Goal: Obtain resource: Download file/media

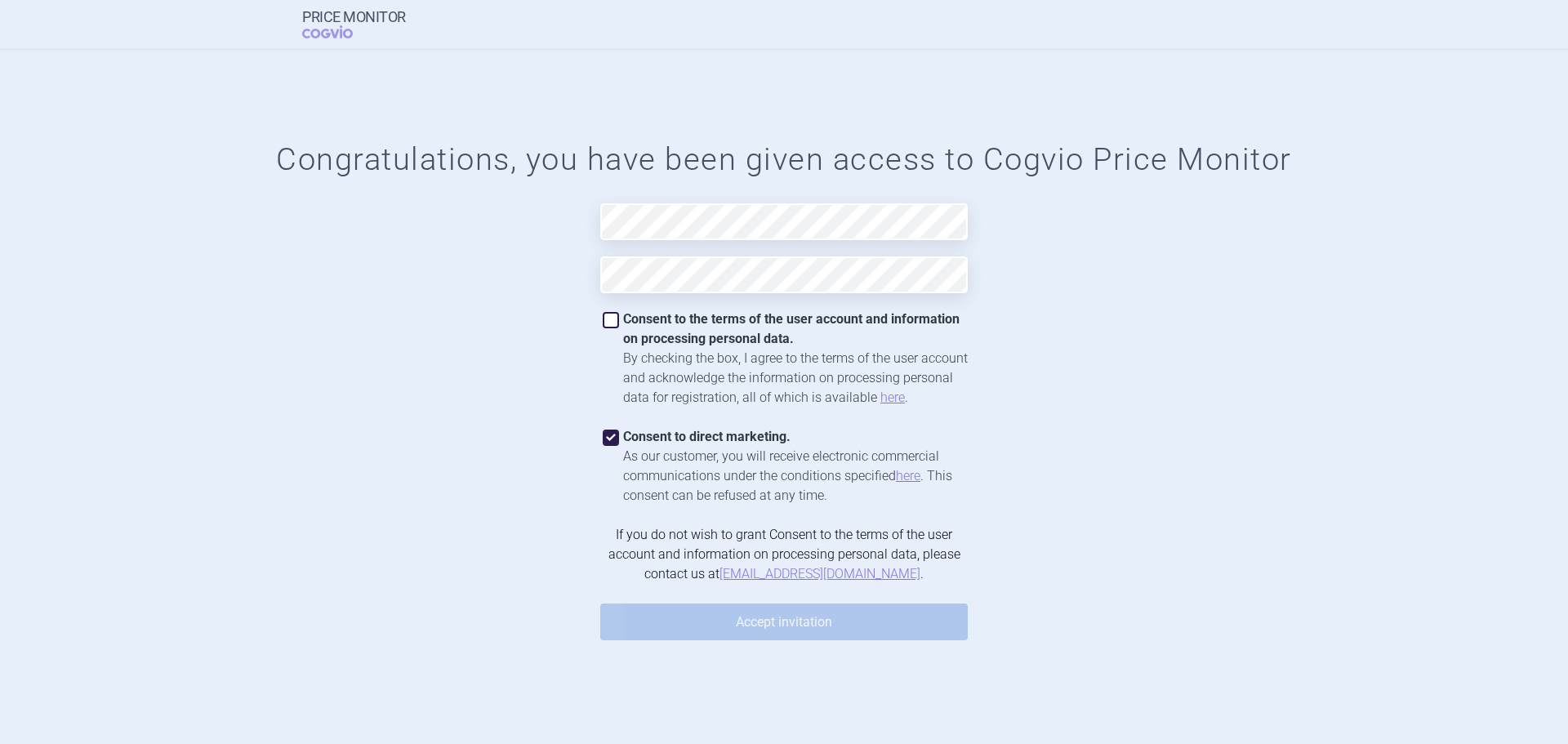
click at [612, 318] on span at bounding box center [611, 320] width 16 height 16
checkbox input "true"
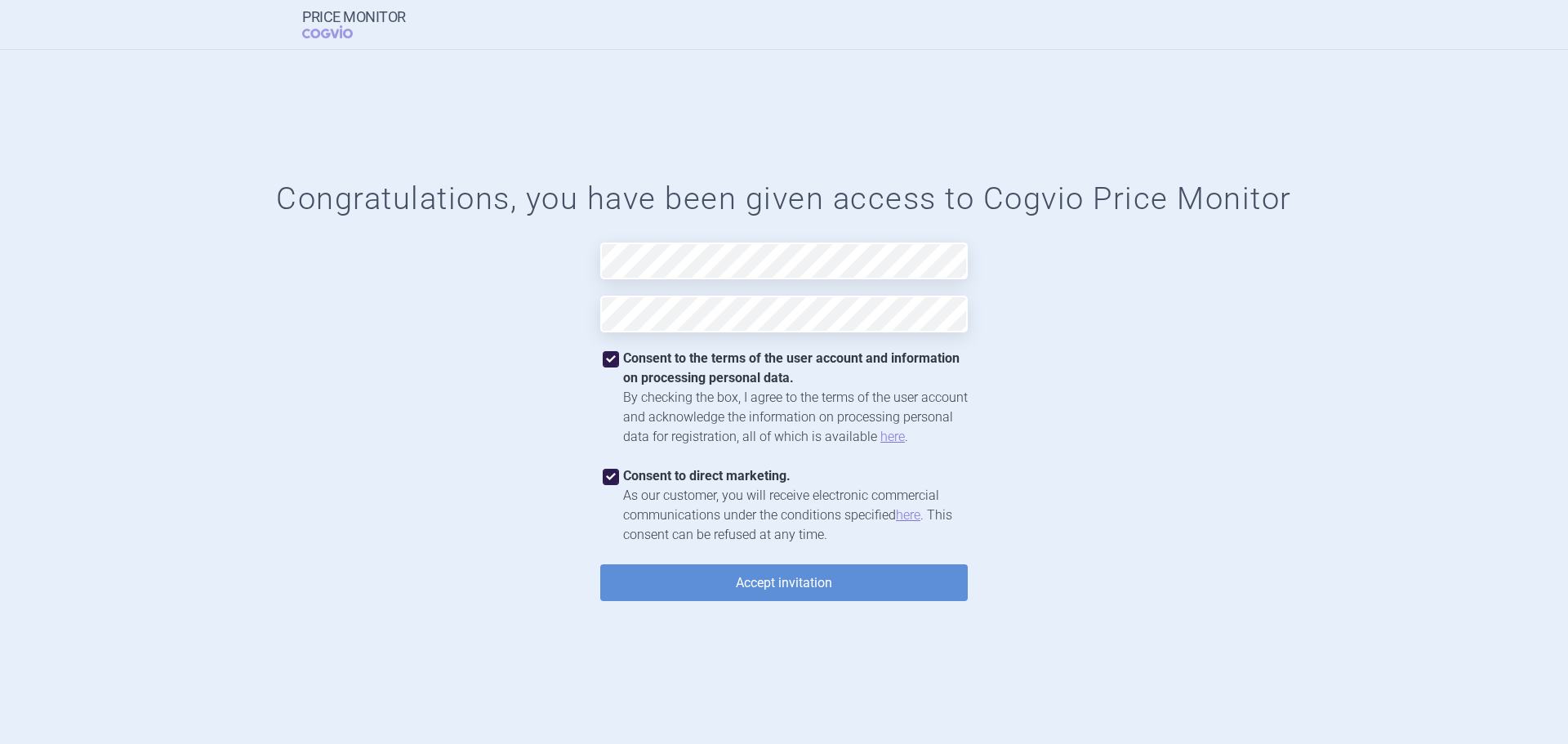
click at [621, 473] on span at bounding box center [611, 476] width 25 height 25
checkbox input "false"
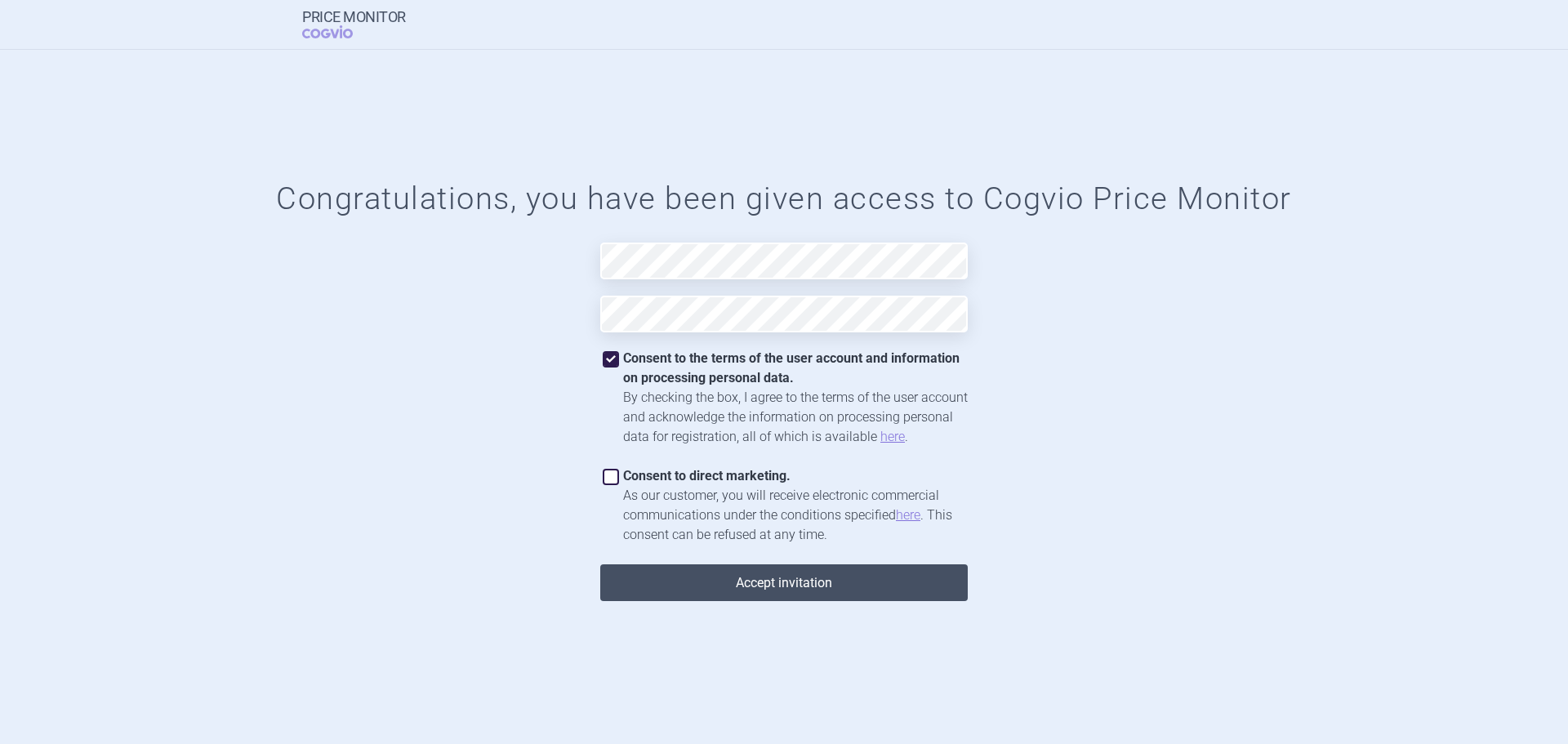
click at [783, 577] on button "Accept invitation" at bounding box center [783, 582] width 367 height 37
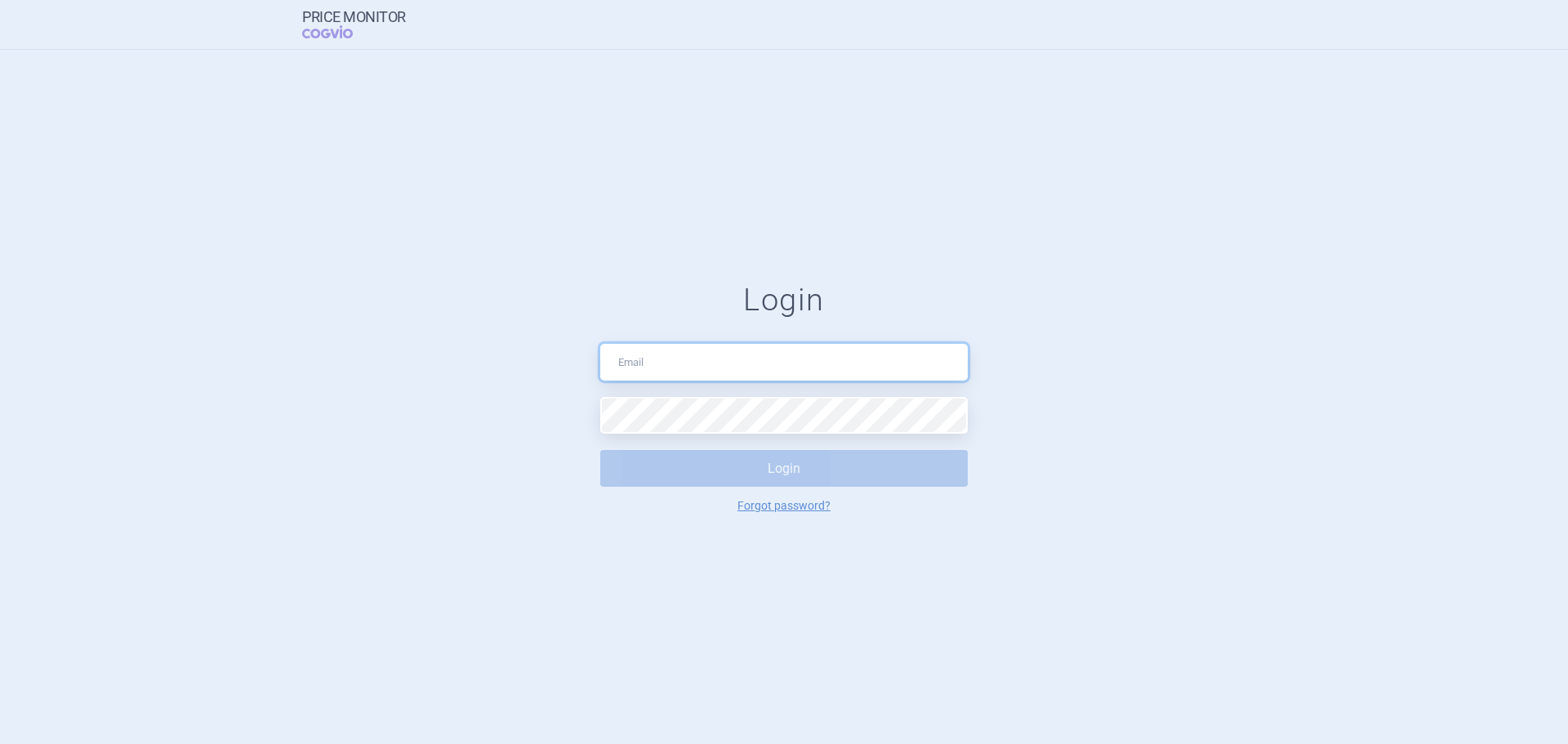
click at [808, 371] on input "text" at bounding box center [783, 362] width 367 height 37
drag, startPoint x: 810, startPoint y: 364, endPoint x: 540, endPoint y: 408, distance: 273.6
click at [540, 408] on form "Login [EMAIL_ADDRESS][DOMAIN_NAME] Login Forgot password?" at bounding box center [784, 397] width 1503 height 231
type input "[EMAIL_ADDRESS][DOMAIN_NAME]"
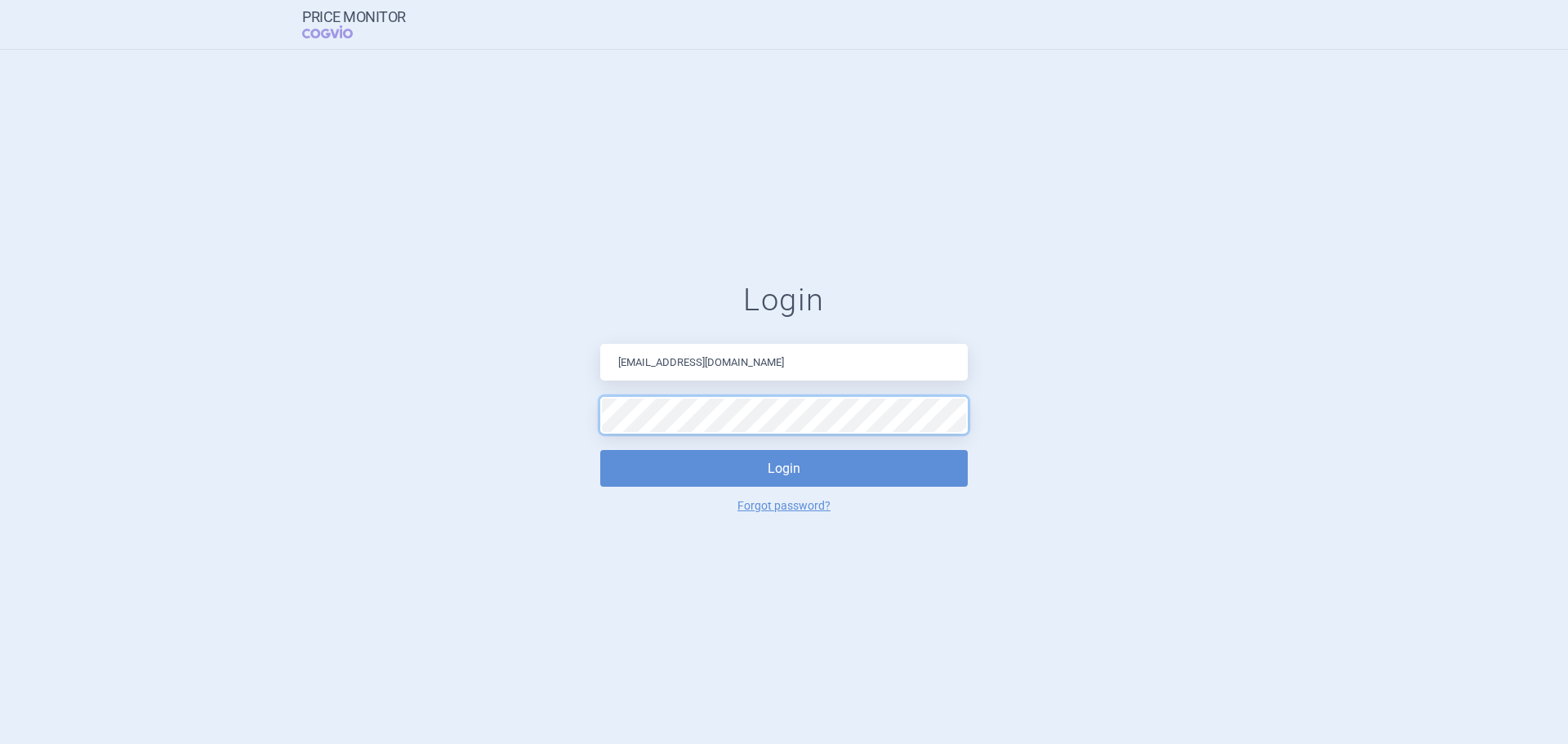
click at [600, 450] on button "Login" at bounding box center [783, 467] width 367 height 37
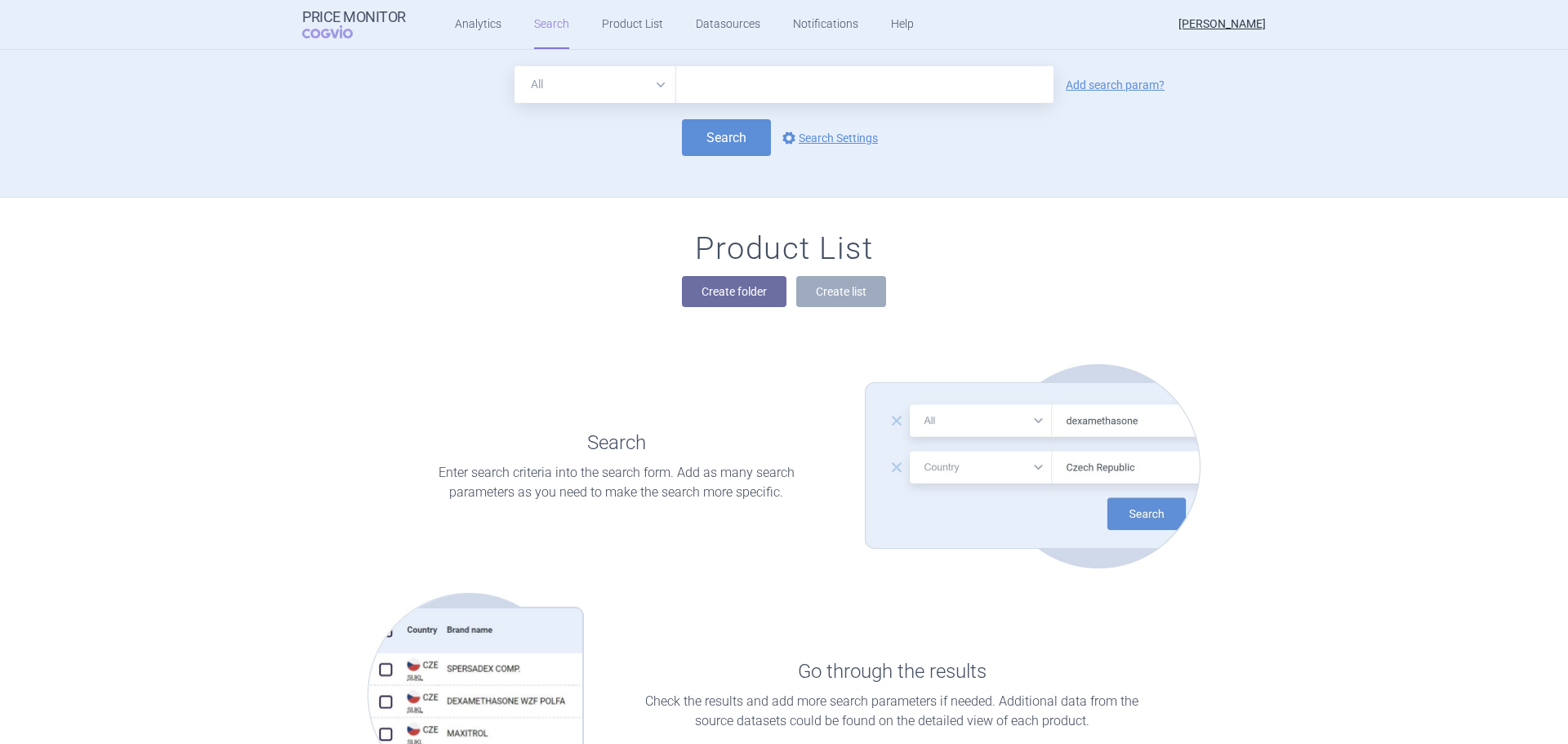
click at [274, 234] on div "Product List Create folder Create list" at bounding box center [784, 278] width 1030 height 93
click at [740, 295] on button "Create folder" at bounding box center [734, 291] width 104 height 31
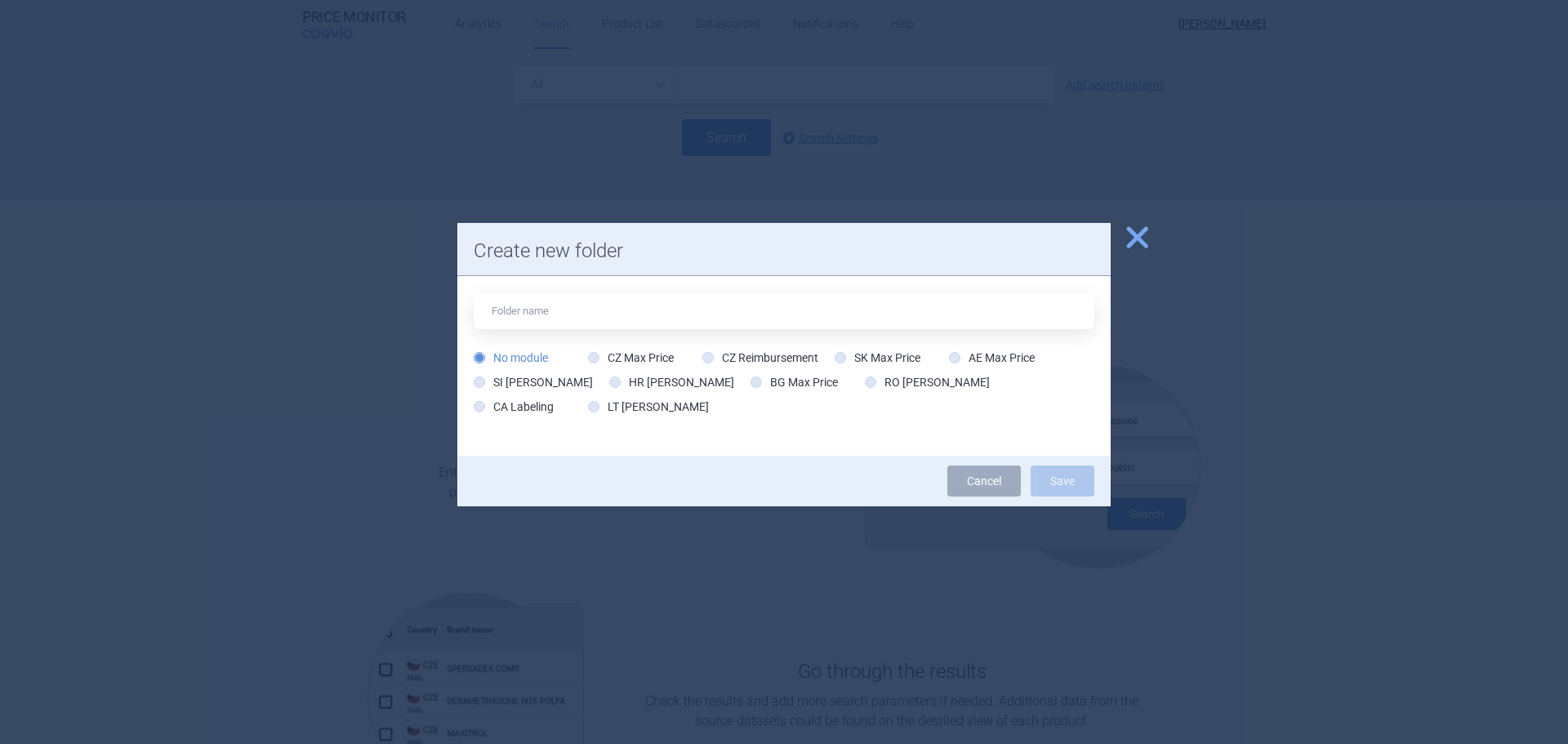
click at [597, 318] on input "text" at bounding box center [784, 310] width 621 height 37
type input "[MEDICAL_DATA]"
click at [625, 353] on label "CZ Max Price" at bounding box center [631, 357] width 86 height 16
click at [605, 353] on input "CZ Max Price" at bounding box center [597, 358] width 16 height 16
radio input "true"
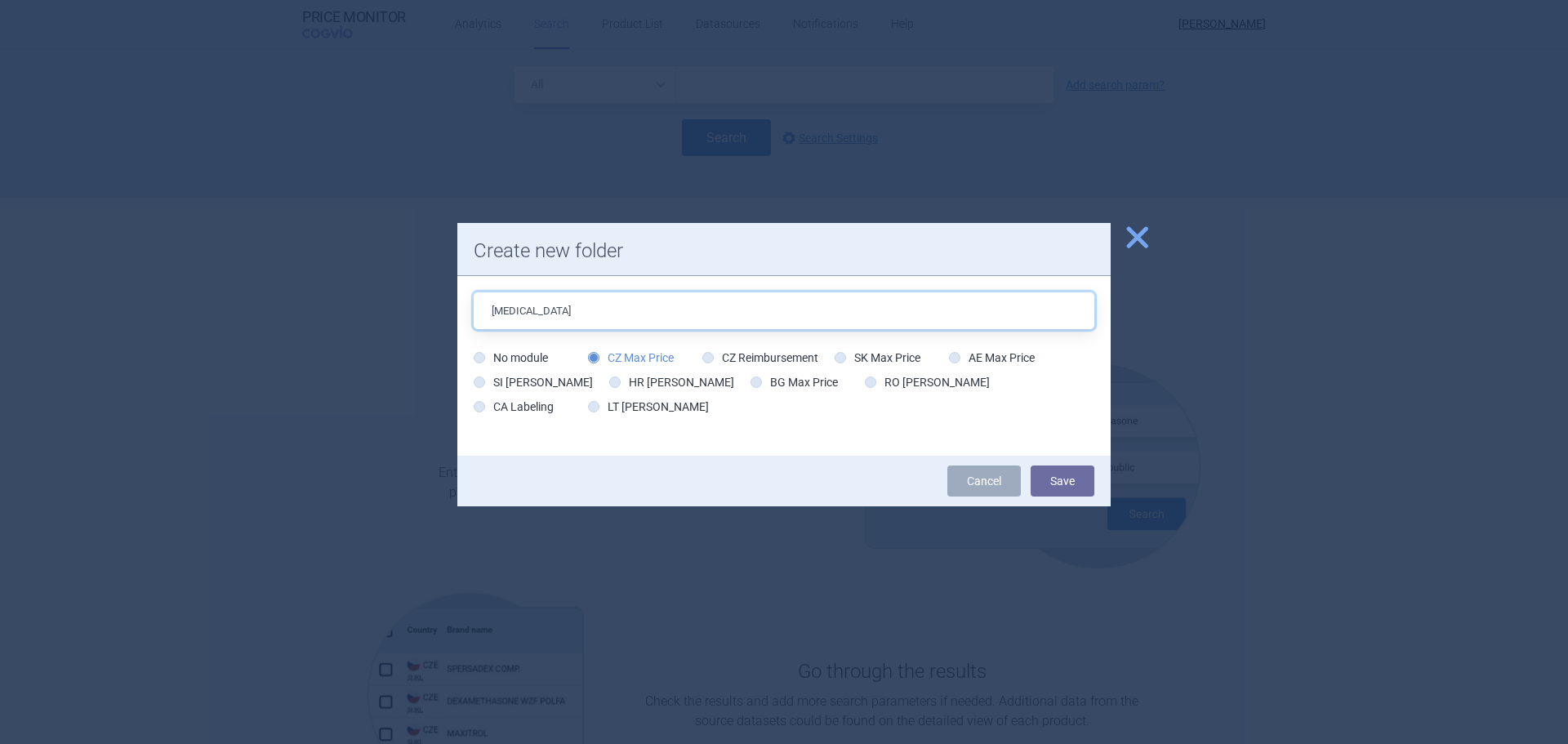
click at [623, 323] on input "[MEDICAL_DATA]" at bounding box center [784, 310] width 621 height 37
click at [1057, 483] on button "Save" at bounding box center [1063, 480] width 64 height 31
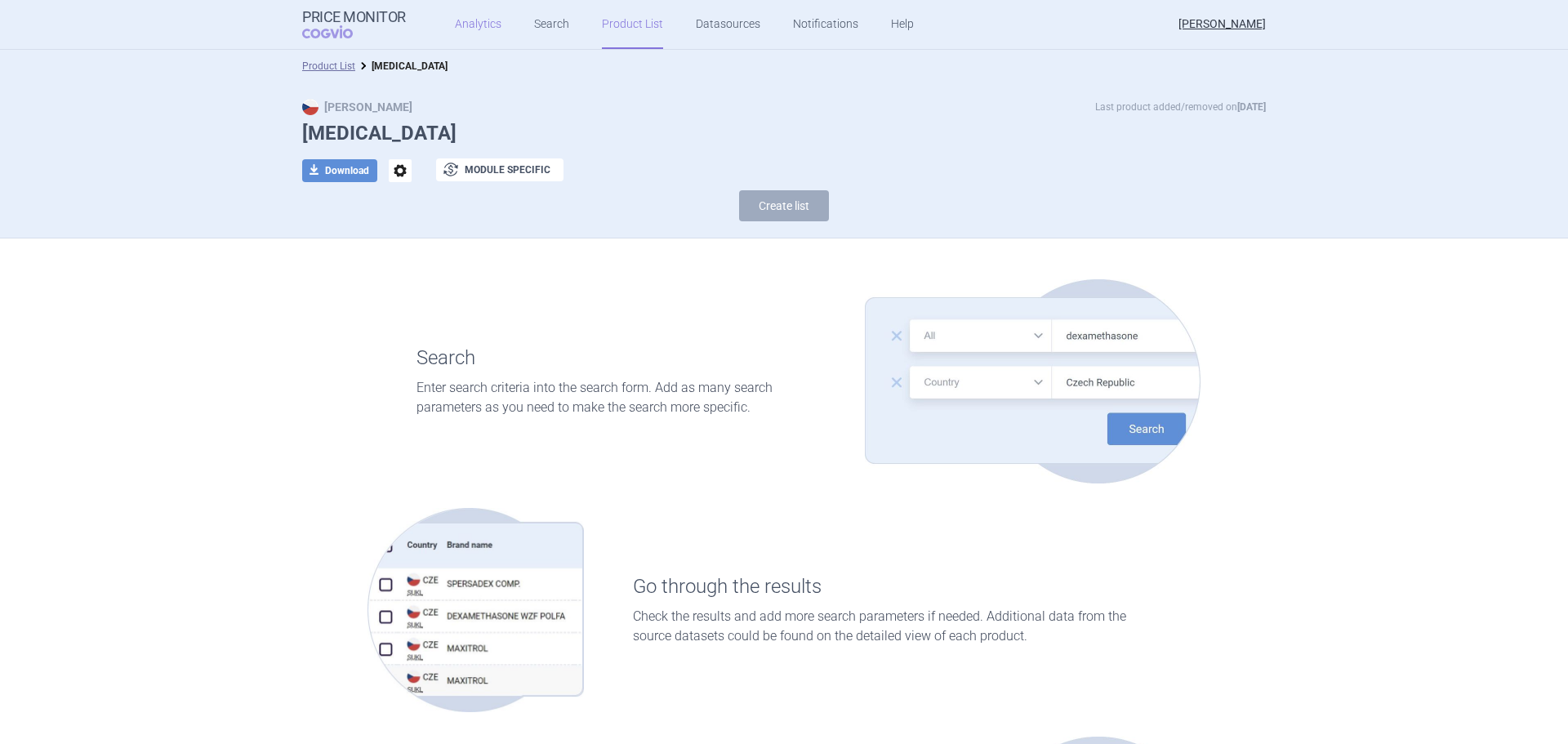
click at [474, 21] on link "Analytics" at bounding box center [478, 24] width 47 height 49
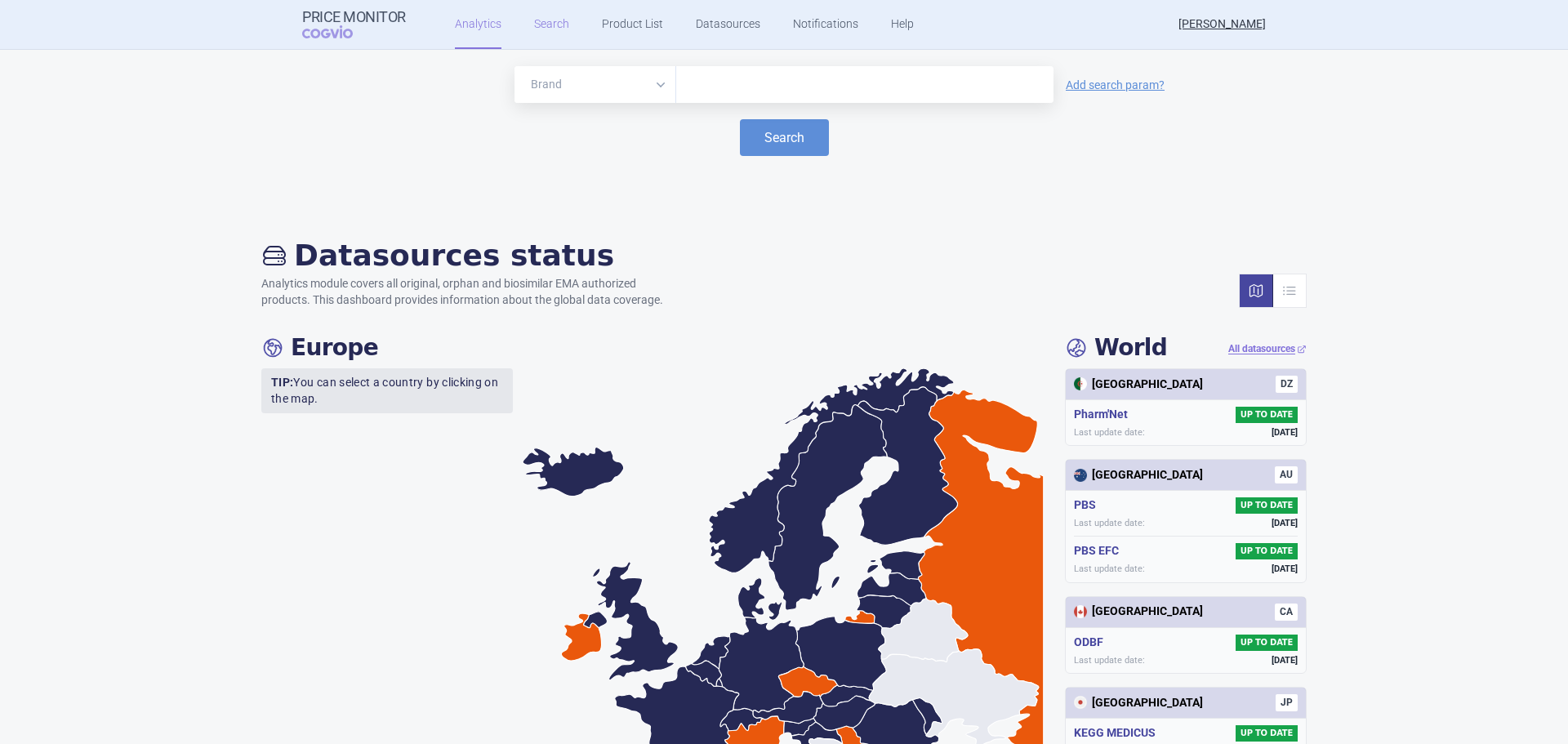
click at [545, 16] on link "Search" at bounding box center [551, 24] width 35 height 49
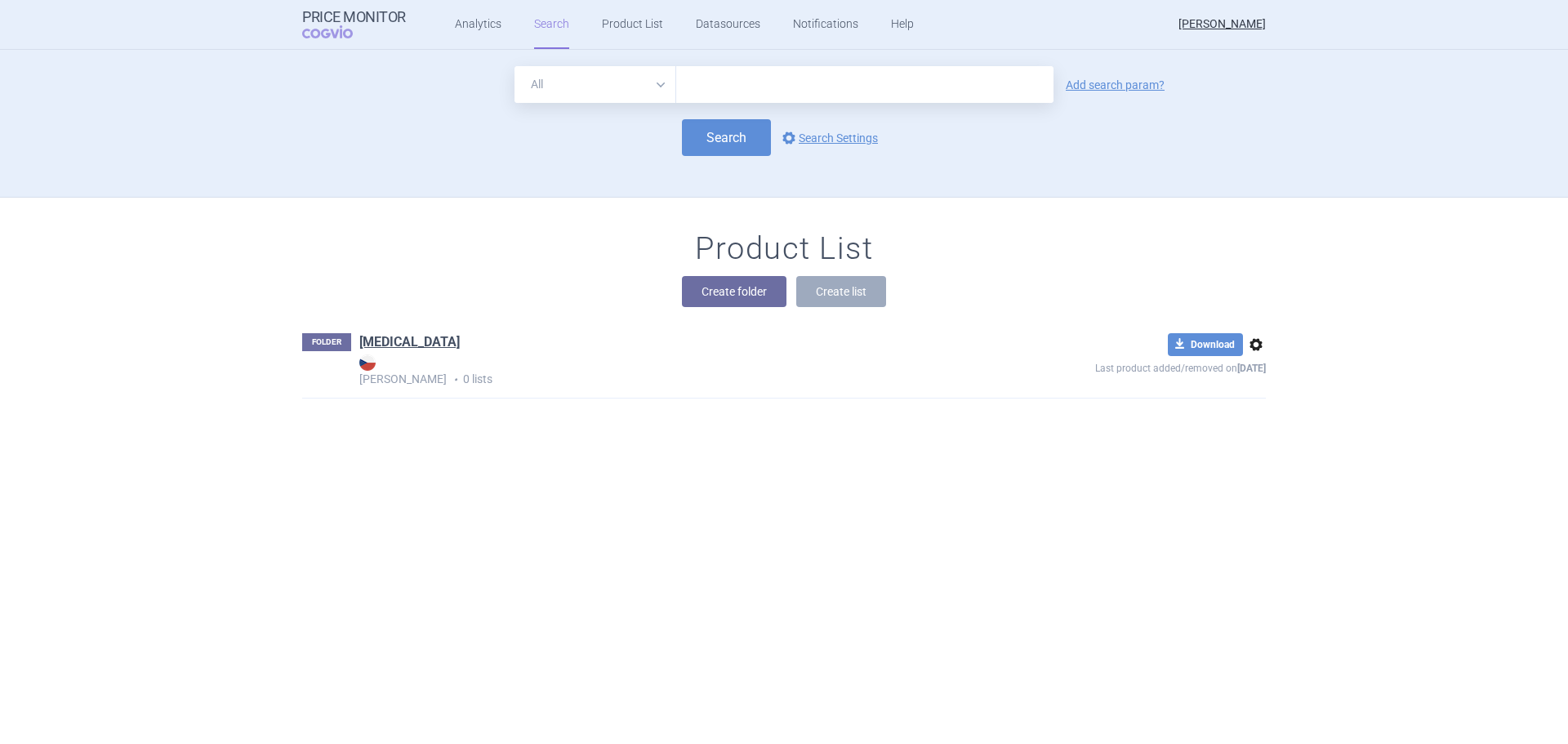
click at [640, 97] on select "All Brand Name ATC Company Active Substance Country Newer than" at bounding box center [595, 85] width 162 height 37
click at [429, 132] on div "Search options Search Settings" at bounding box center [784, 137] width 964 height 37
click at [462, 35] on link "Analytics" at bounding box center [478, 24] width 47 height 49
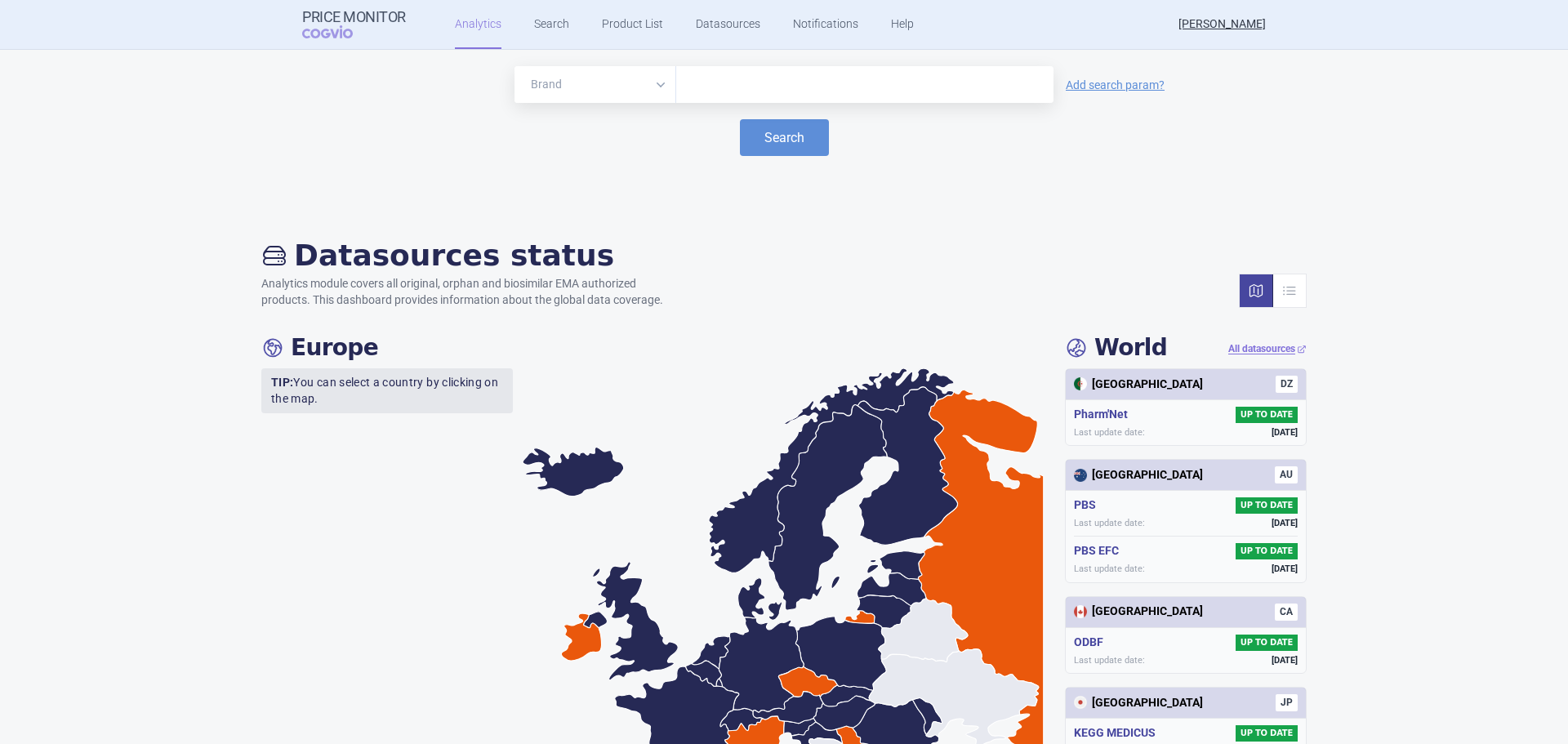
drag, startPoint x: 614, startPoint y: 418, endPoint x: 572, endPoint y: 395, distance: 47.9
click at [572, 395] on icon at bounding box center [783, 620] width 522 height 504
click at [760, 85] on input "text" at bounding box center [865, 85] width 361 height 21
type input "[MEDICAL_DATA]"
click at [778, 148] on button "Search" at bounding box center [784, 137] width 89 height 37
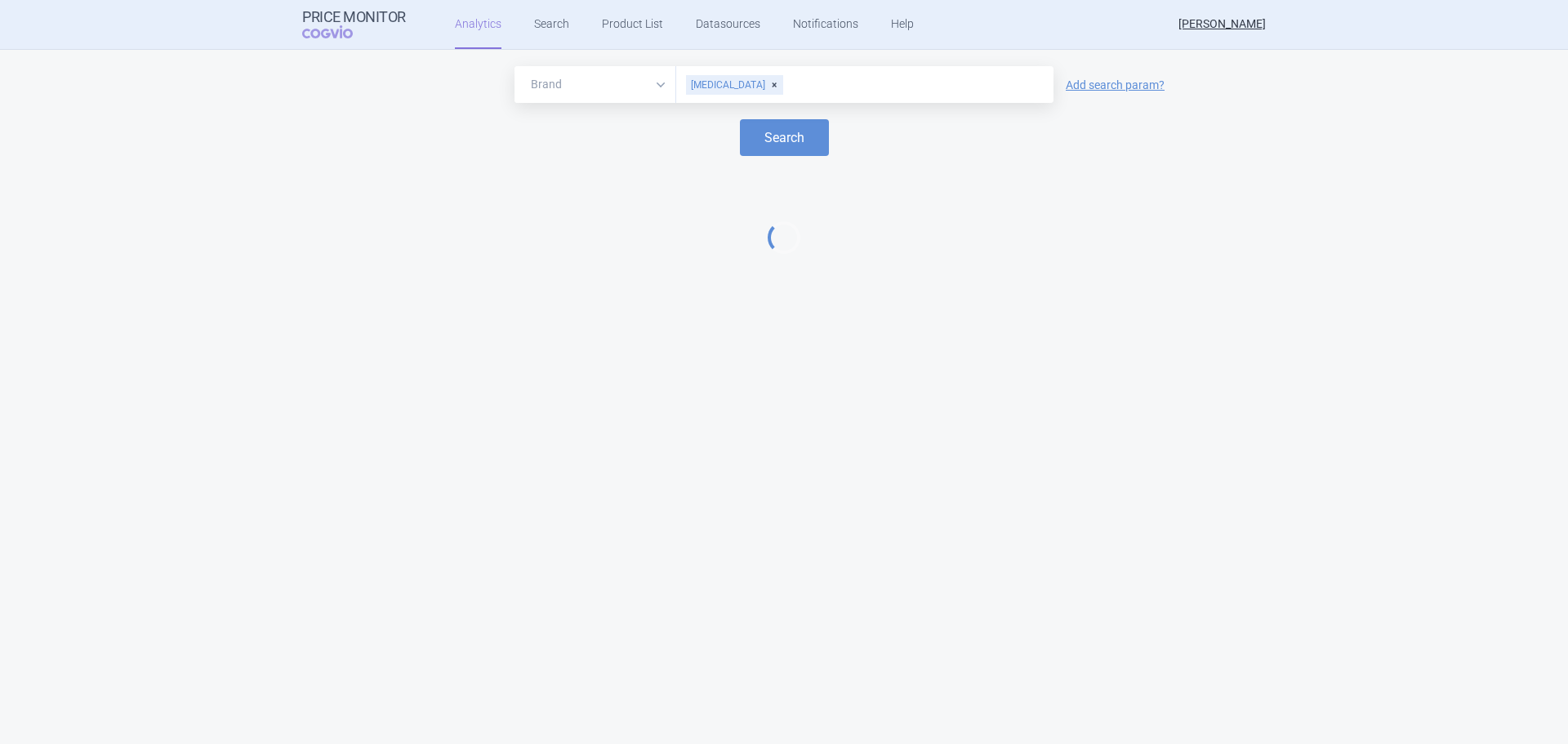
select select "EUR"
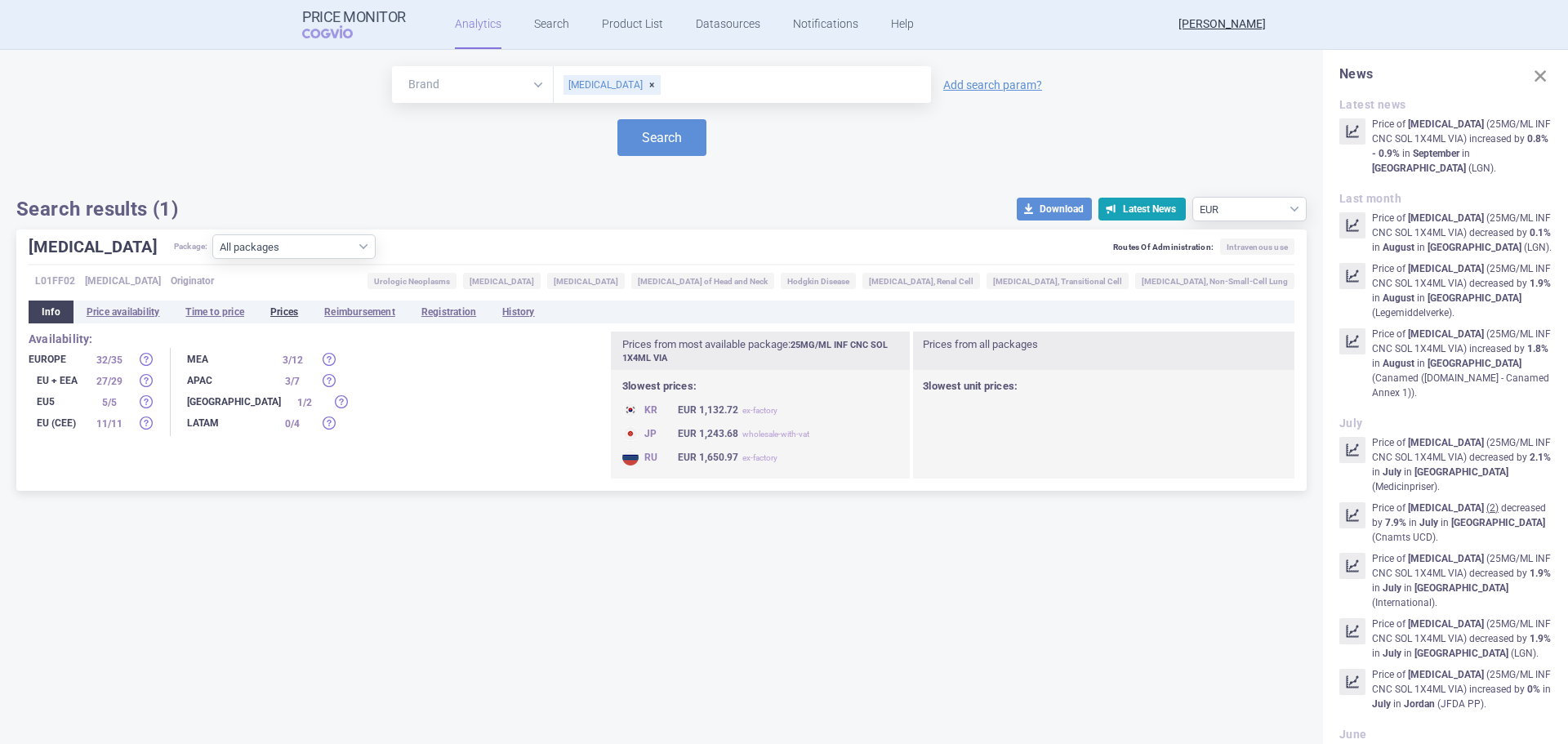
click at [303, 315] on li "Prices" at bounding box center [285, 311] width 54 height 23
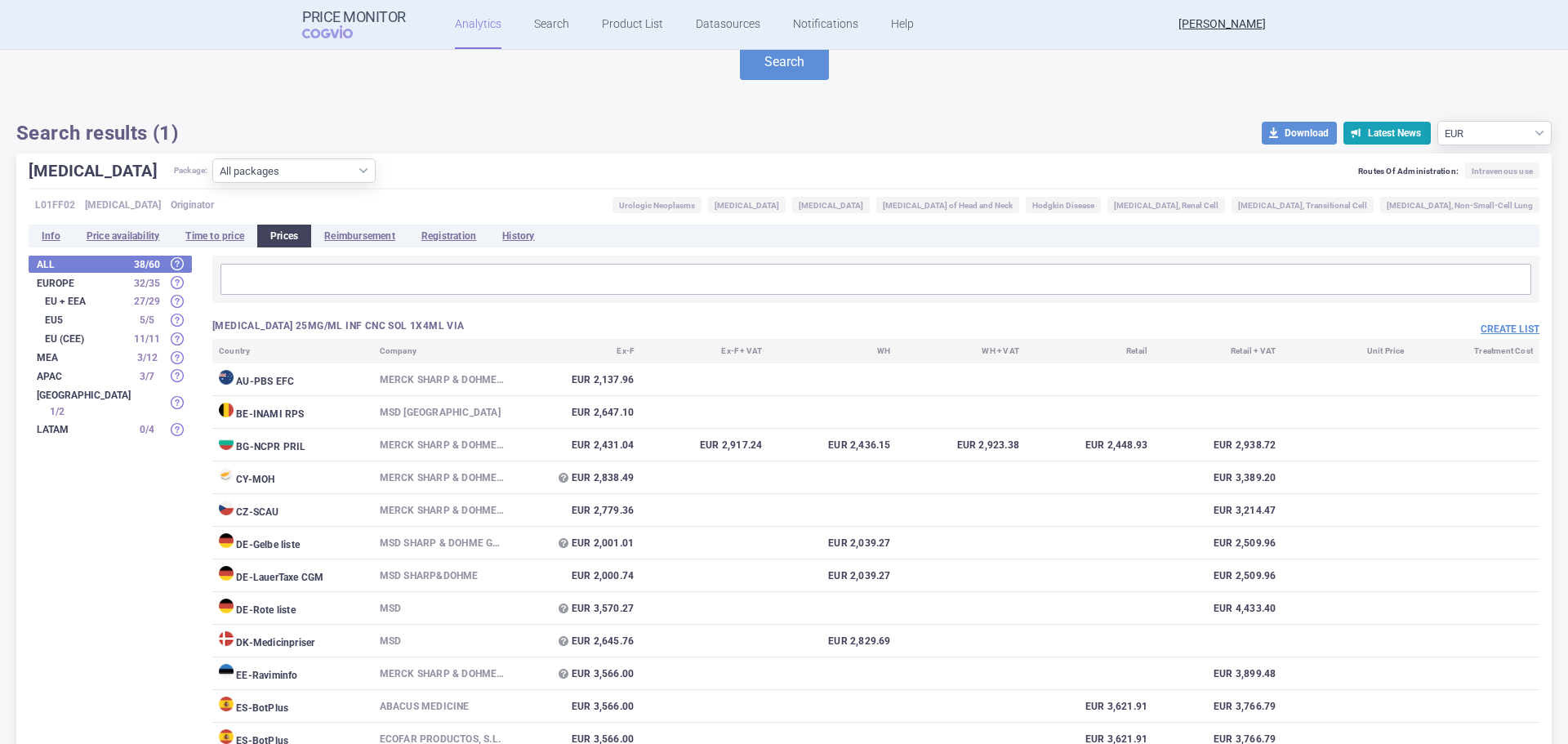
scroll to position [69, 0]
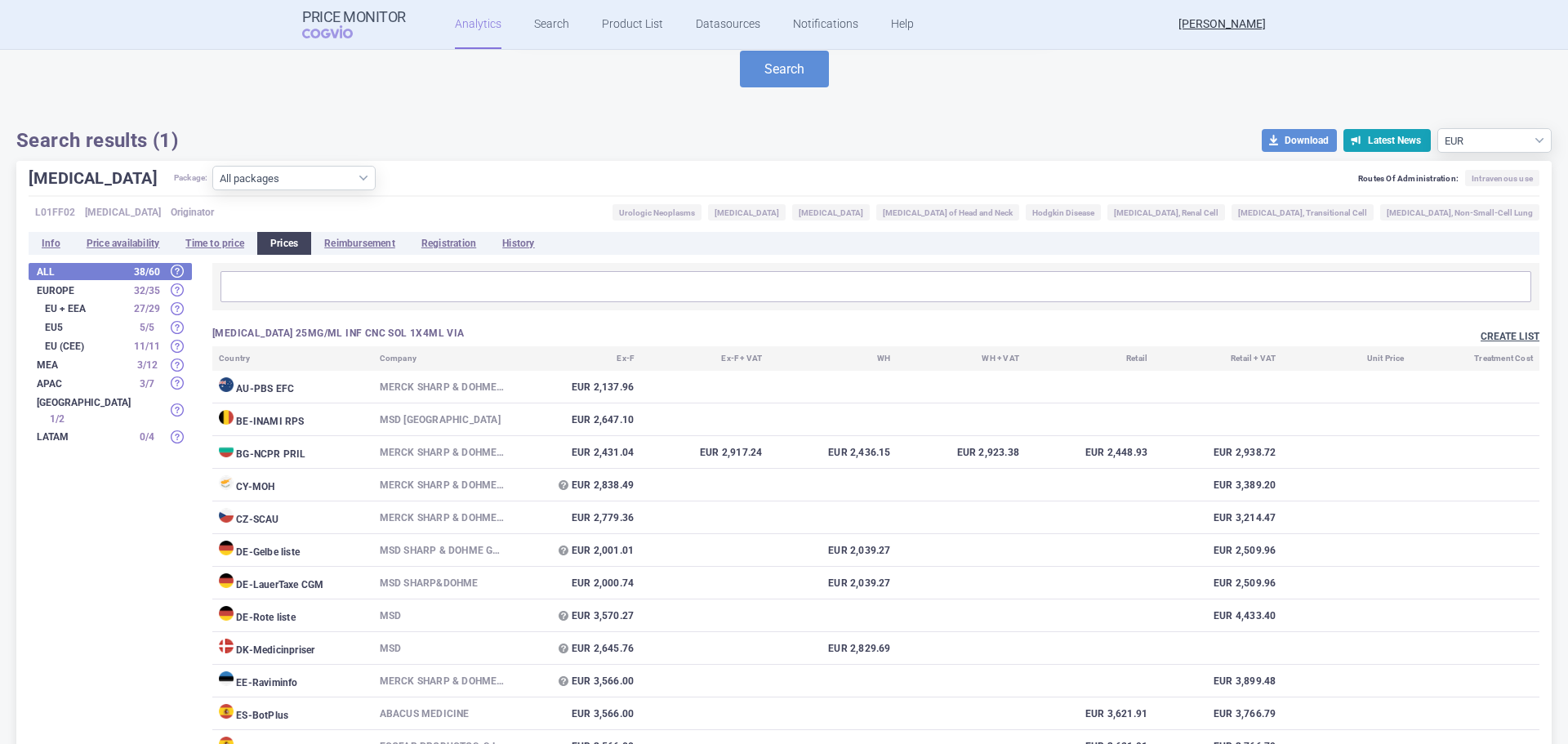
click at [1498, 335] on button "Create list" at bounding box center [1510, 337] width 59 height 14
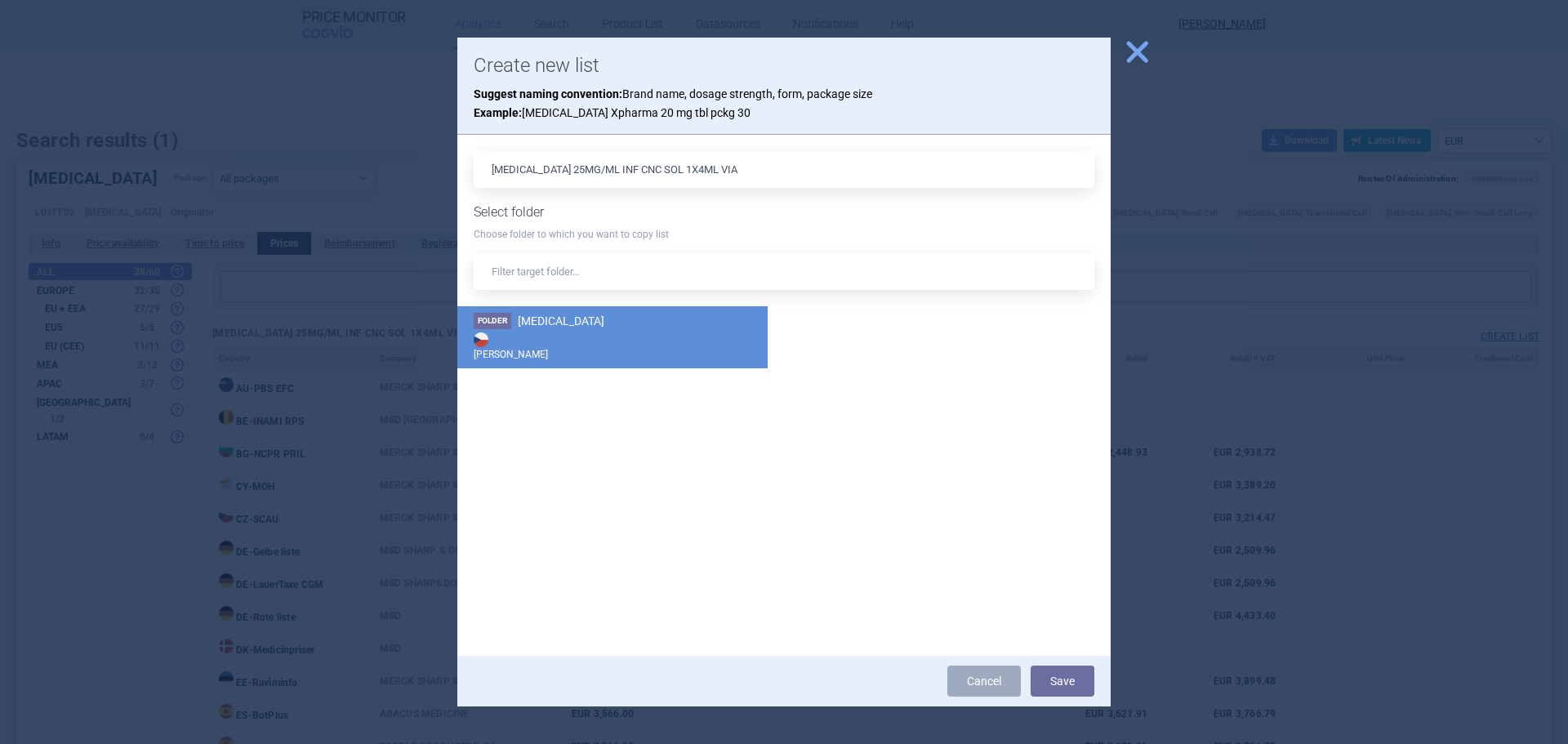
click at [527, 332] on strong "[PERSON_NAME]" at bounding box center [612, 345] width 278 height 33
click at [1076, 680] on button "Save" at bounding box center [1063, 680] width 64 height 31
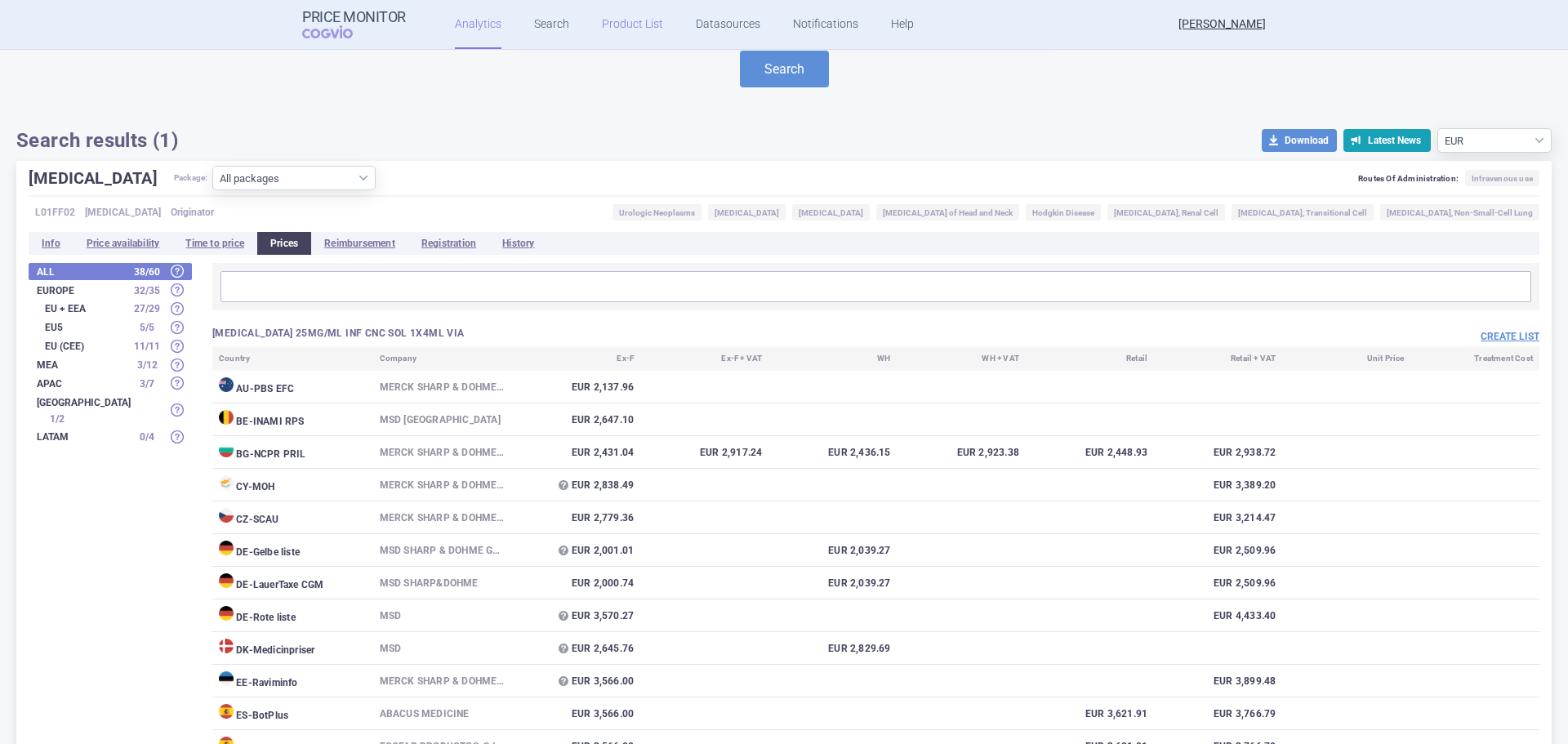
click at [609, 26] on link "Product List" at bounding box center [633, 24] width 62 height 49
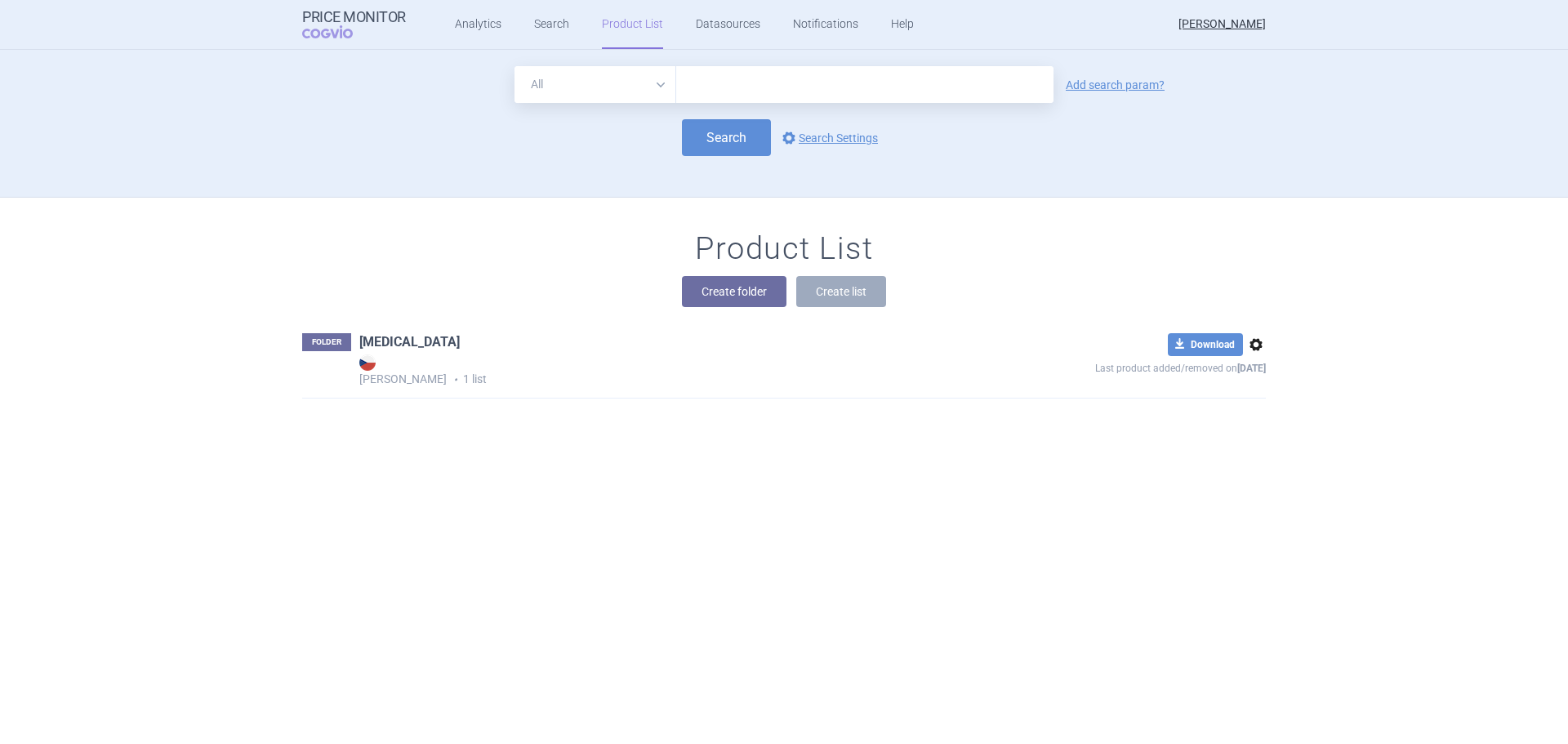
click at [374, 344] on link "[MEDICAL_DATA]" at bounding box center [409, 342] width 100 height 18
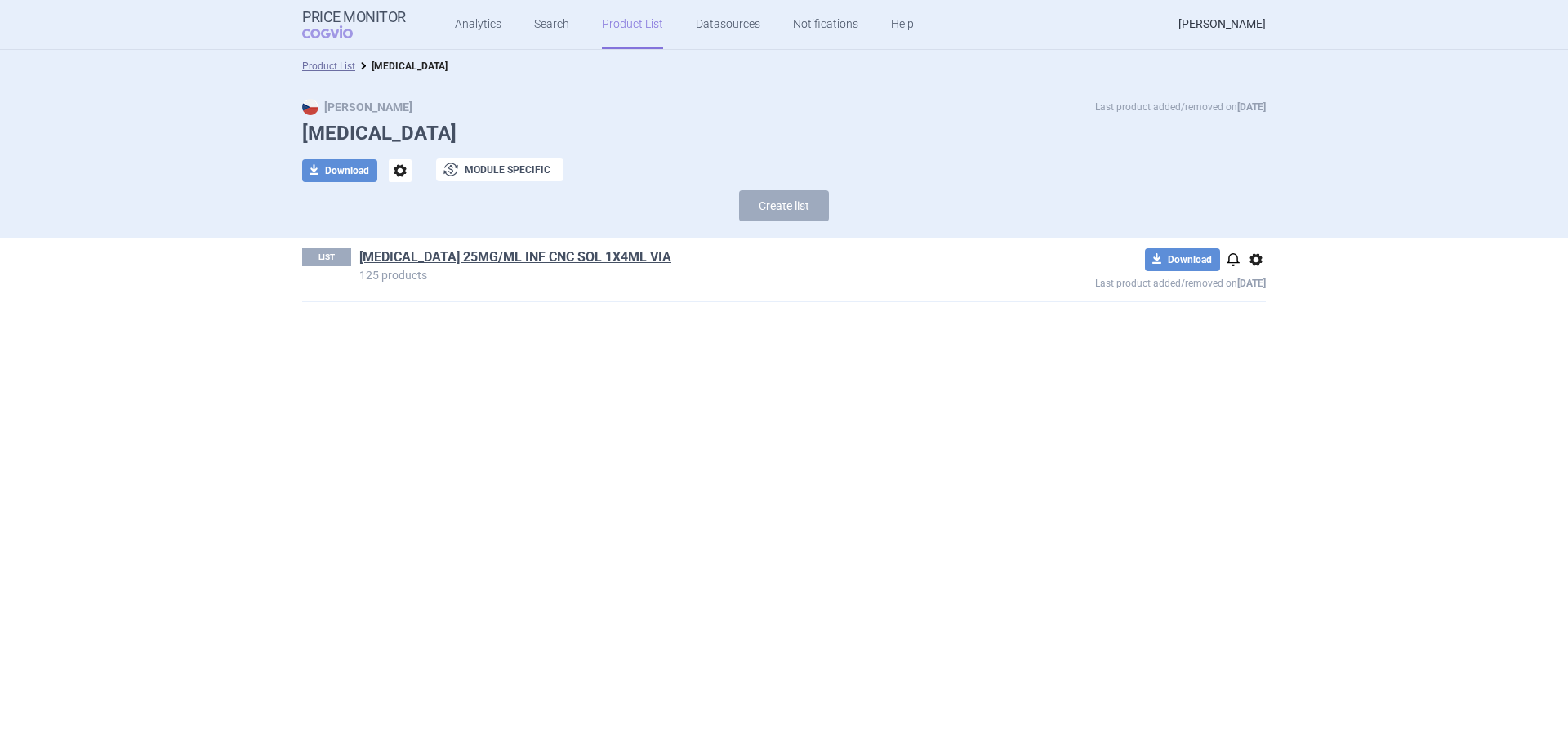
click at [525, 275] on p "125 products" at bounding box center [668, 275] width 618 height 11
click at [523, 258] on link "[MEDICAL_DATA] 25MG/ML INF CNC SOL 1X4ML VIA" at bounding box center [515, 258] width 312 height 18
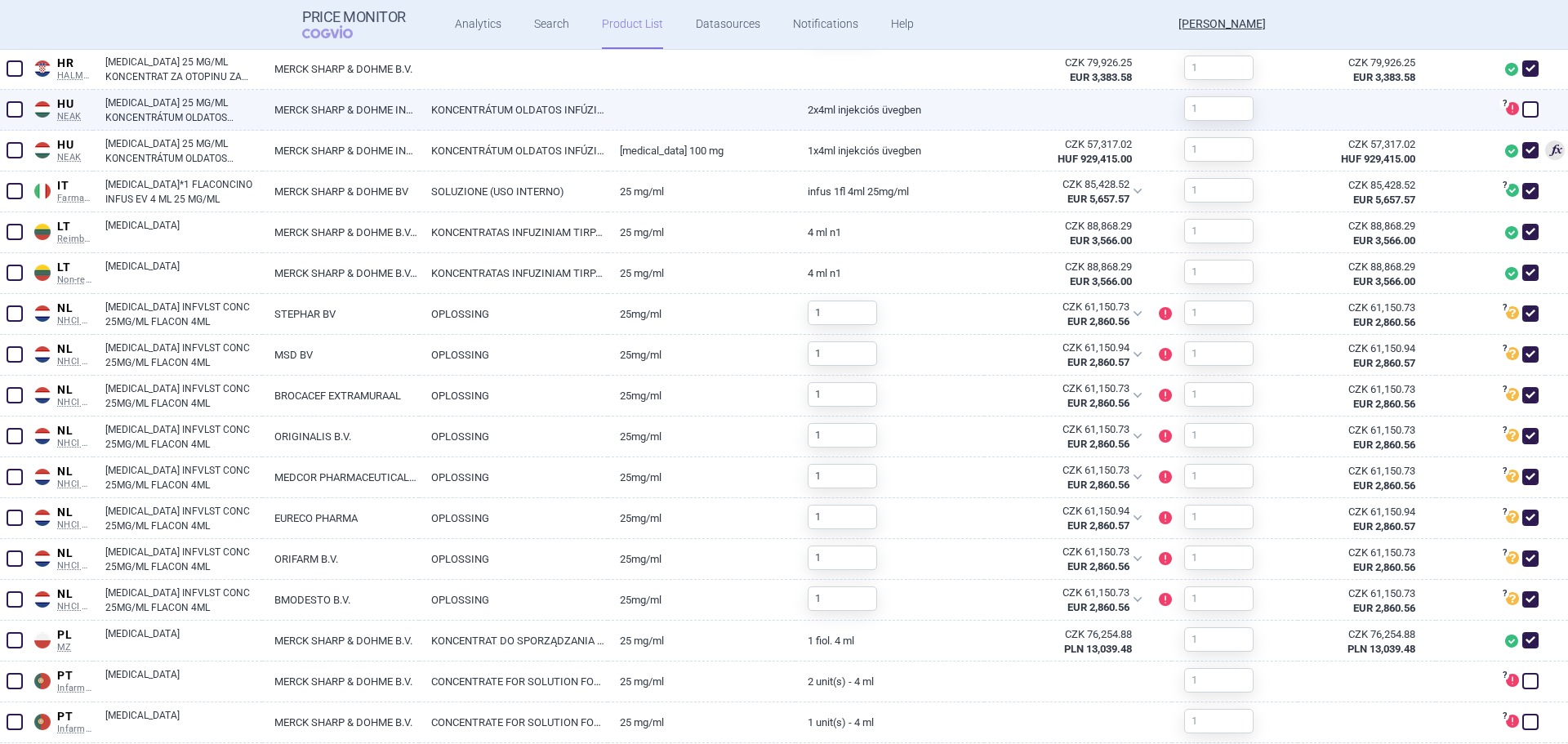
scroll to position [1185, 0]
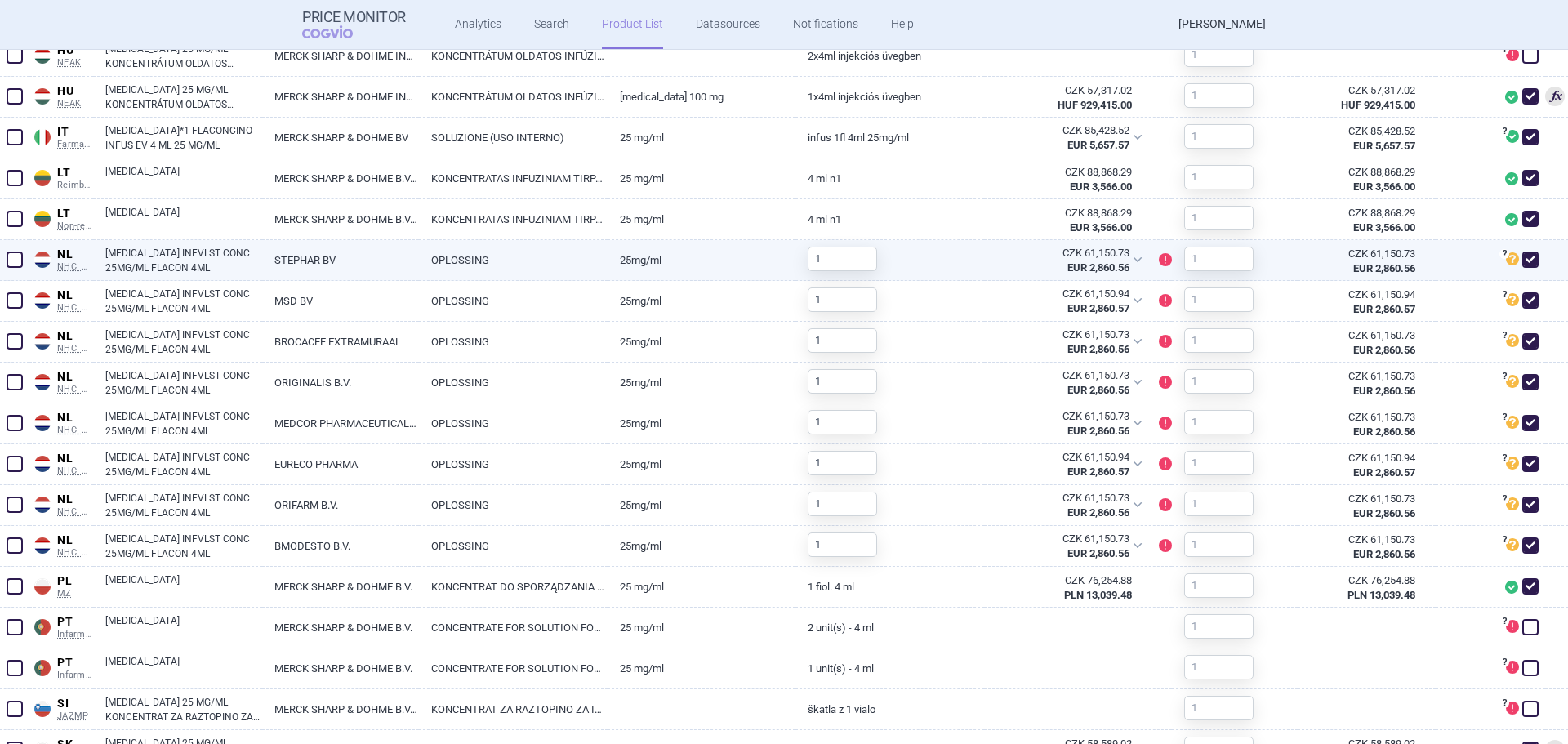
click at [1522, 263] on span at bounding box center [1530, 260] width 16 height 16
checkbox input "false"
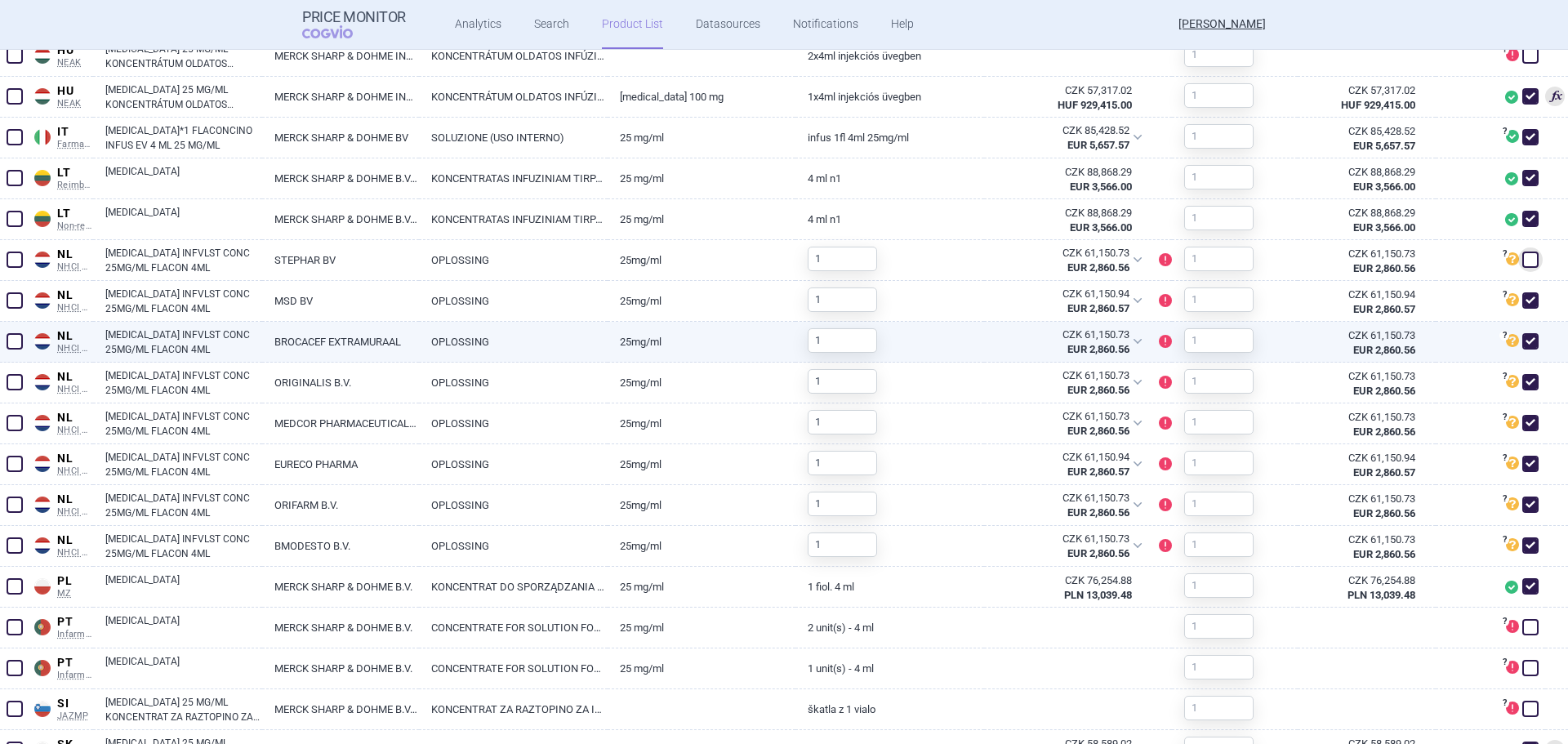
click at [1522, 337] on span at bounding box center [1530, 341] width 16 height 16
checkbox input "false"
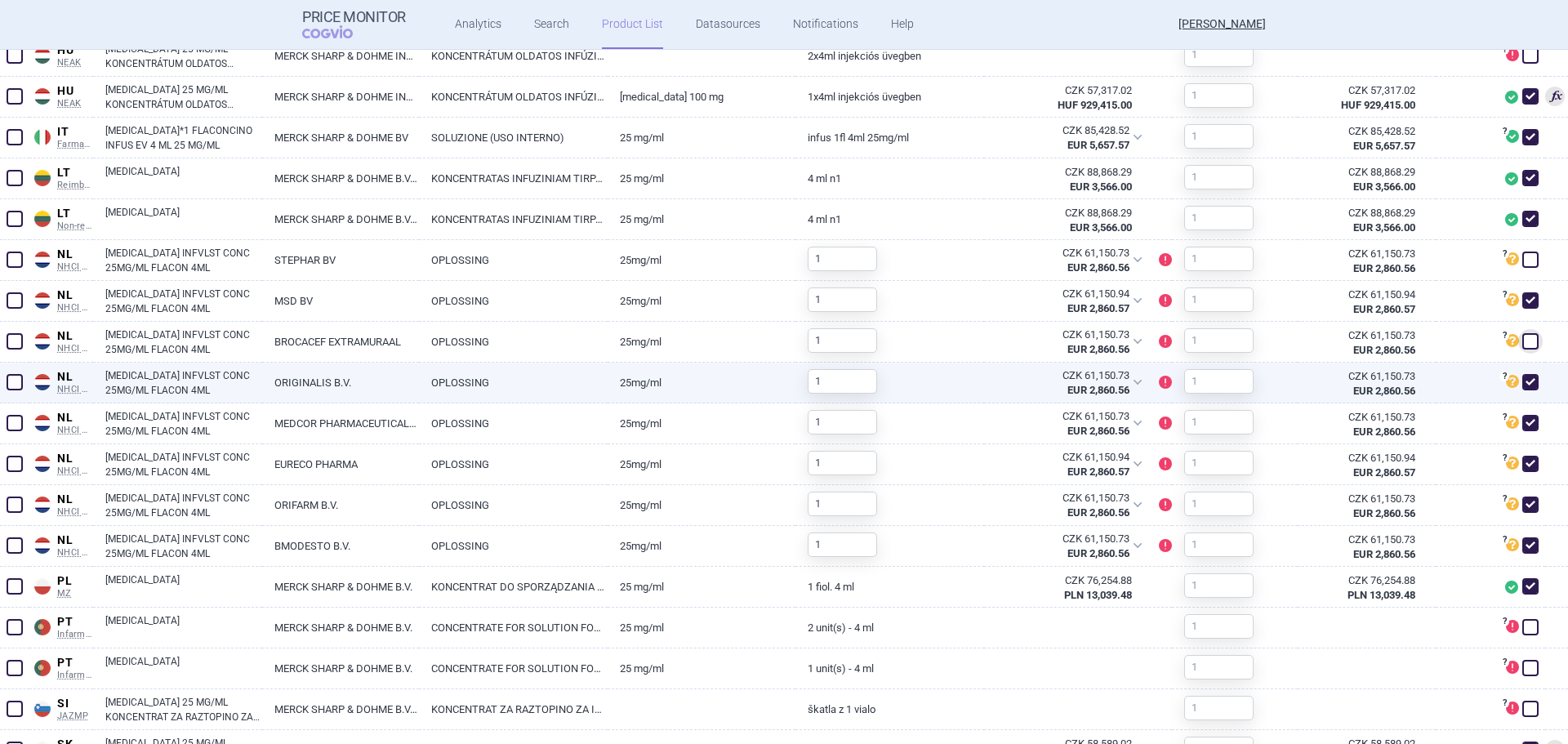
click at [1522, 386] on span at bounding box center [1530, 382] width 16 height 16
checkbox input "false"
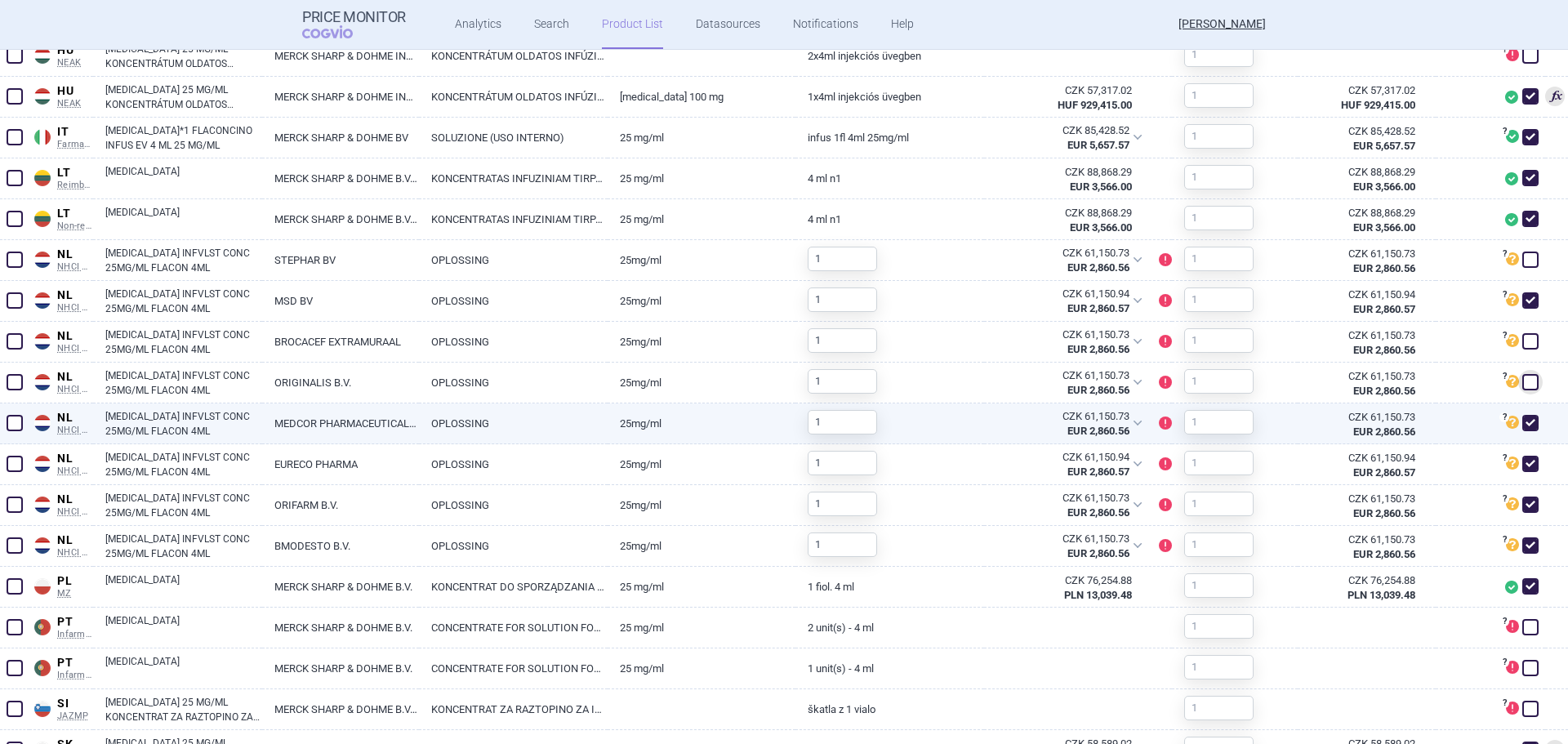
click at [1522, 422] on span at bounding box center [1530, 423] width 16 height 16
checkbox input "false"
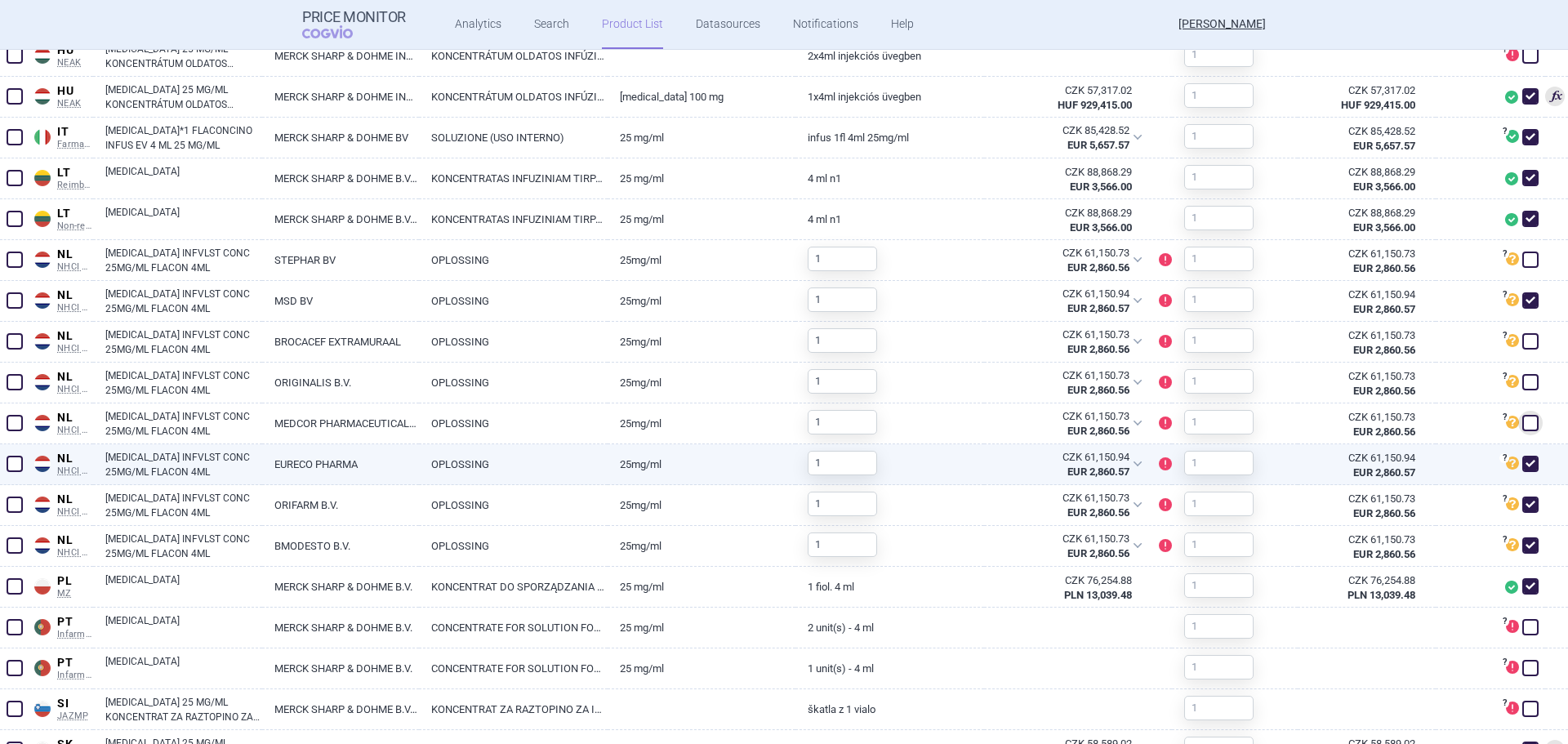
click at [1522, 468] on span at bounding box center [1530, 464] width 16 height 16
checkbox input "false"
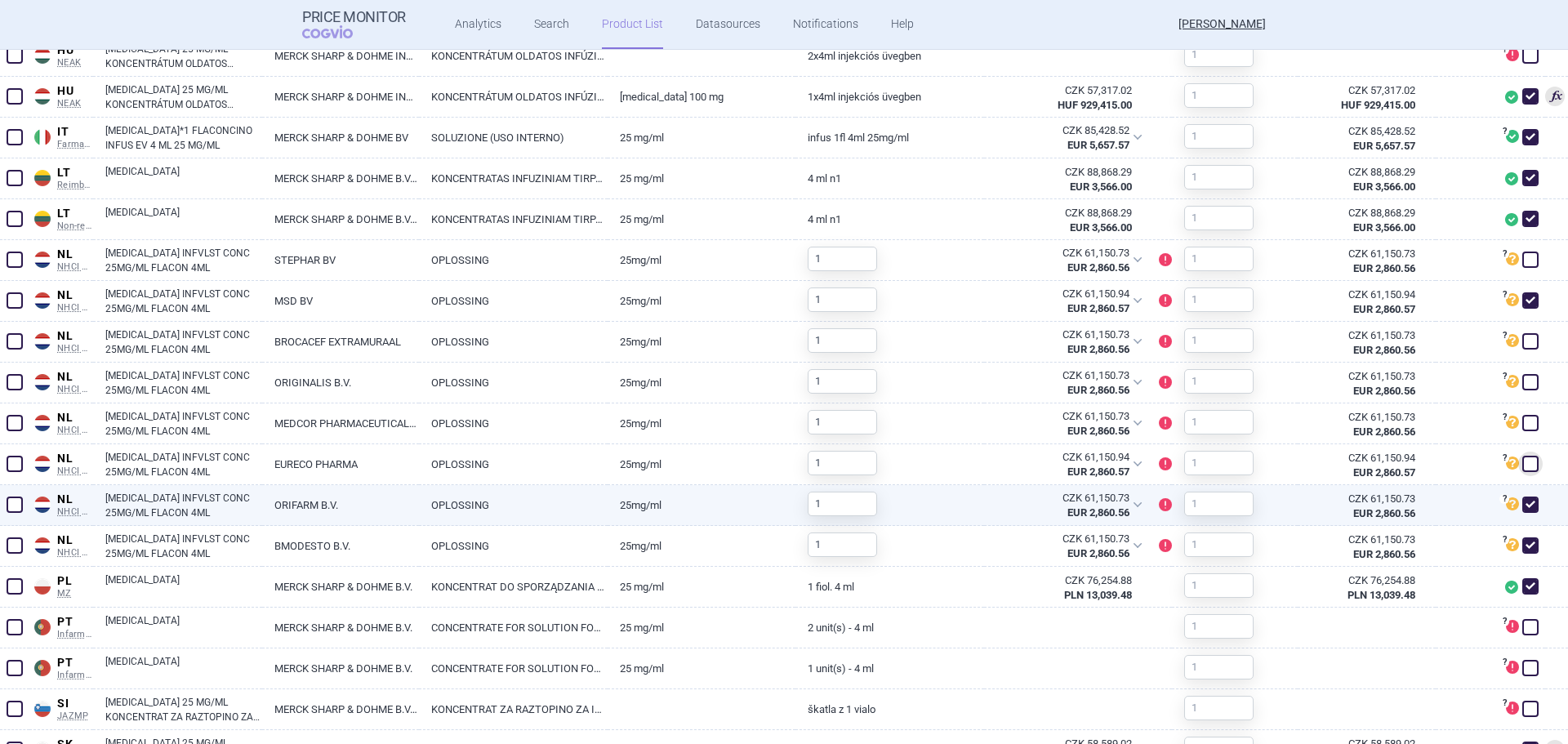
click at [1522, 505] on span at bounding box center [1530, 504] width 16 height 16
checkbox input "false"
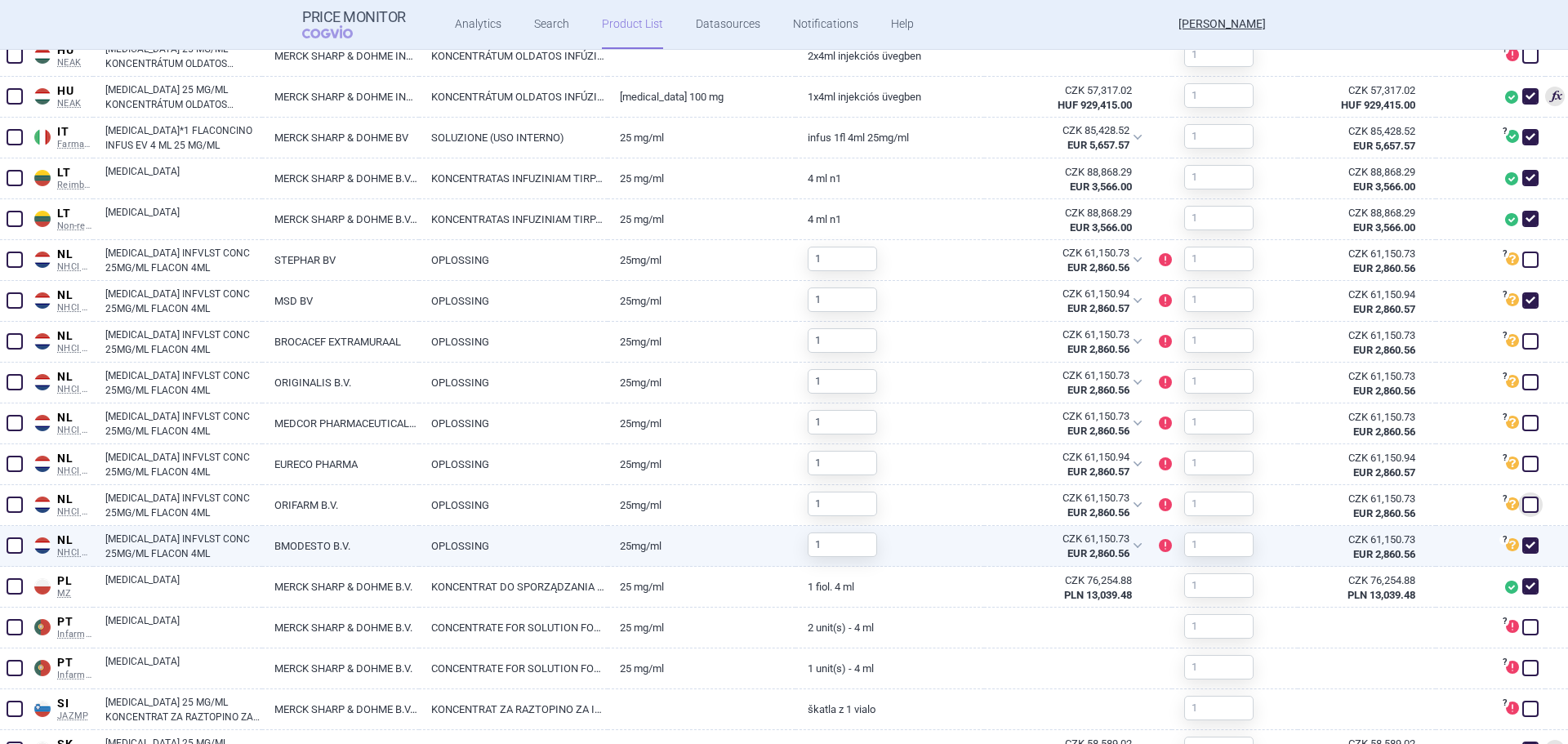
click at [1522, 547] on span at bounding box center [1530, 545] width 16 height 16
checkbox input "false"
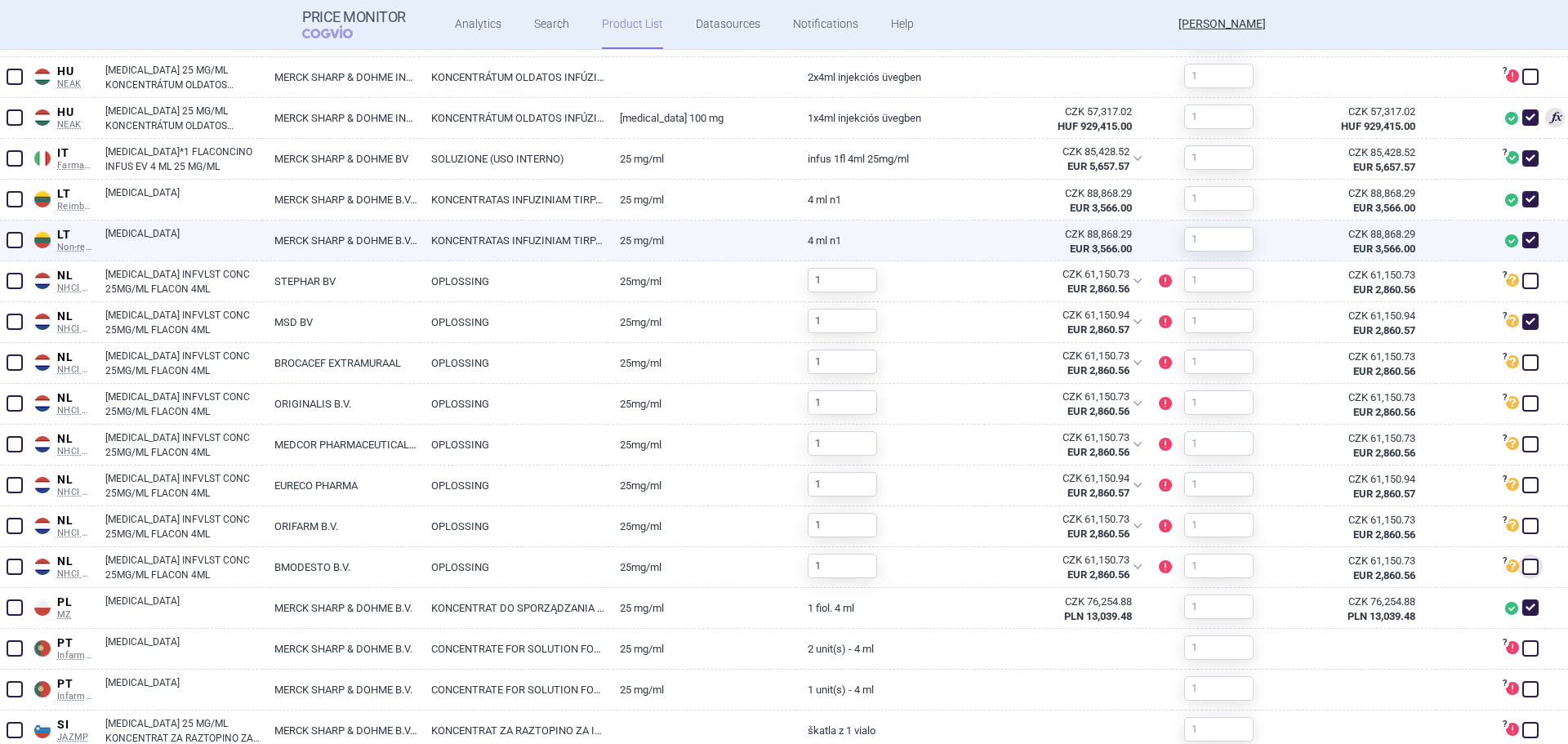
scroll to position [1102, 0]
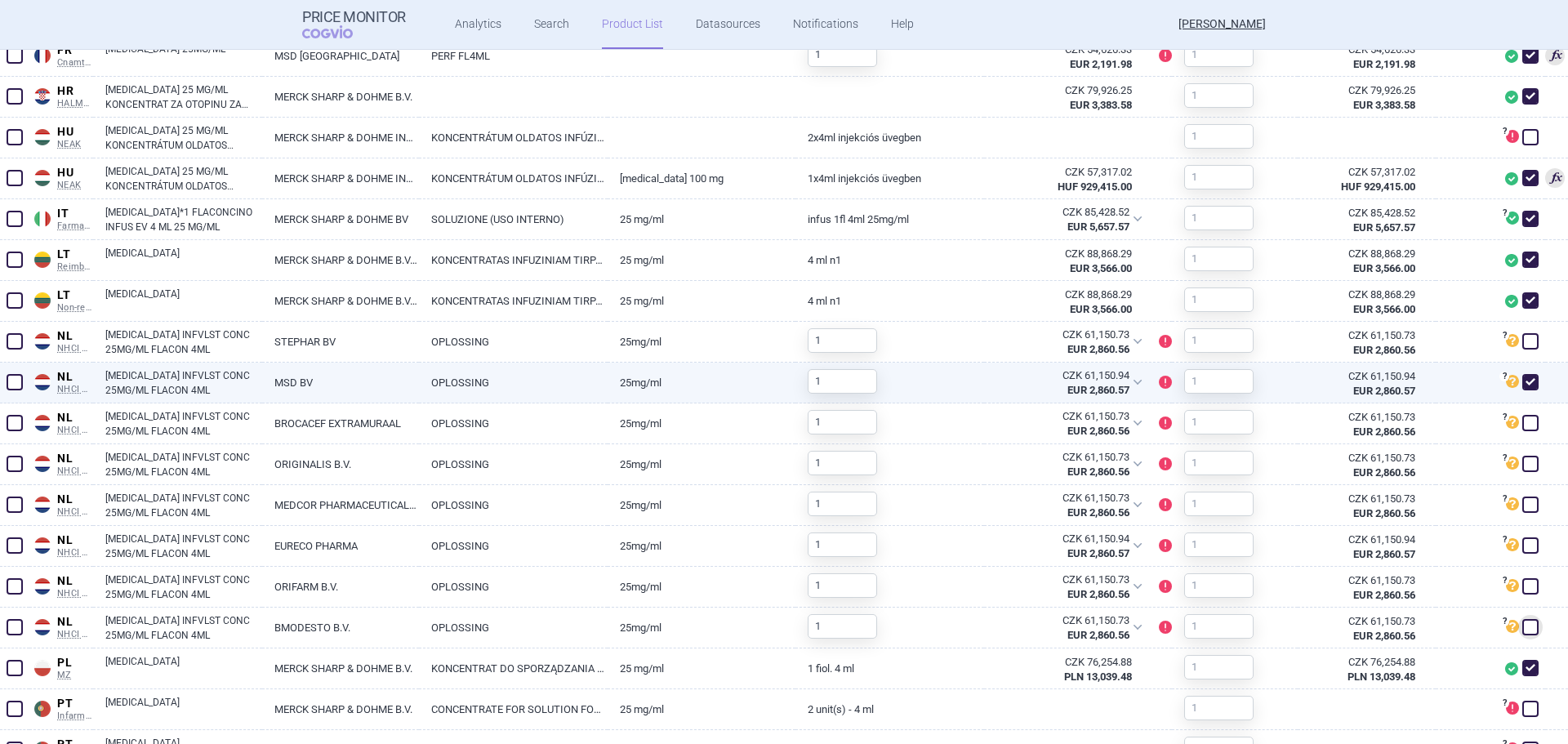
click at [183, 385] on link "[MEDICAL_DATA] INFVLST CONC 25MG/ML FLACON 4ML" at bounding box center [184, 383] width 157 height 30
select select "EUR"
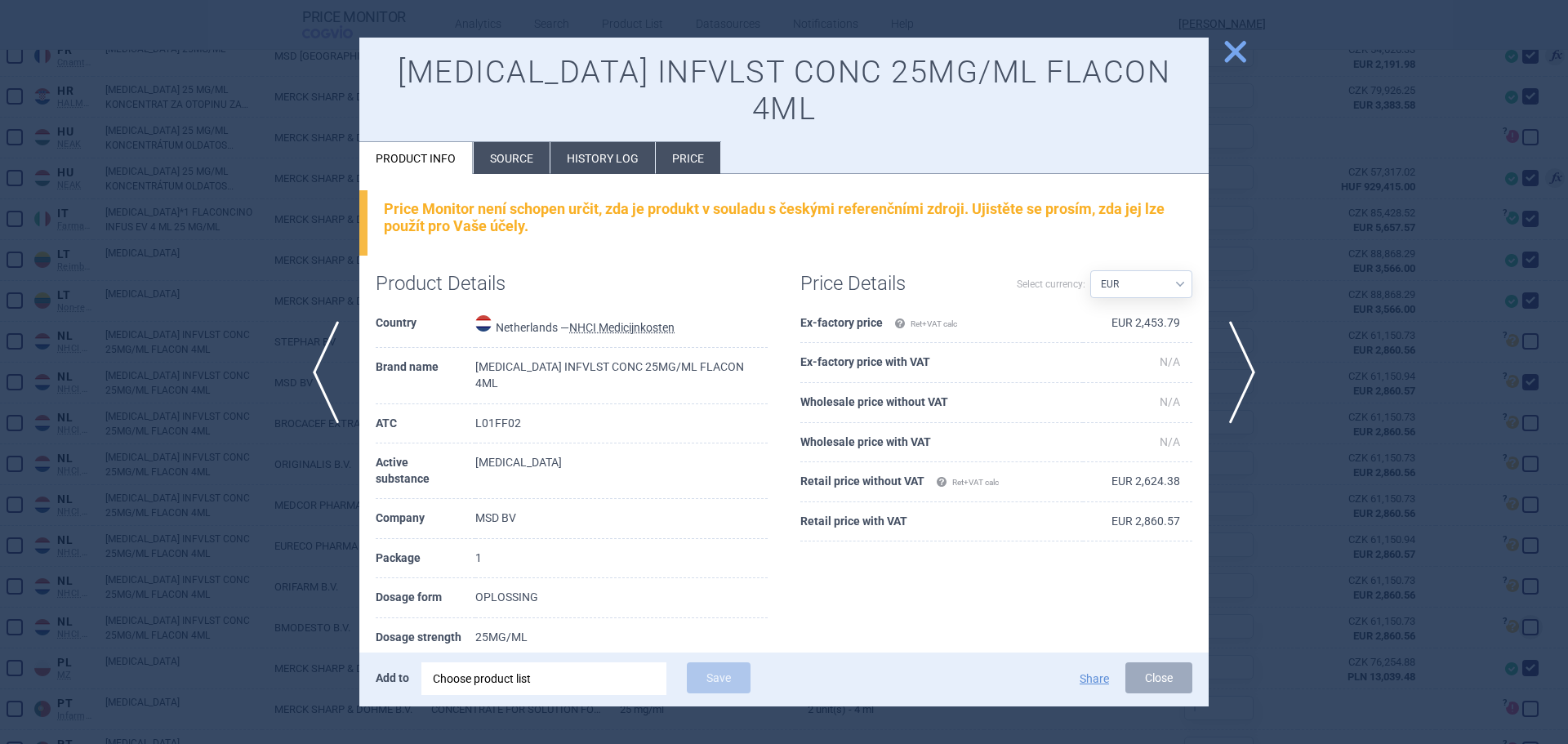
click at [1240, 48] on span "close" at bounding box center [1235, 52] width 29 height 29
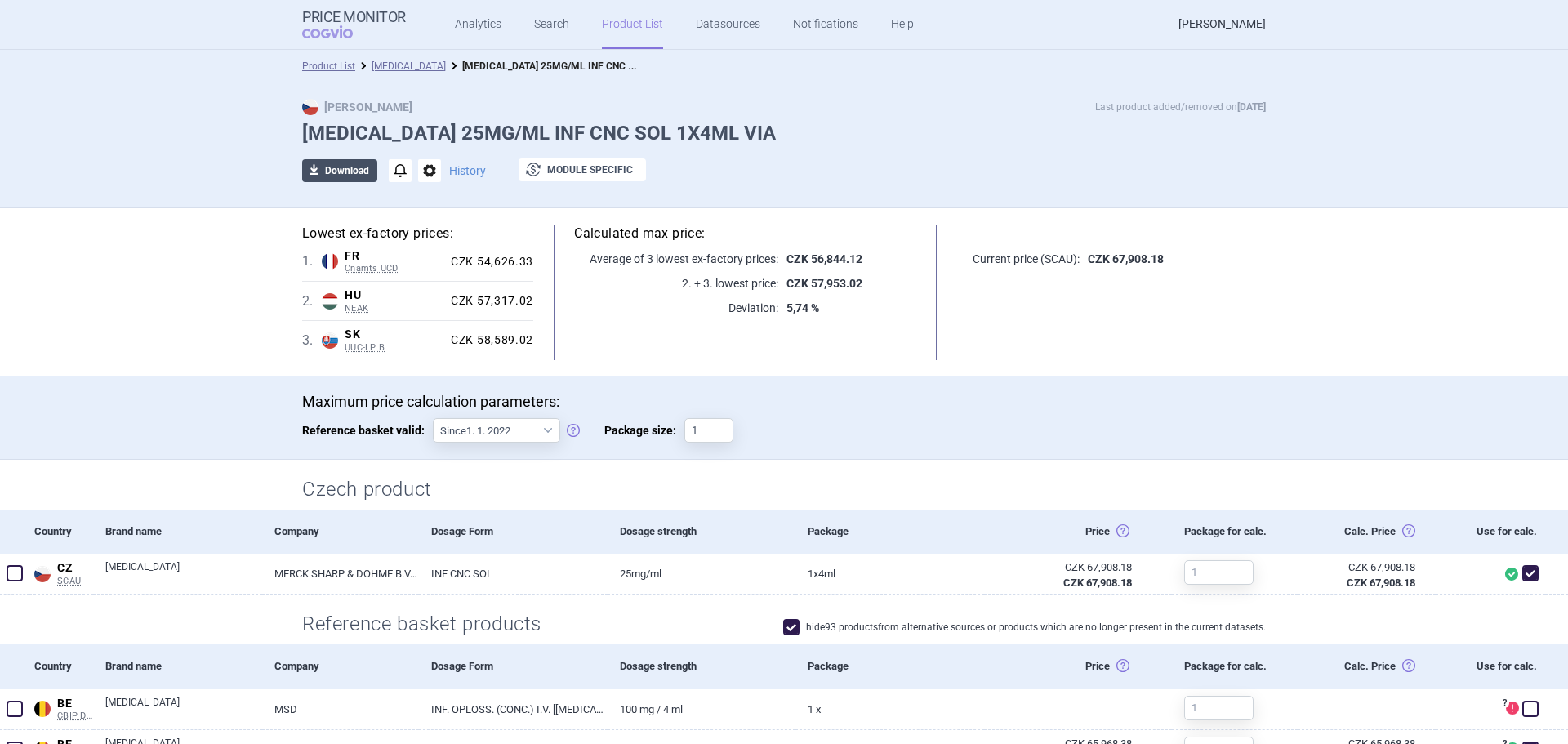
click at [329, 171] on button "download Download" at bounding box center [340, 170] width 76 height 23
select select "EUR"
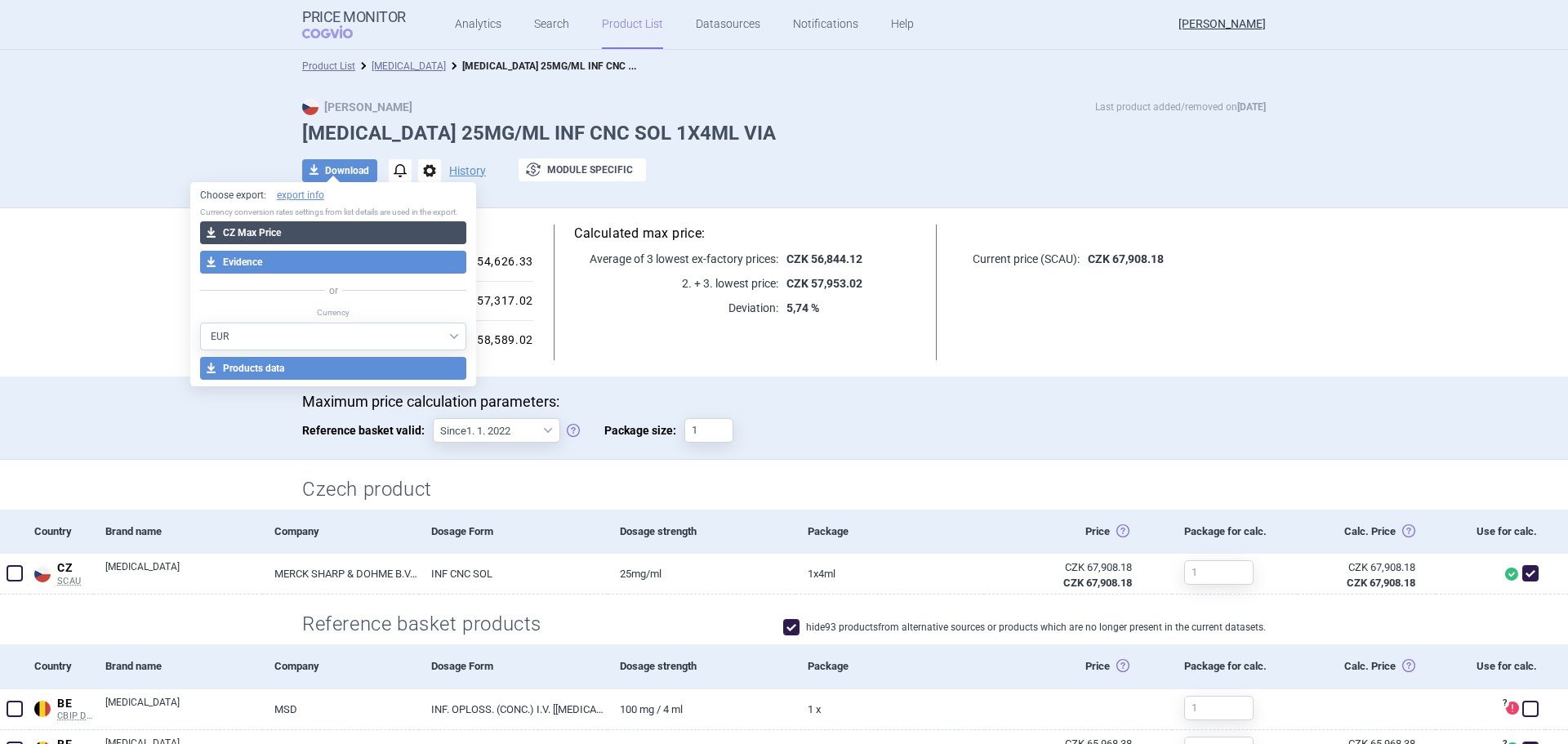
click at [303, 230] on button "download CZ Max Price" at bounding box center [333, 233] width 267 height 23
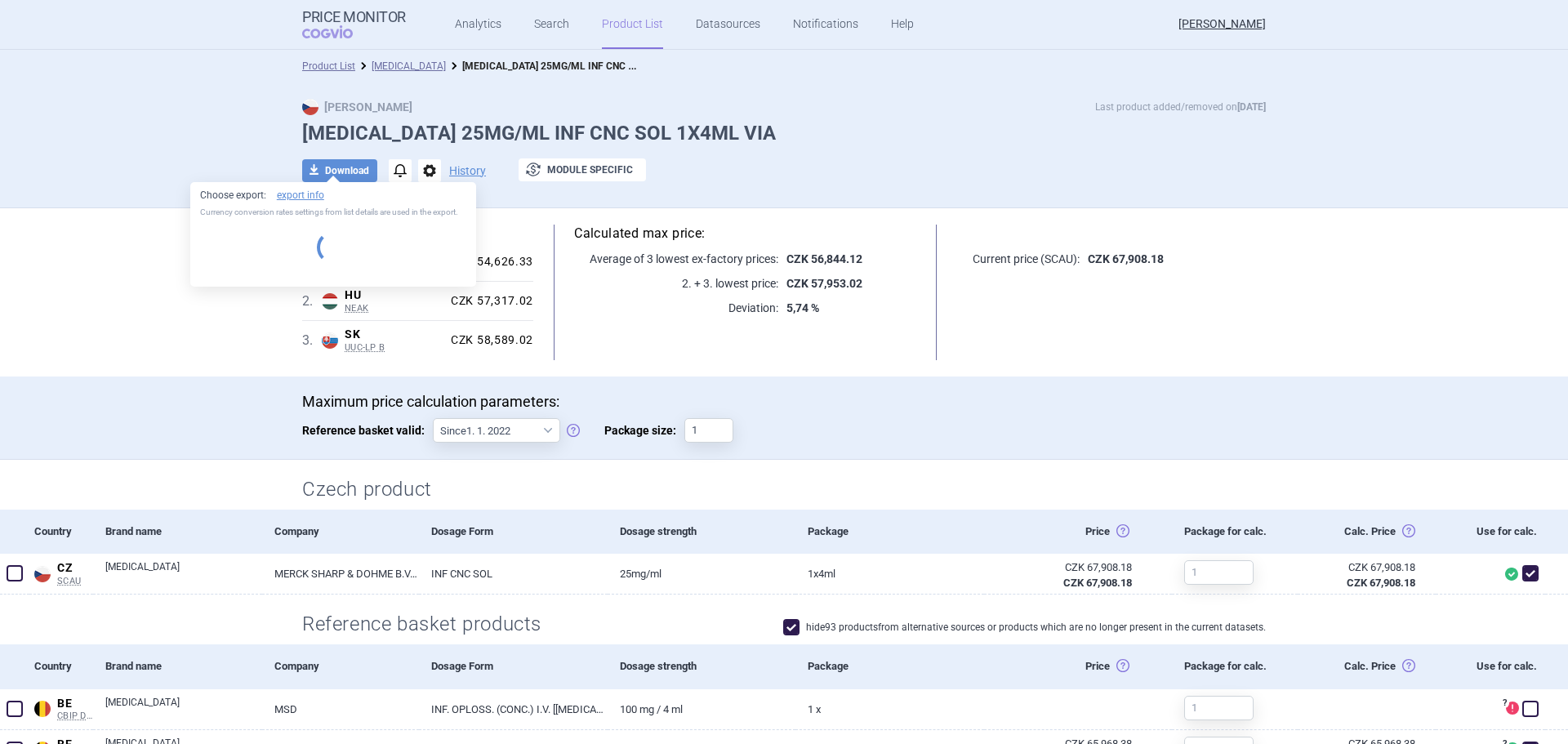
select select "EUR"
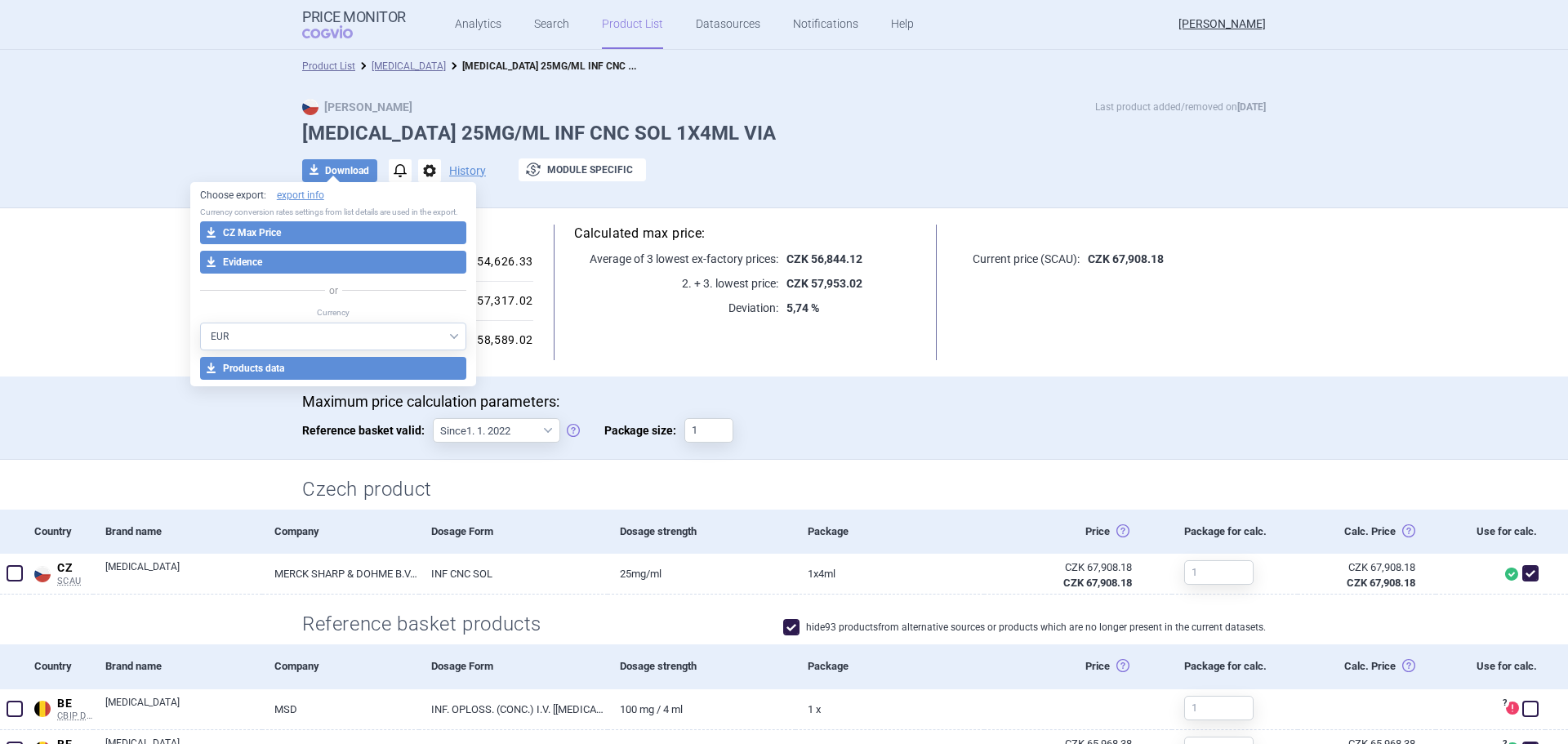
click at [1068, 354] on div "Current price (SCAU): CZK 67,908.18" at bounding box center [1111, 292] width 308 height 135
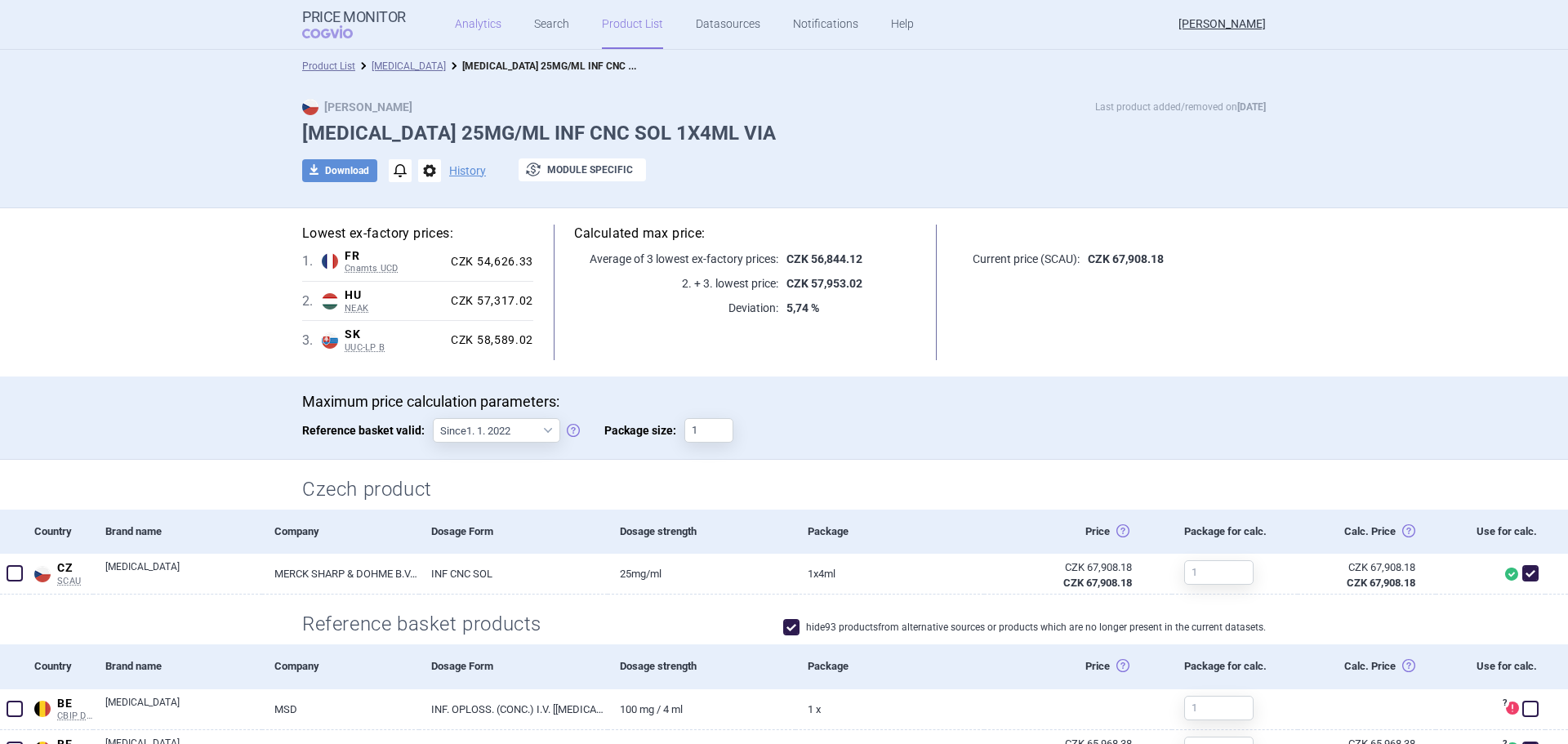
click at [462, 22] on link "Analytics" at bounding box center [478, 24] width 47 height 49
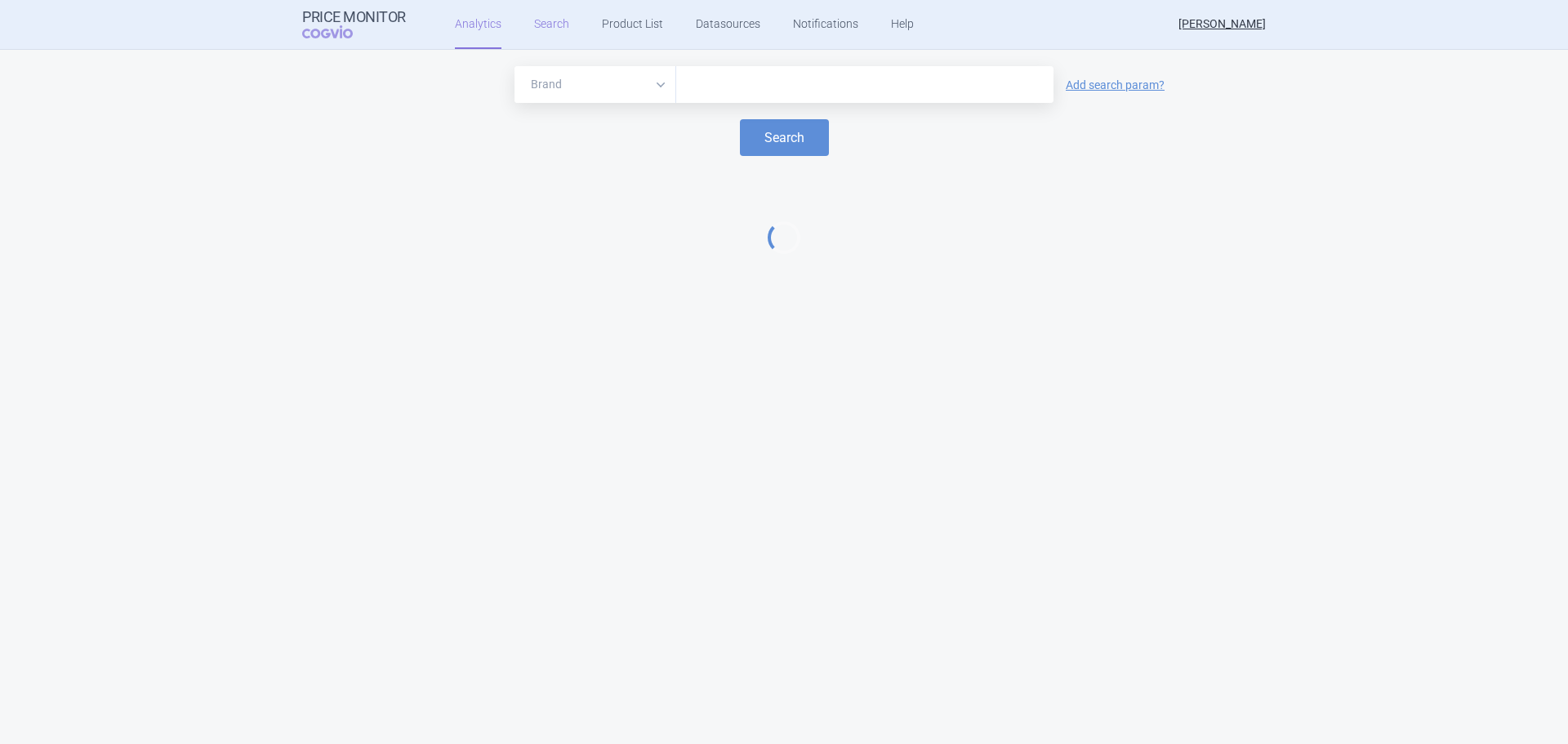
click at [536, 24] on link "Search" at bounding box center [551, 24] width 35 height 49
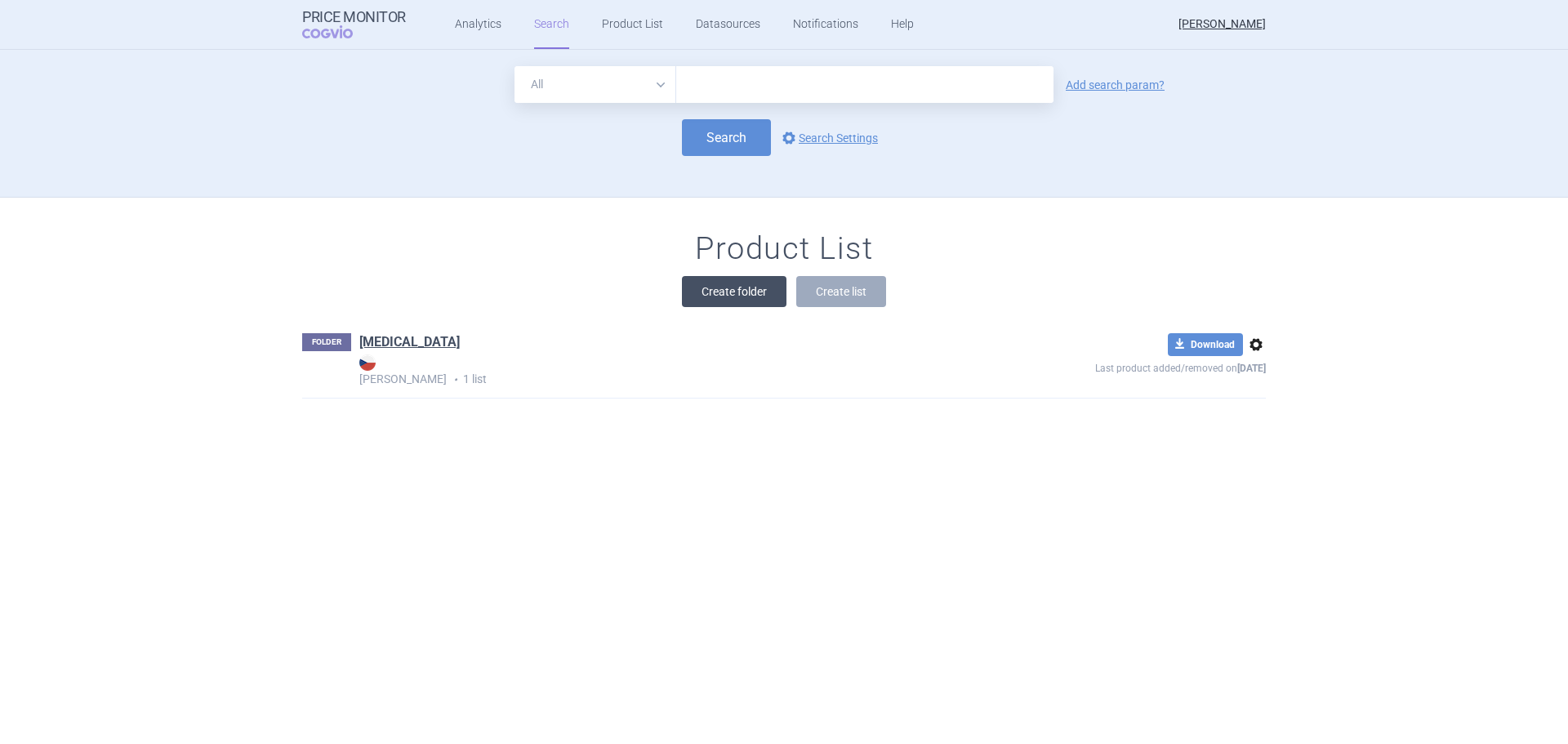
click at [753, 291] on button "Create folder" at bounding box center [734, 291] width 104 height 31
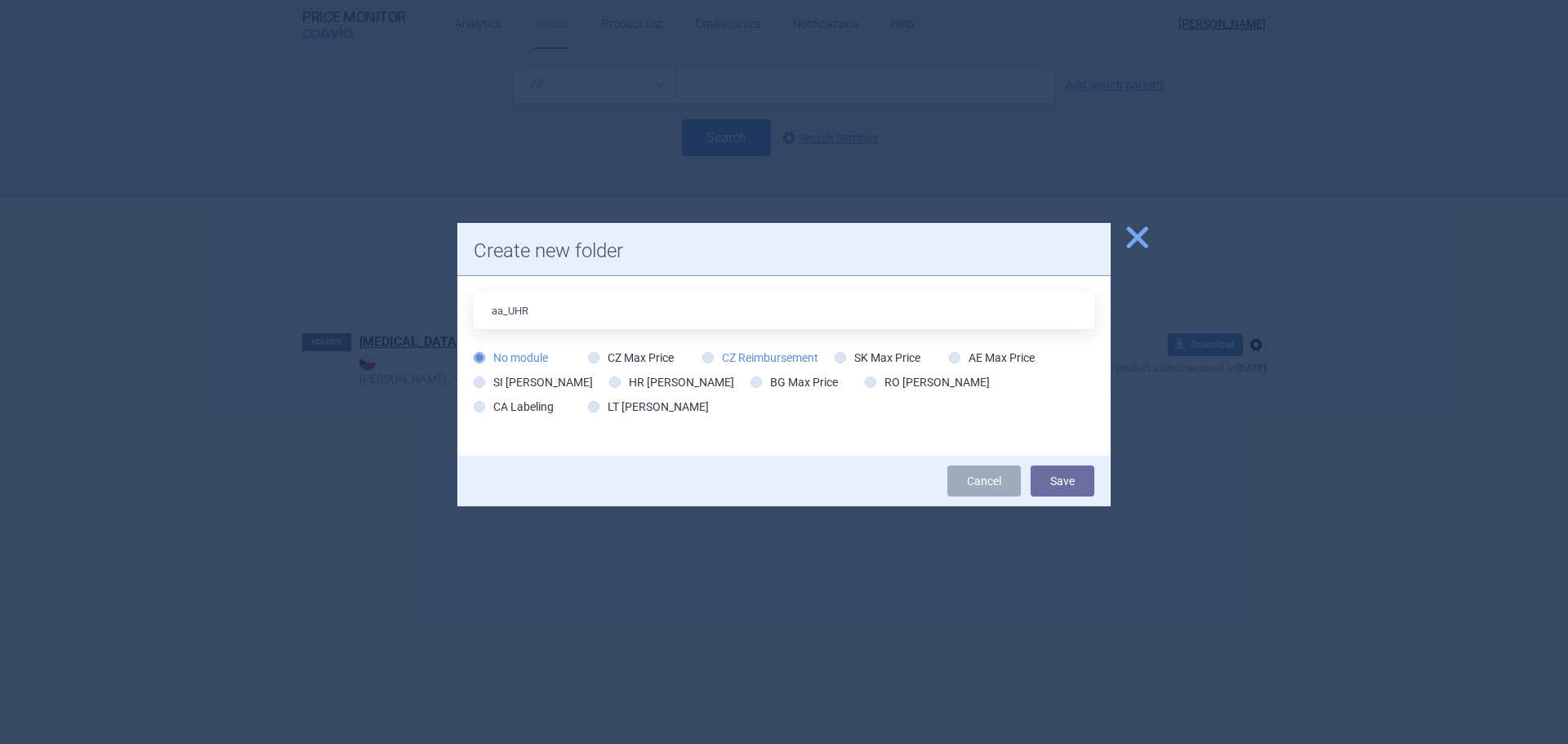
type input "aa_UHR"
click at [706, 352] on icon at bounding box center [707, 357] width 11 height 11
click at [703, 350] on input "CZ Reimbursement" at bounding box center [711, 358] width 16 height 16
radio input "true"
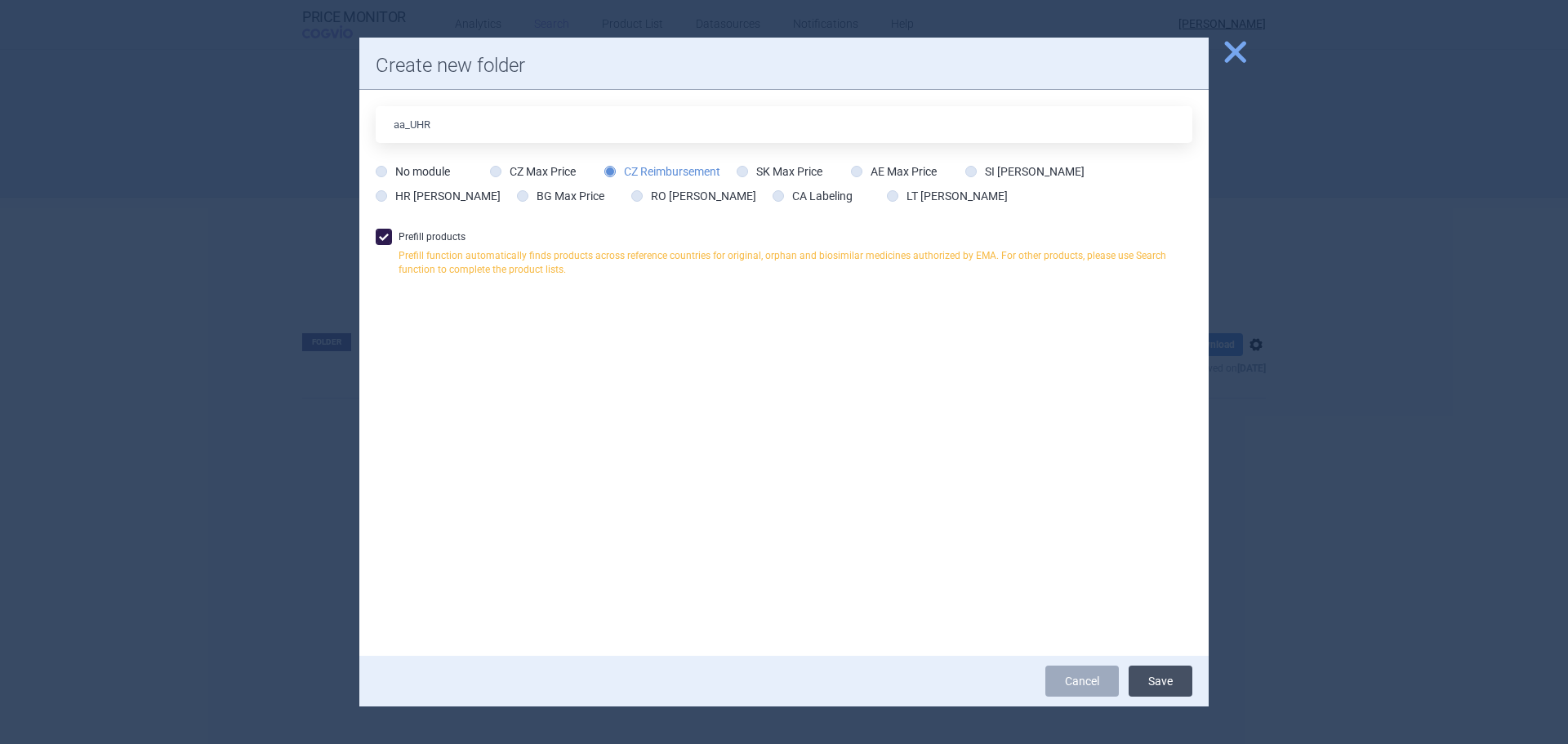
click at [1161, 674] on button "Save" at bounding box center [1161, 680] width 64 height 31
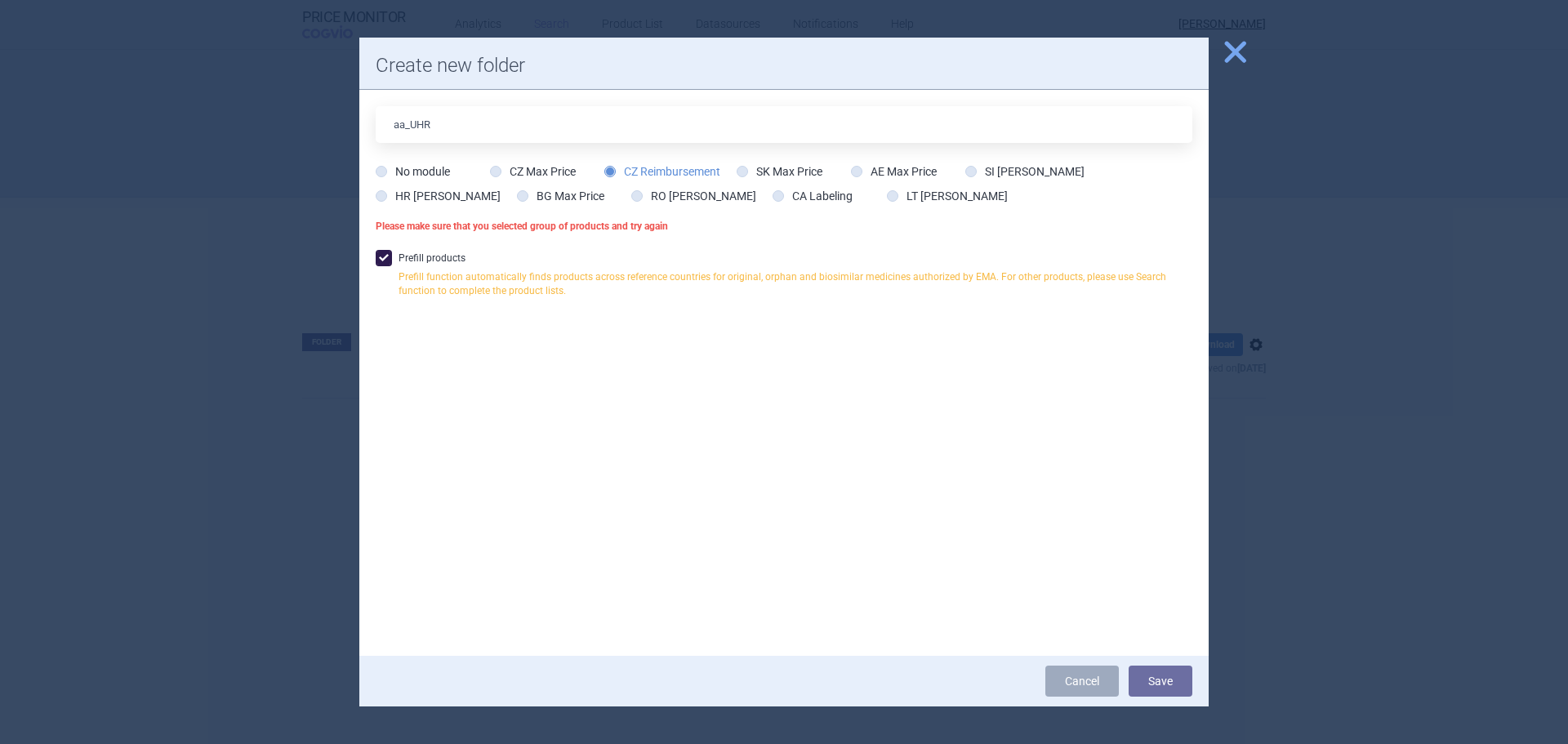
click at [418, 261] on label "Prefill products Prefill function automatically finds products across reference…" at bounding box center [784, 278] width 817 height 57
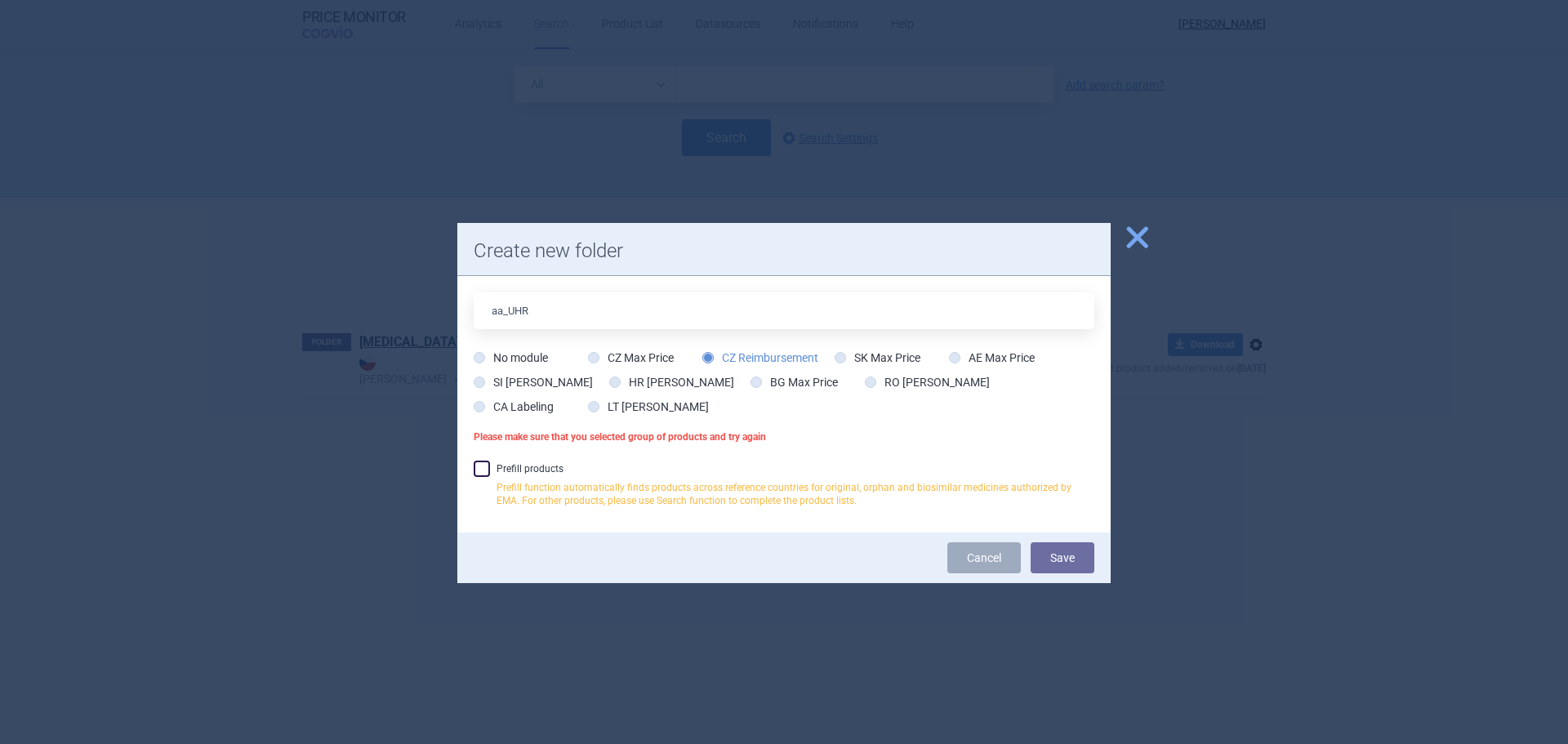
click at [497, 469] on label "Prefill products Prefill function automatically finds products across reference…" at bounding box center [784, 488] width 621 height 57
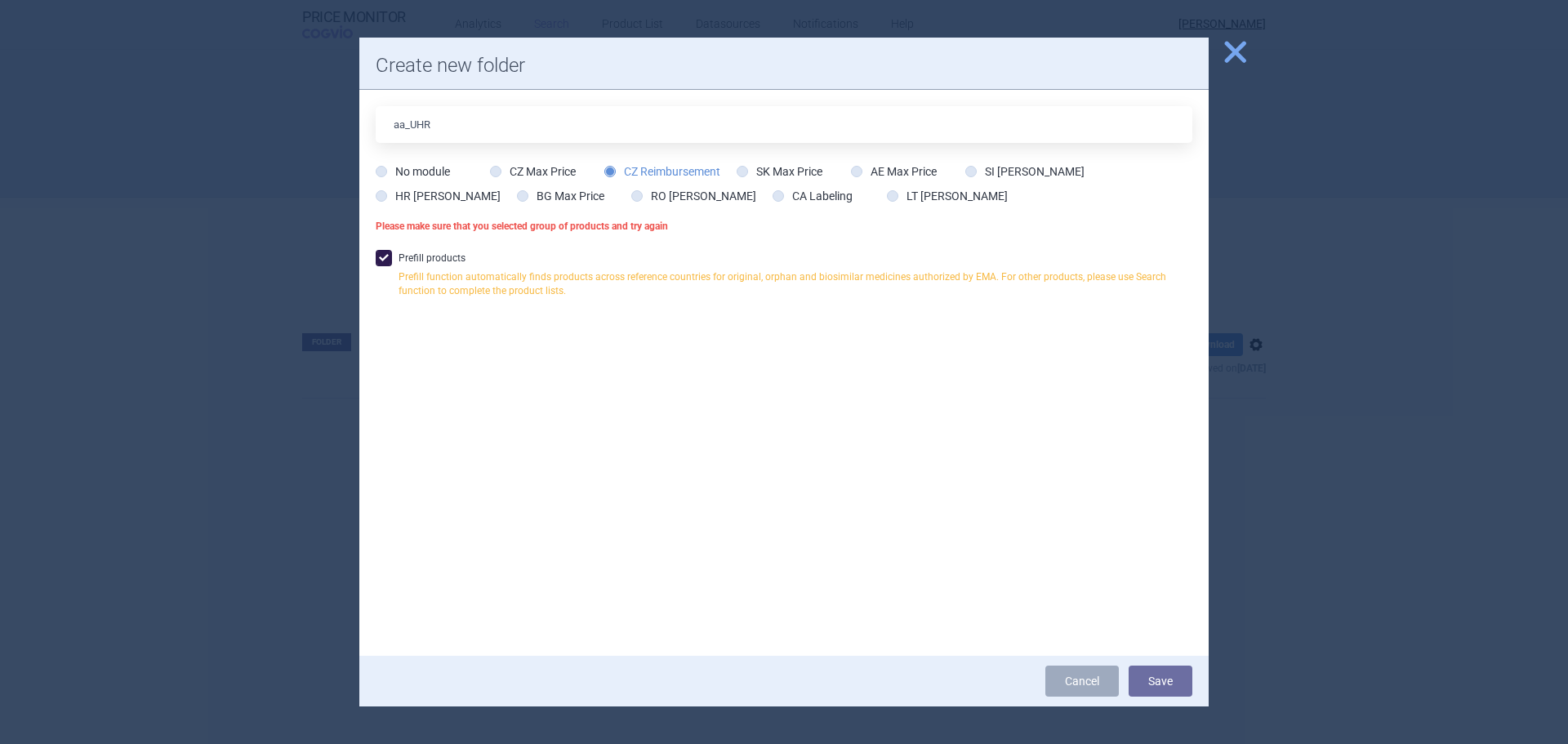
click at [407, 263] on label "Prefill products Prefill function automatically finds products across reference…" at bounding box center [784, 278] width 817 height 57
checkbox input "false"
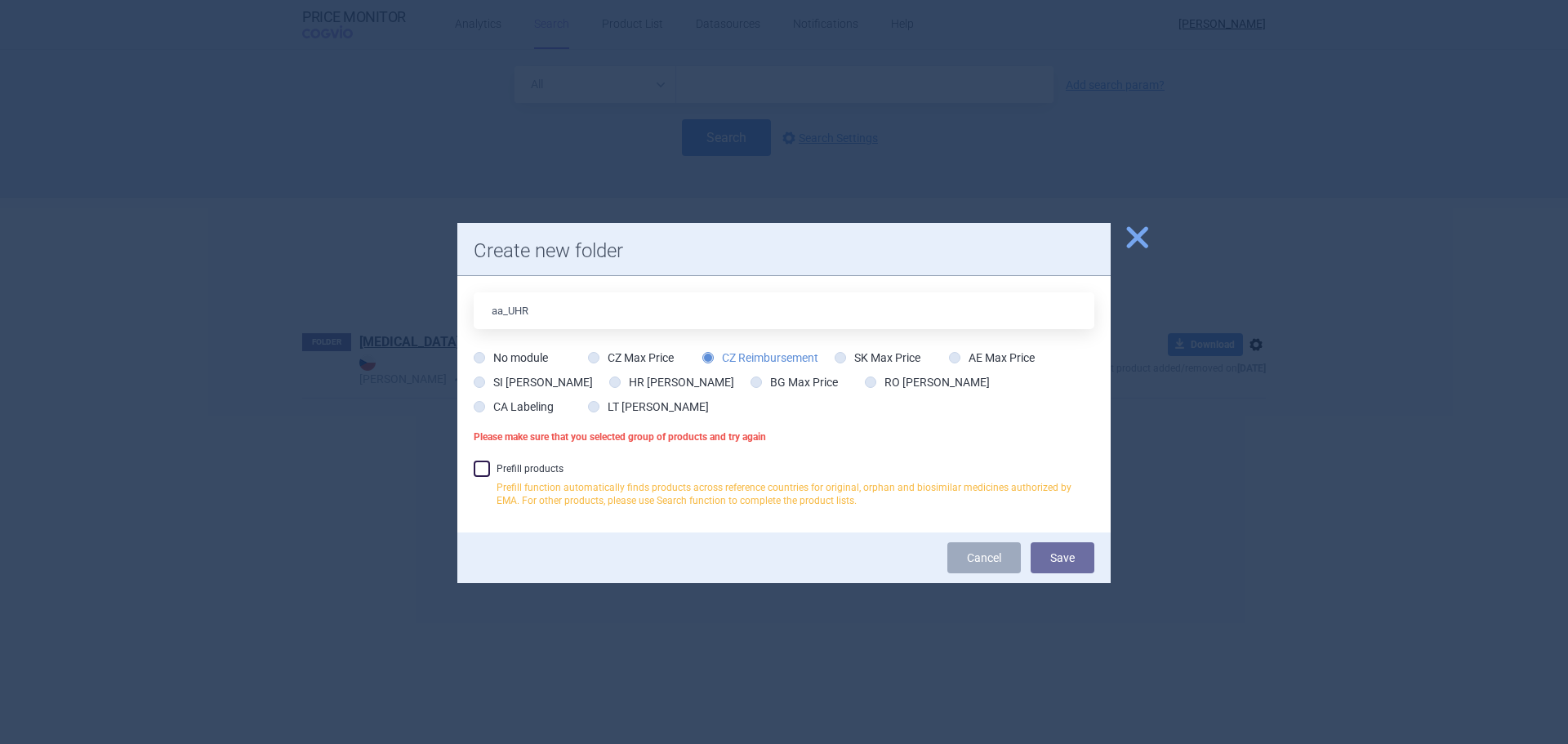
click at [1062, 541] on div "Cancel Save" at bounding box center [784, 557] width 654 height 51
click at [1070, 553] on button "Save" at bounding box center [1063, 557] width 64 height 31
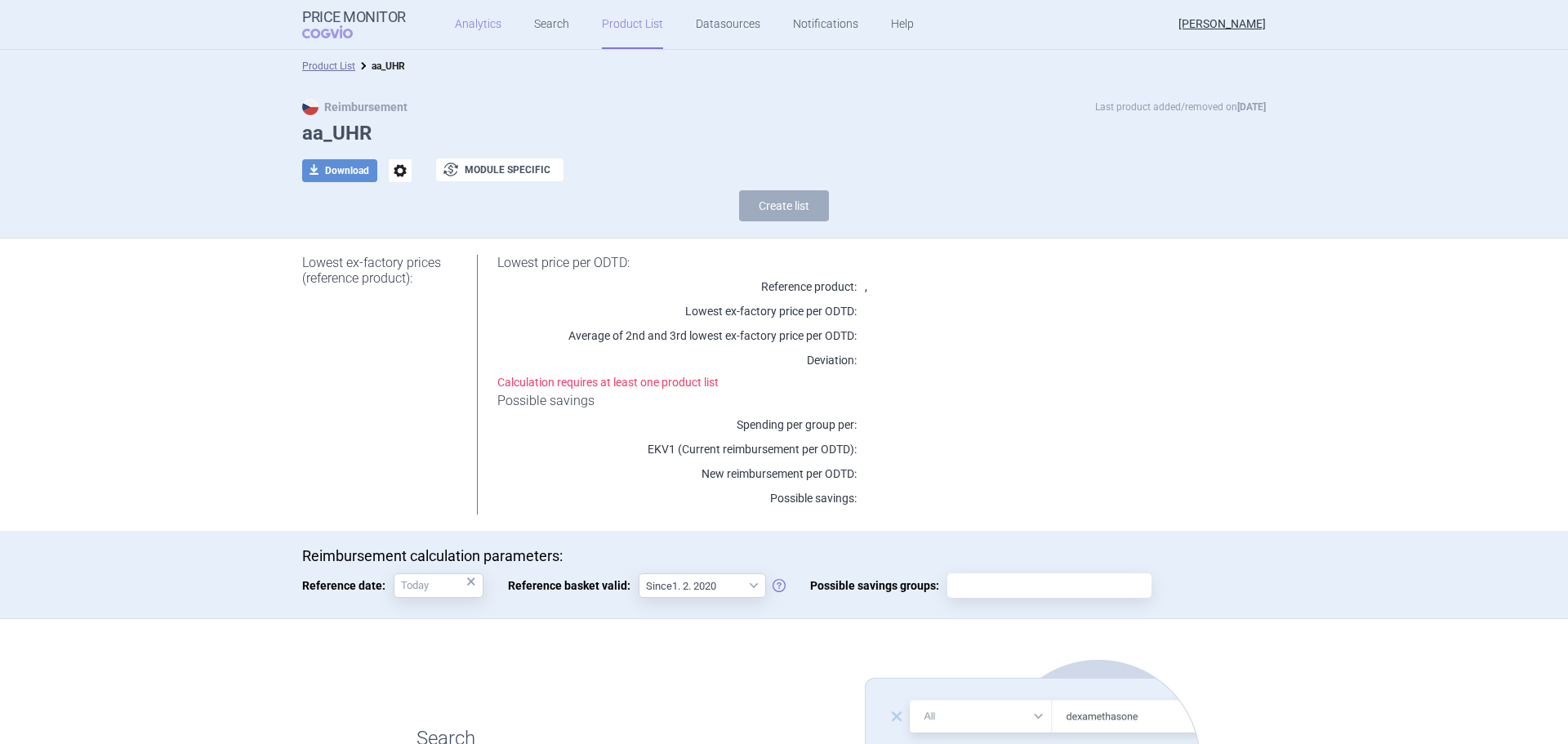
click at [463, 35] on link "Analytics" at bounding box center [478, 24] width 47 height 49
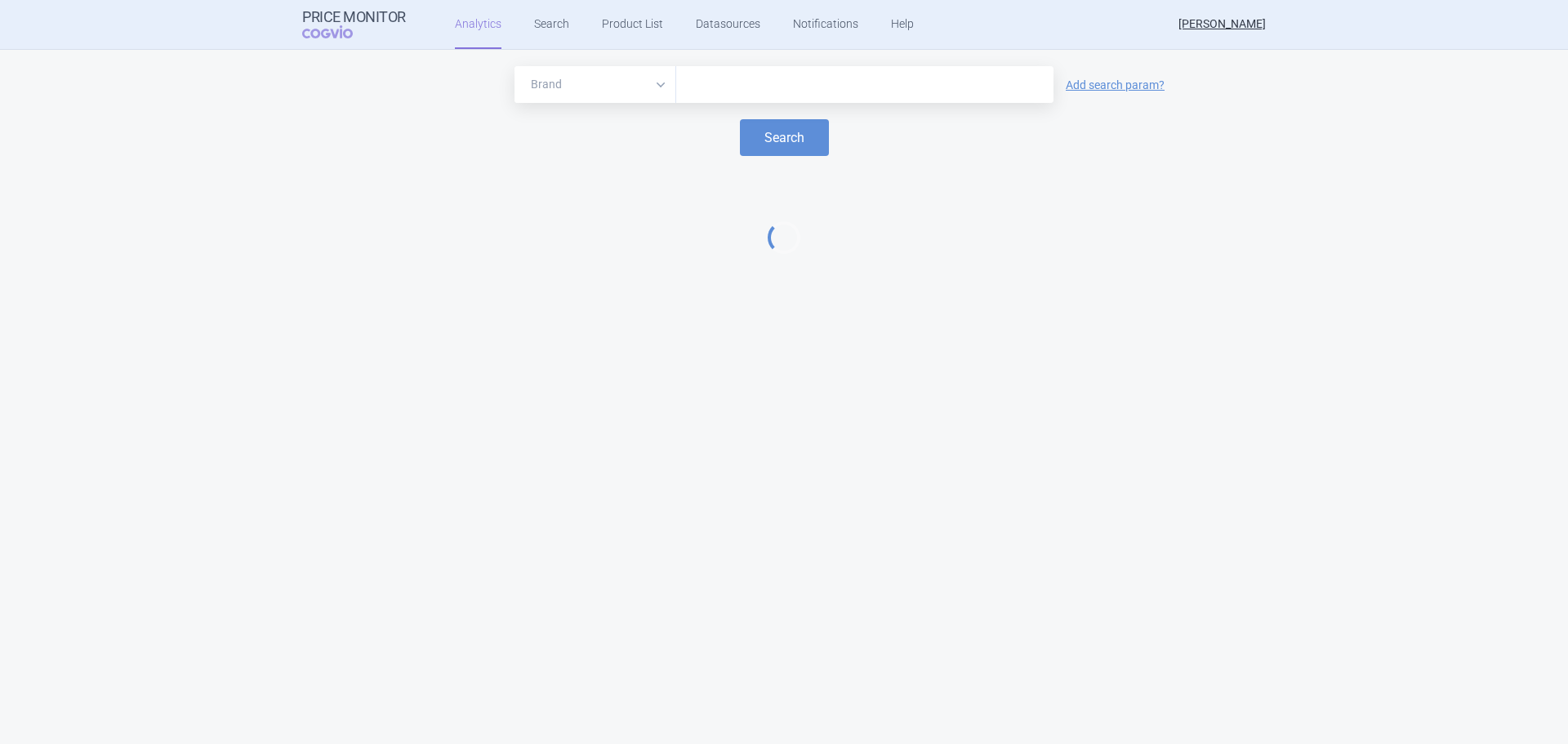
click at [716, 89] on input "text" at bounding box center [865, 85] width 361 height 21
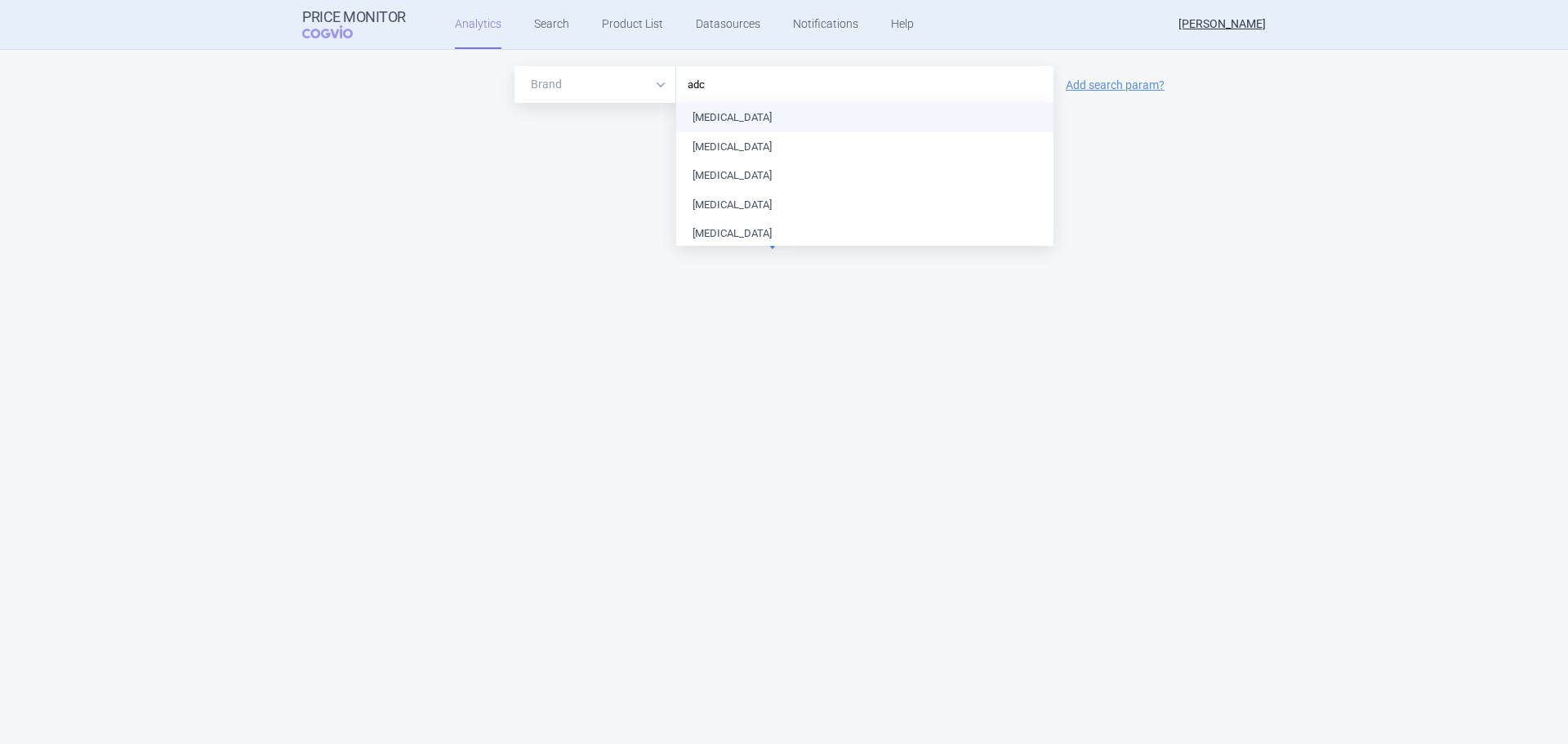
type input "adce"
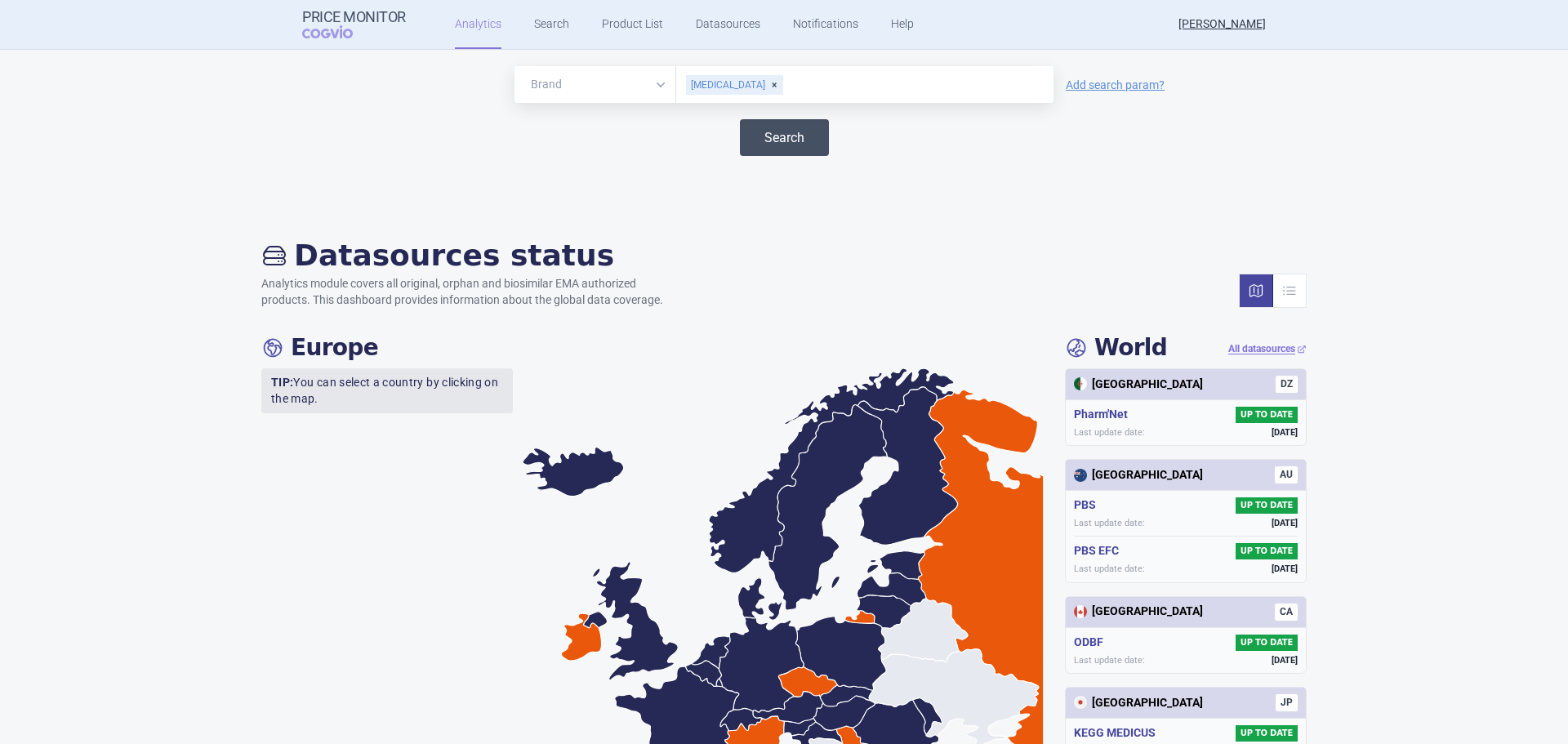
click at [796, 145] on button "Search" at bounding box center [784, 137] width 89 height 37
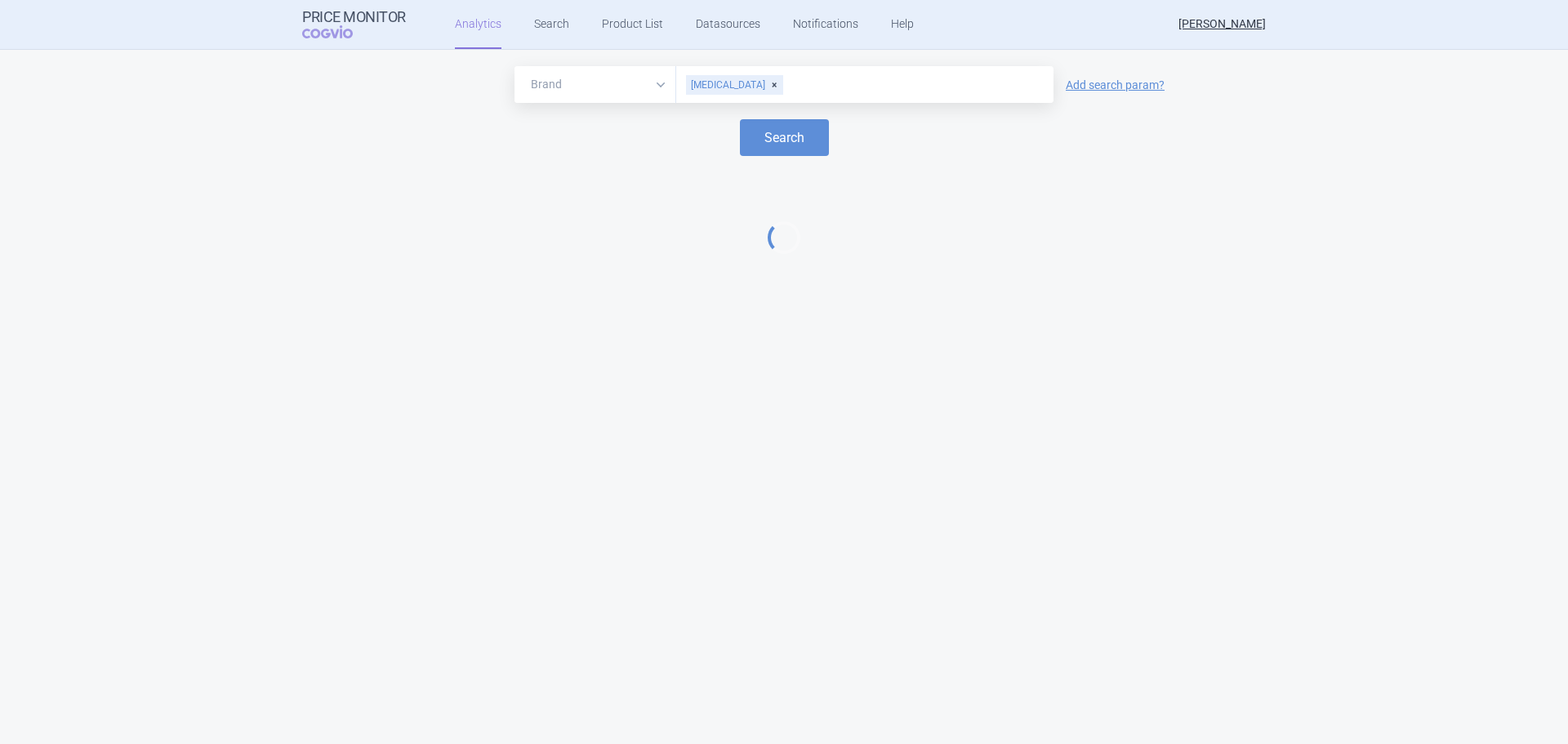
select select "EUR"
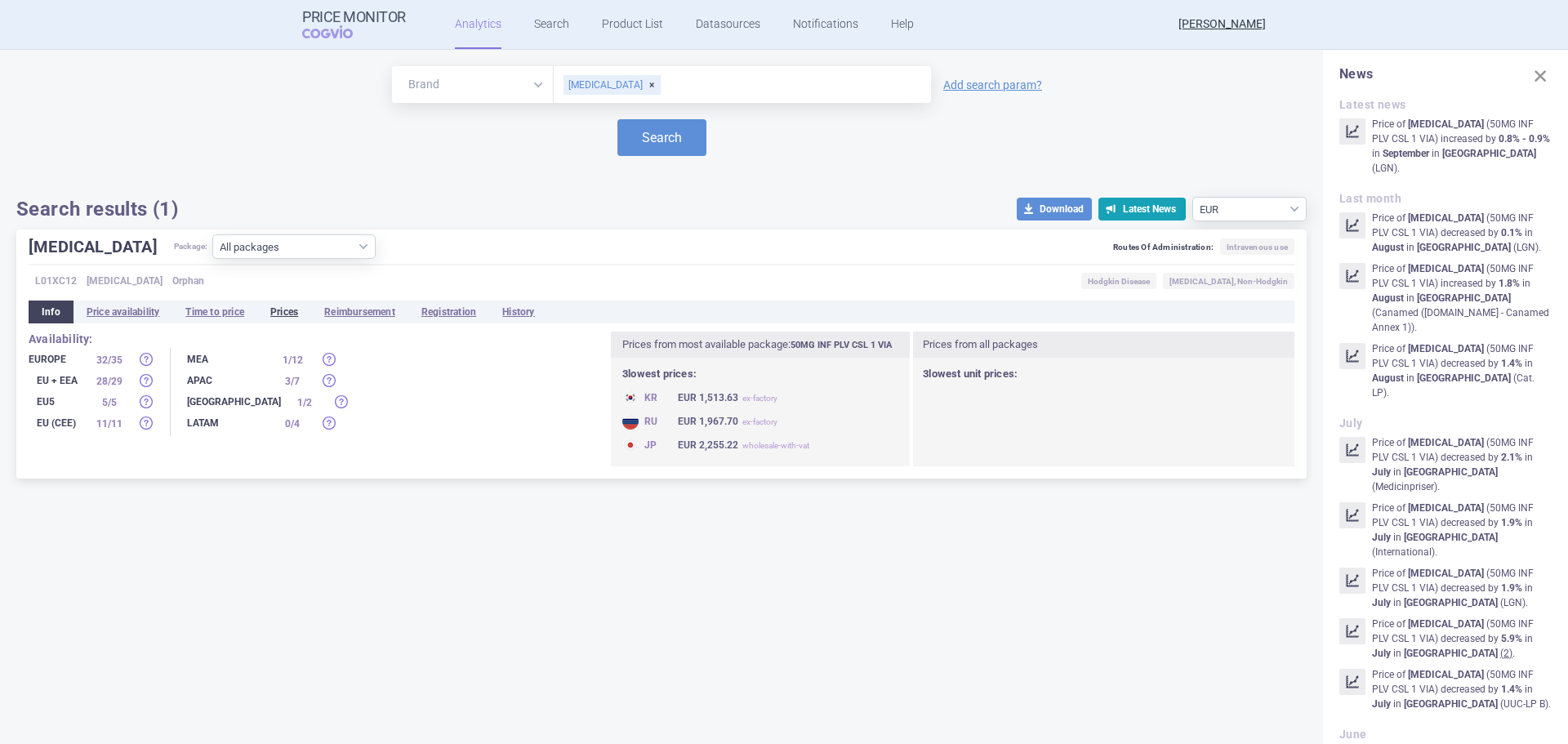
click at [290, 314] on li "Prices" at bounding box center [285, 311] width 54 height 23
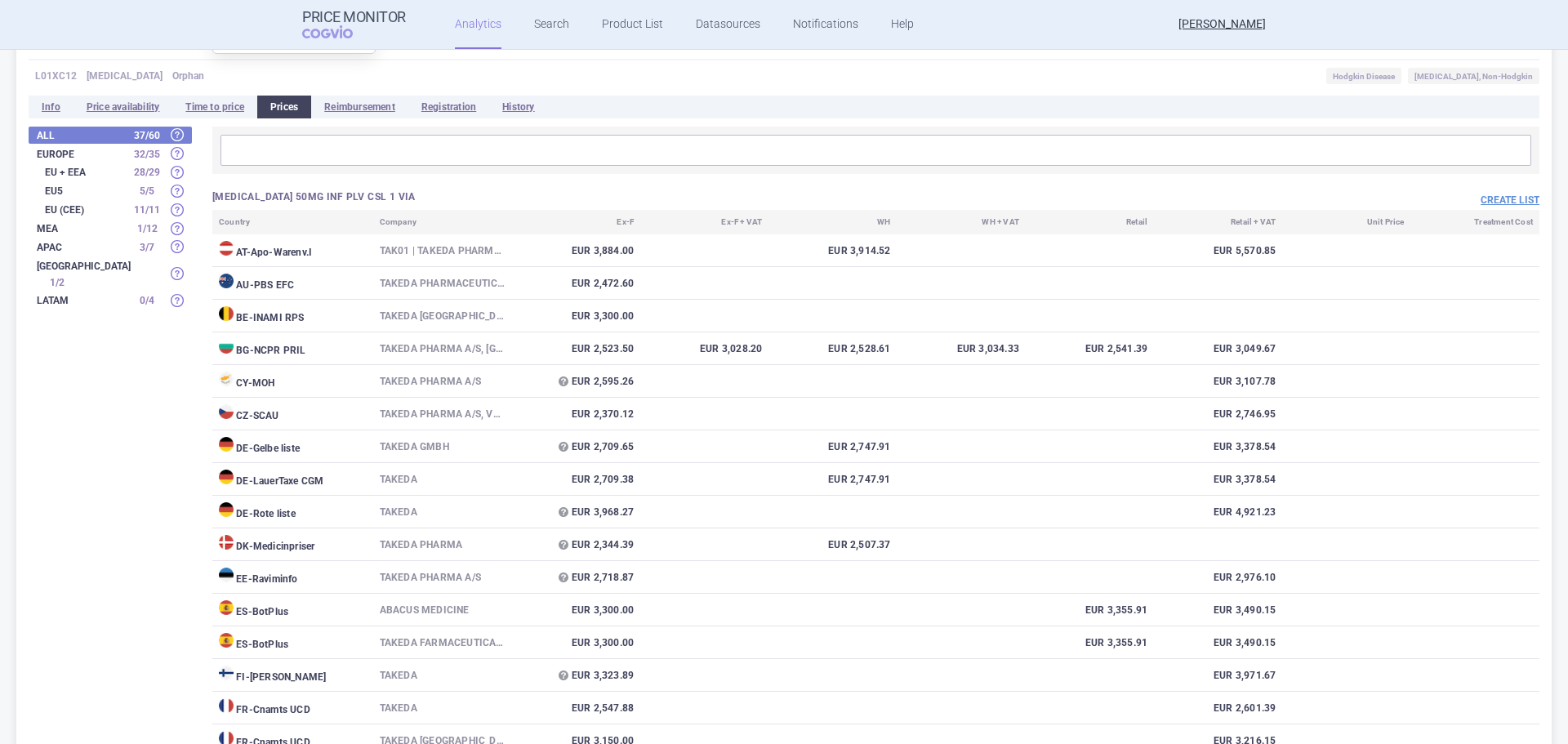
scroll to position [110, 0]
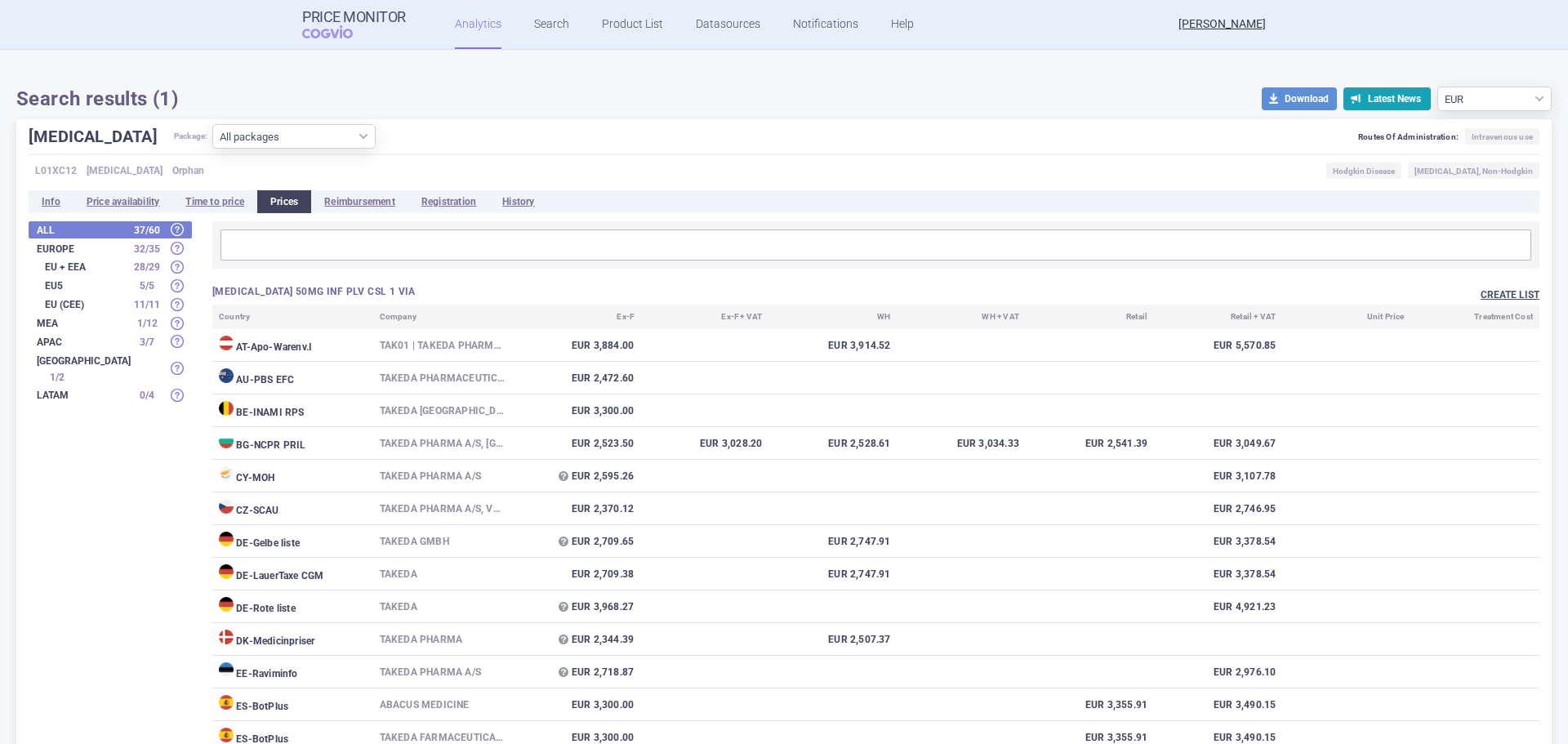
click at [1516, 291] on button "Create list" at bounding box center [1510, 295] width 59 height 14
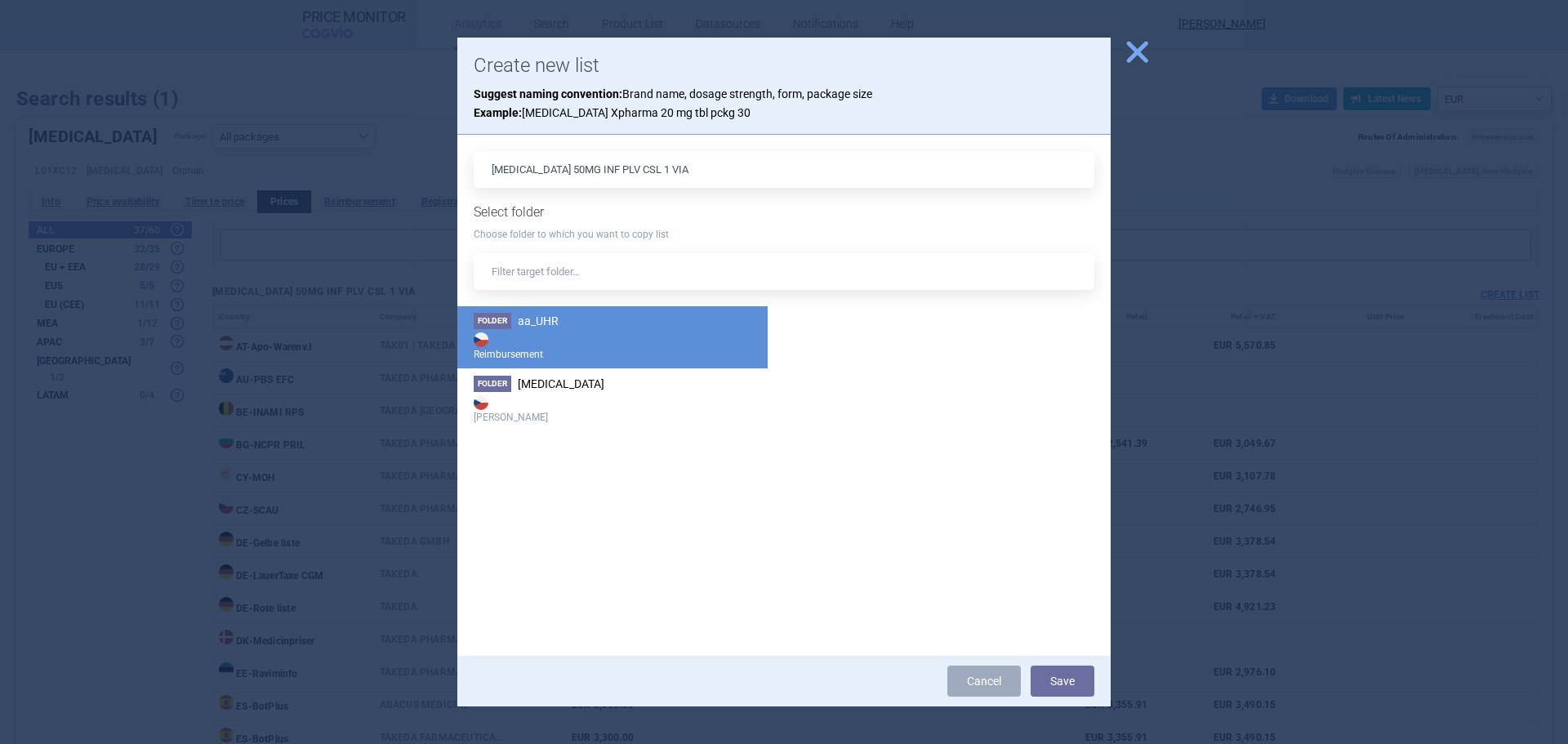
click at [576, 335] on strong "Reimbursement" at bounding box center [612, 345] width 278 height 33
click at [1062, 682] on button "Save" at bounding box center [1063, 680] width 64 height 31
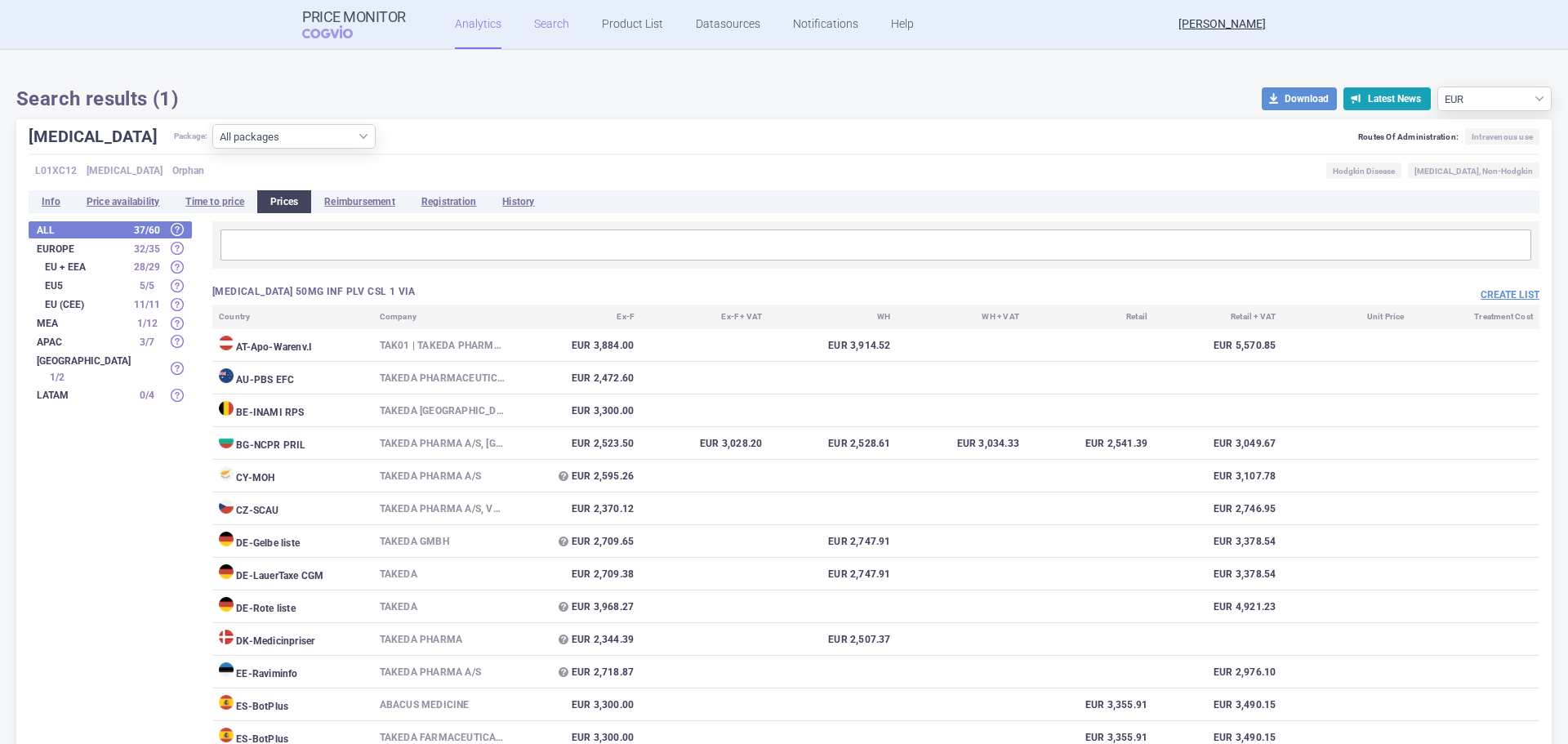
click at [555, 34] on link "Search" at bounding box center [551, 24] width 35 height 49
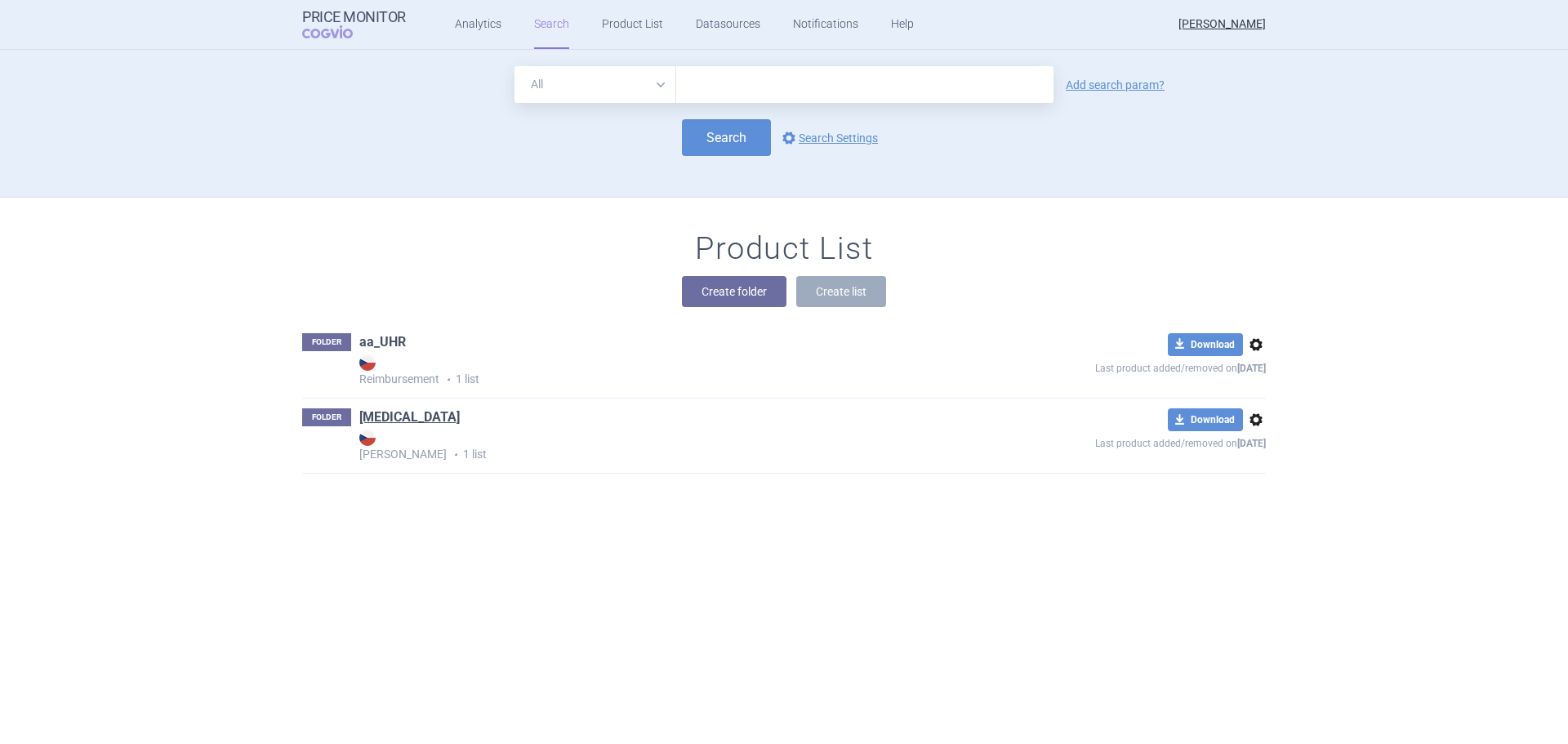
click at [381, 339] on link "aa_UHR" at bounding box center [382, 342] width 47 height 18
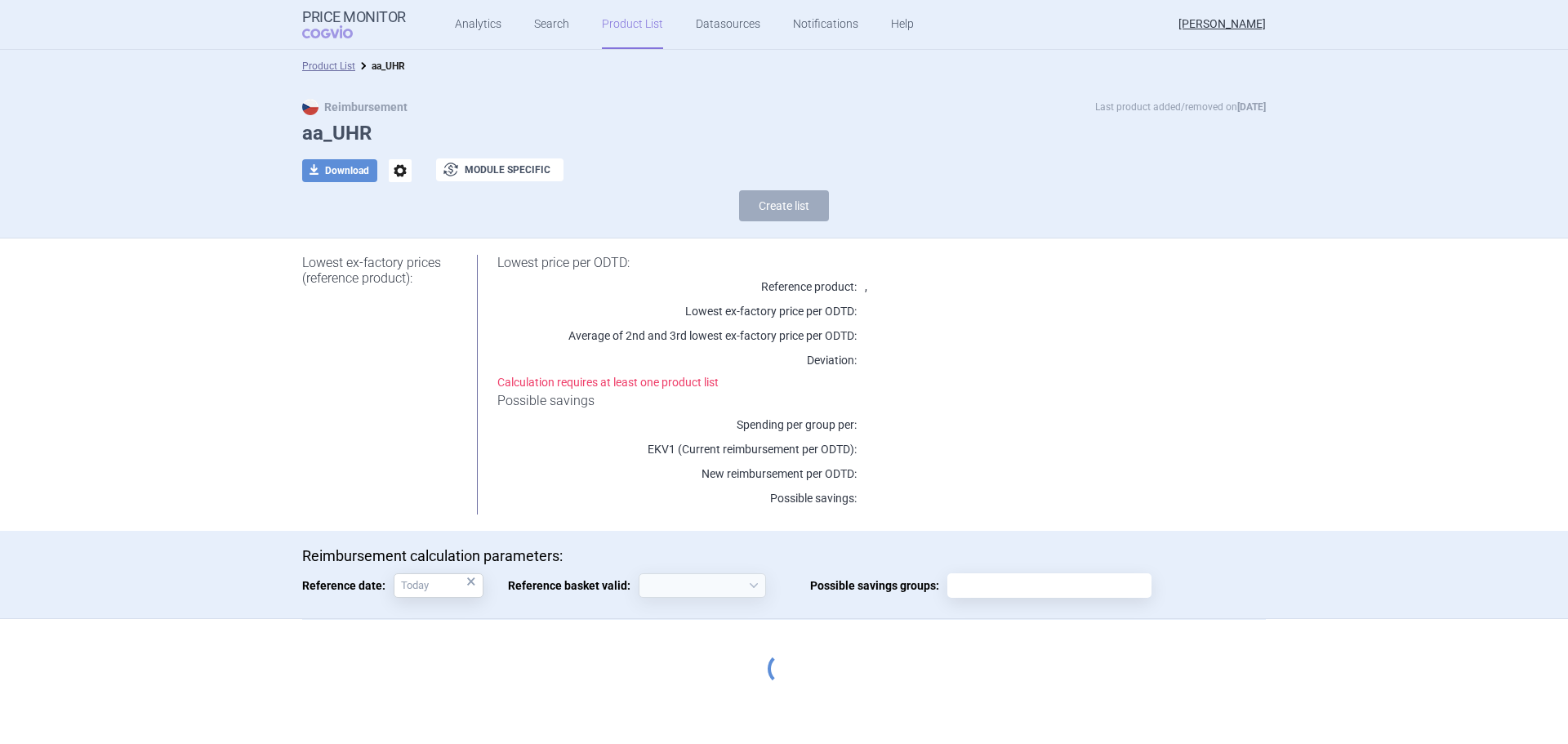
select select "[DATE]"
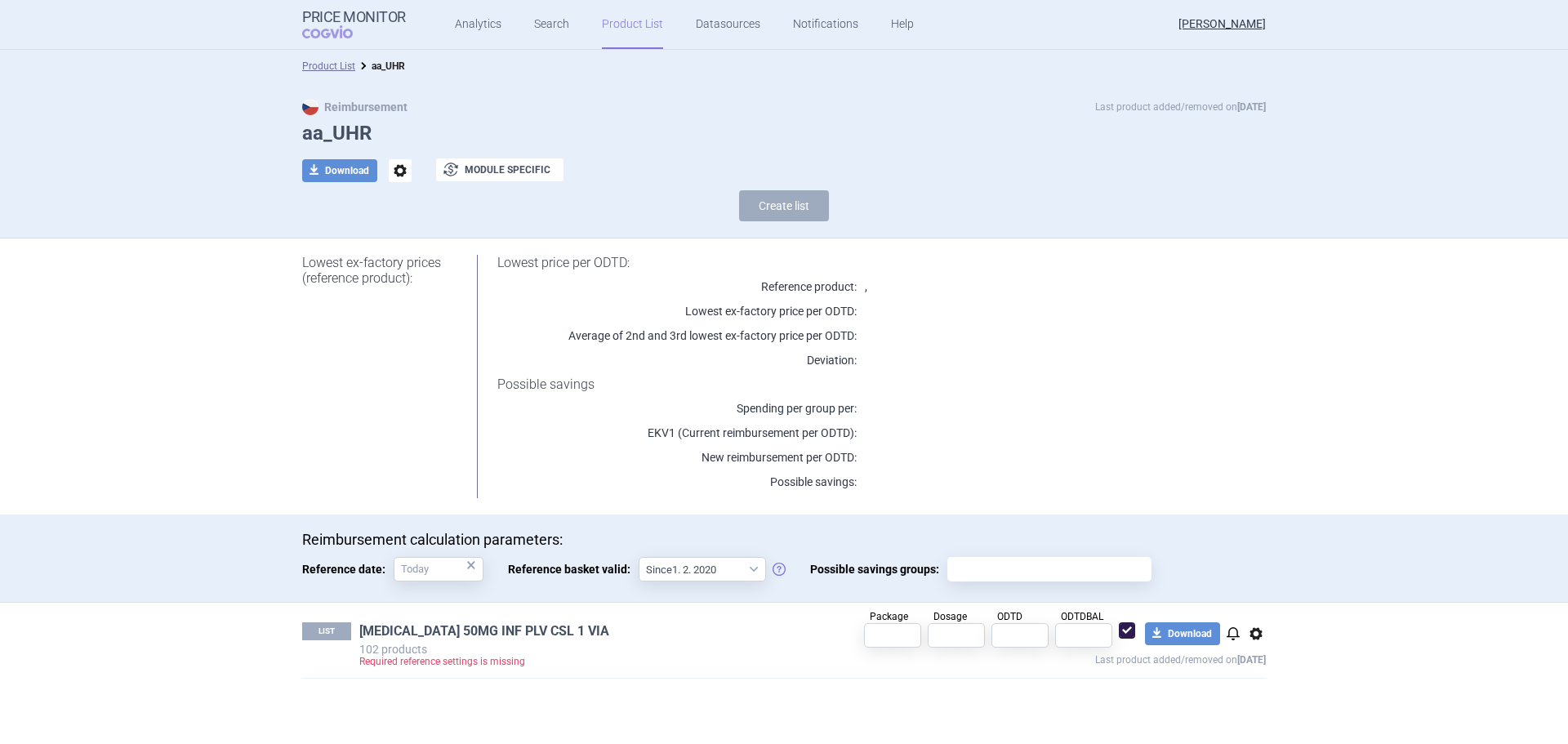
click at [515, 637] on link "[MEDICAL_DATA] 50MG INF PLV CSL 1 VIA" at bounding box center [484, 632] width 250 height 18
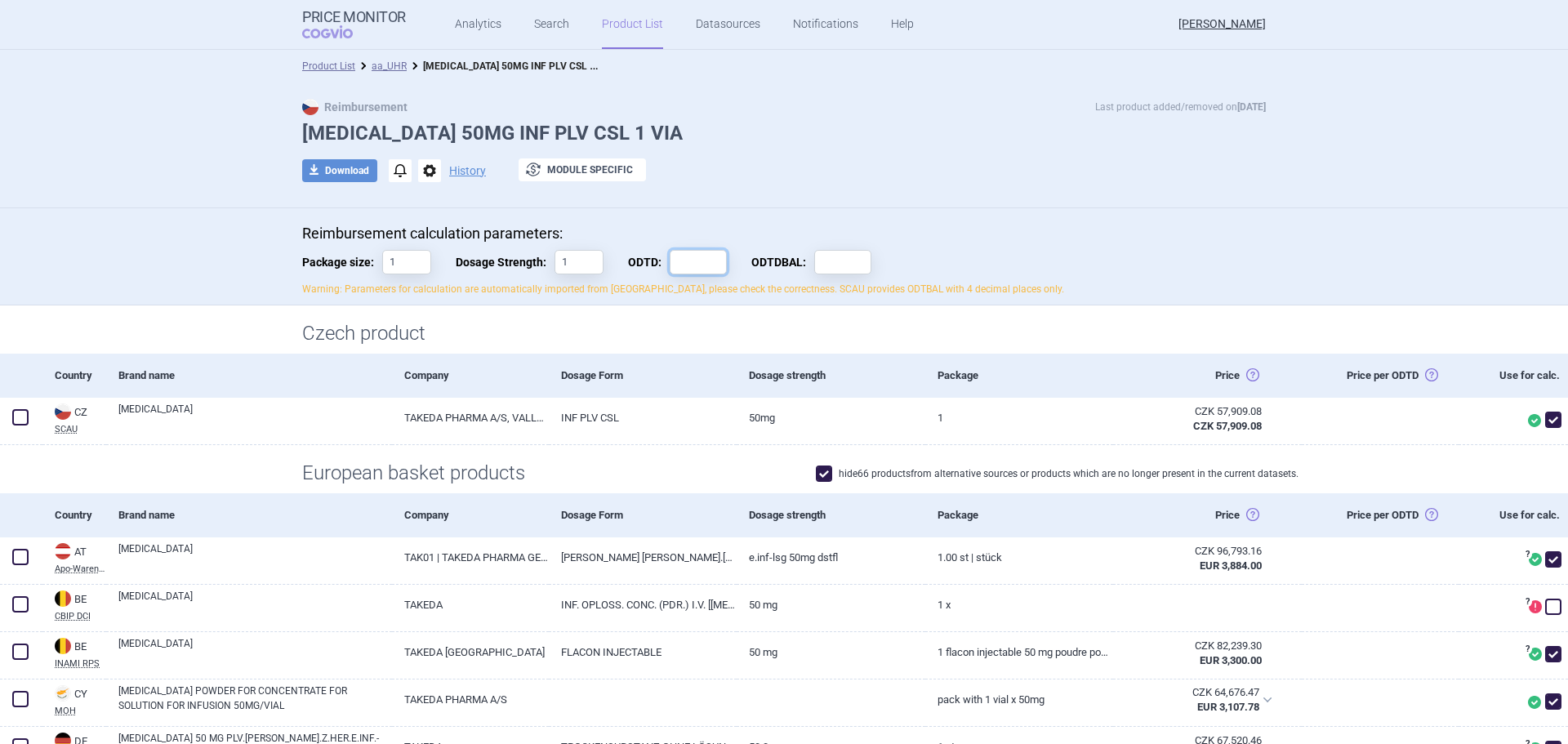
click at [686, 254] on input "ODTD:" at bounding box center [697, 262] width 57 height 25
type input "1"
click at [815, 261] on input "ODTDBAL:" at bounding box center [843, 262] width 57 height 25
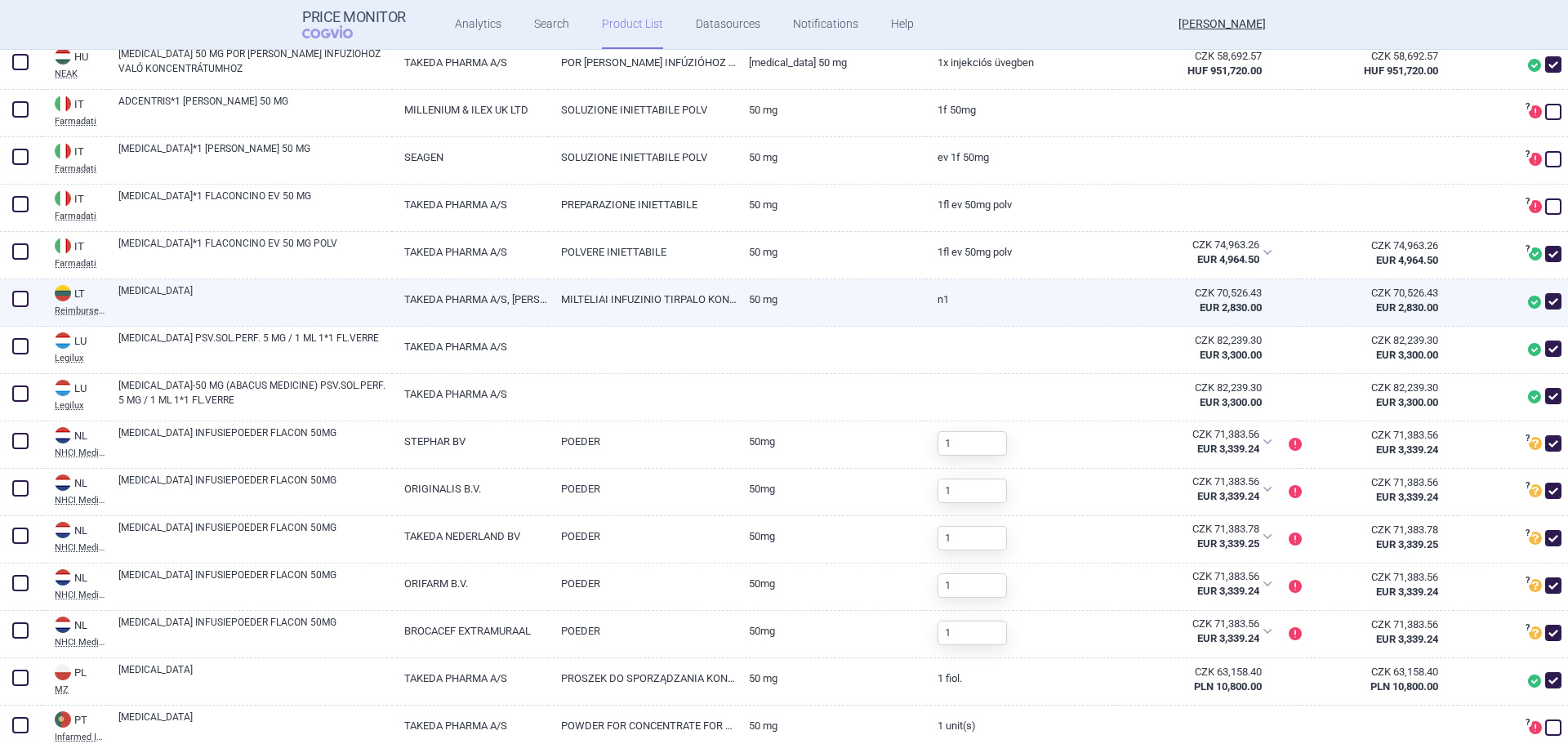
scroll to position [1307, 0]
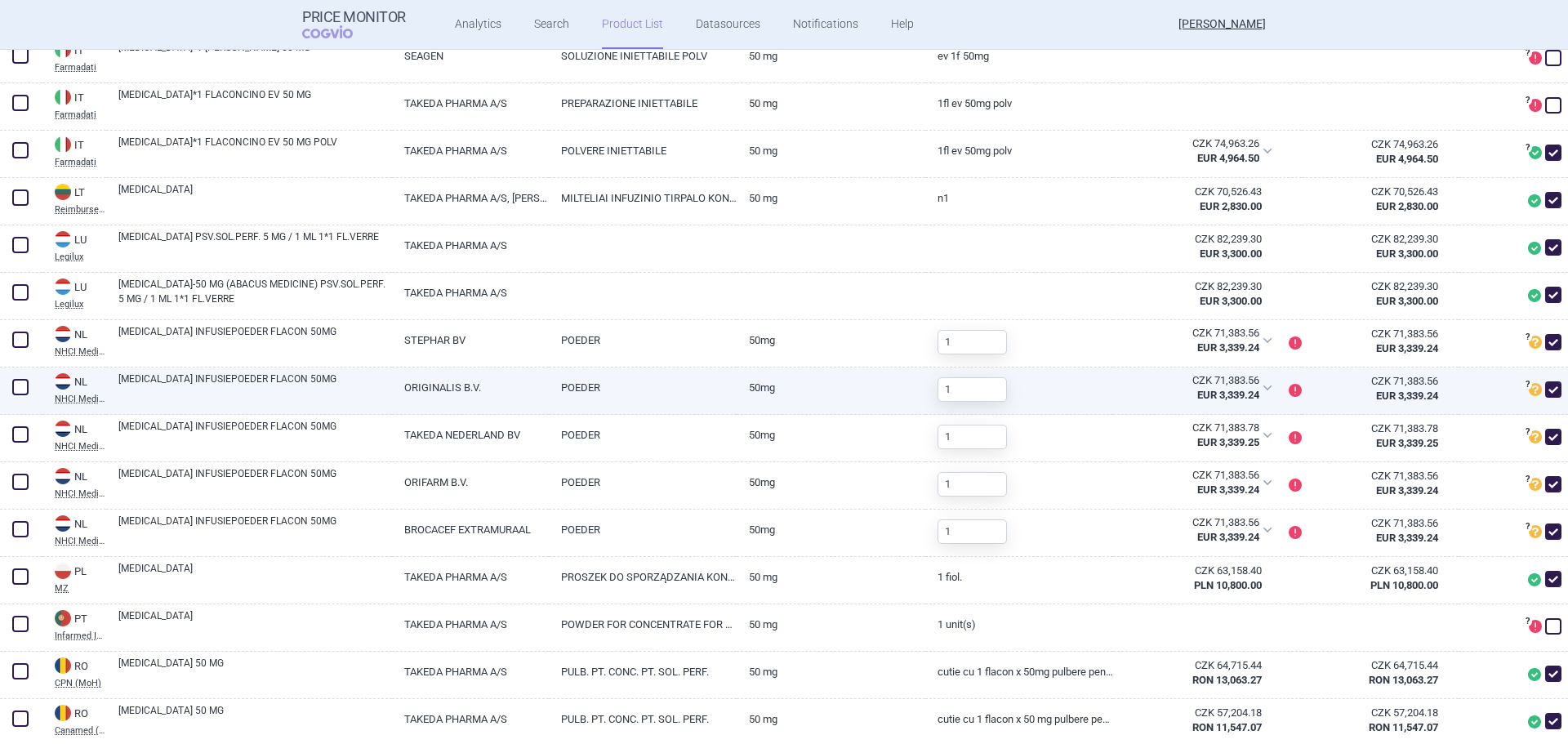
type input "1"
click at [1545, 390] on span at bounding box center [1553, 389] width 16 height 16
checkbox input "false"
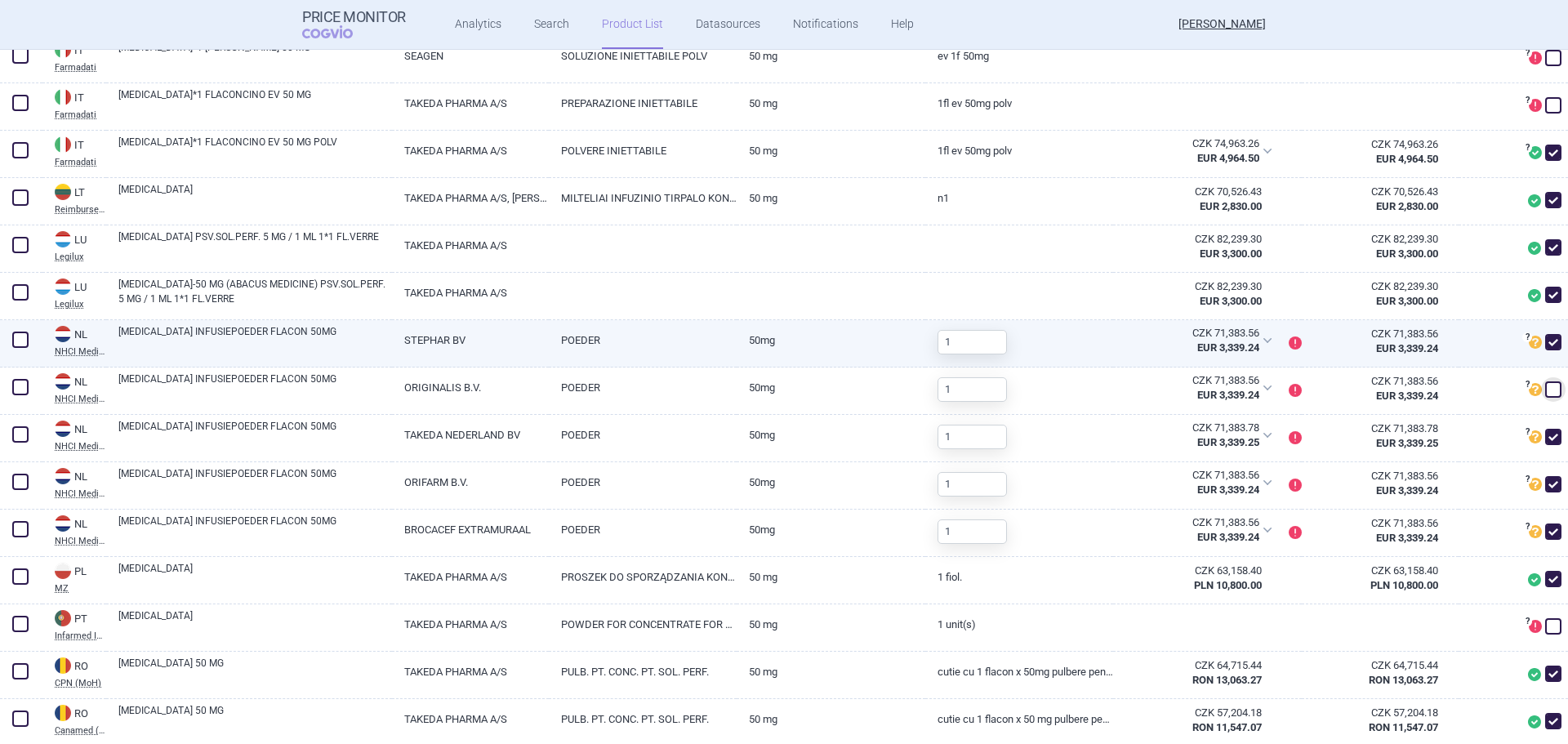
click at [1545, 334] on span at bounding box center [1553, 342] width 16 height 16
checkbox input "false"
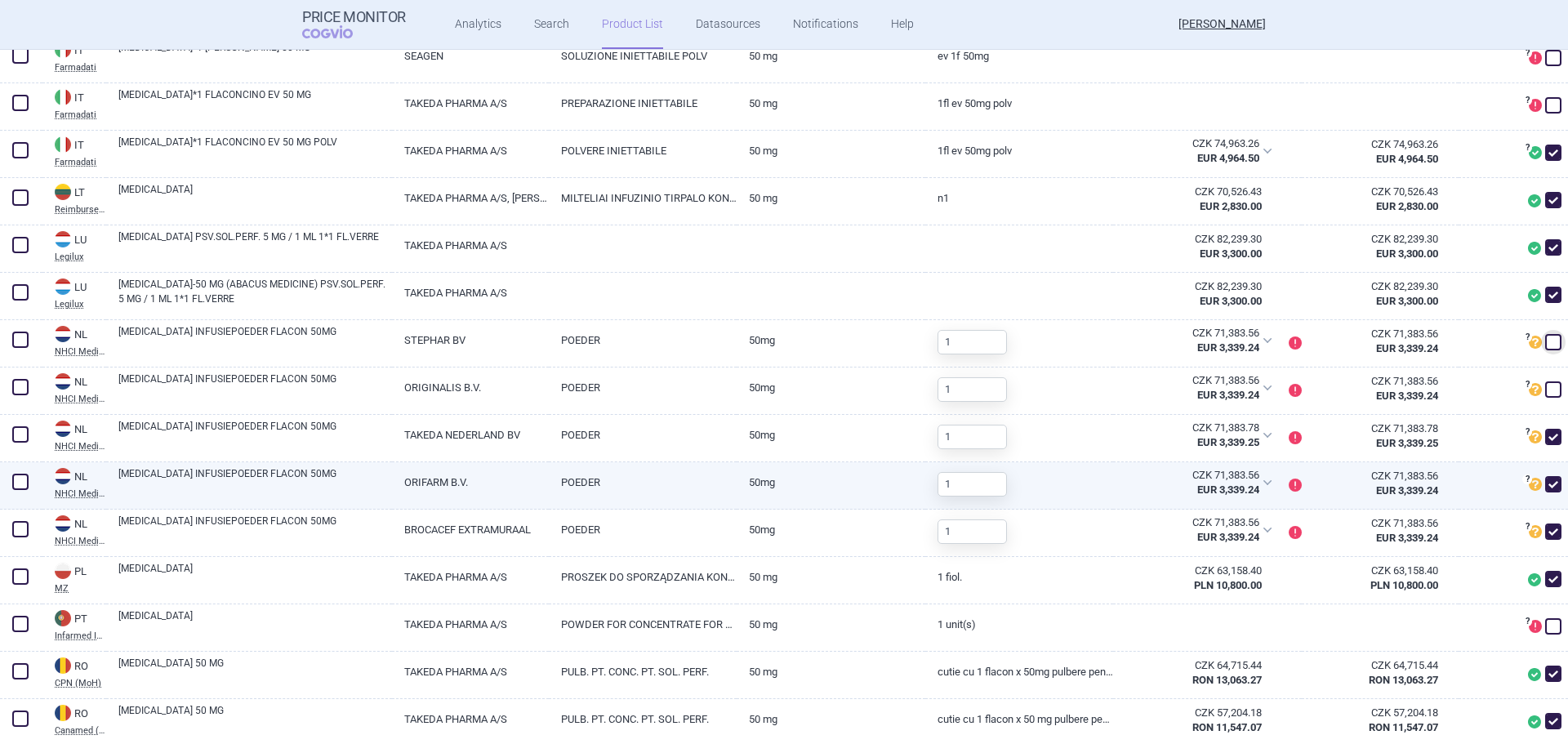
click at [1545, 481] on span at bounding box center [1553, 484] width 16 height 16
checkbox input "false"
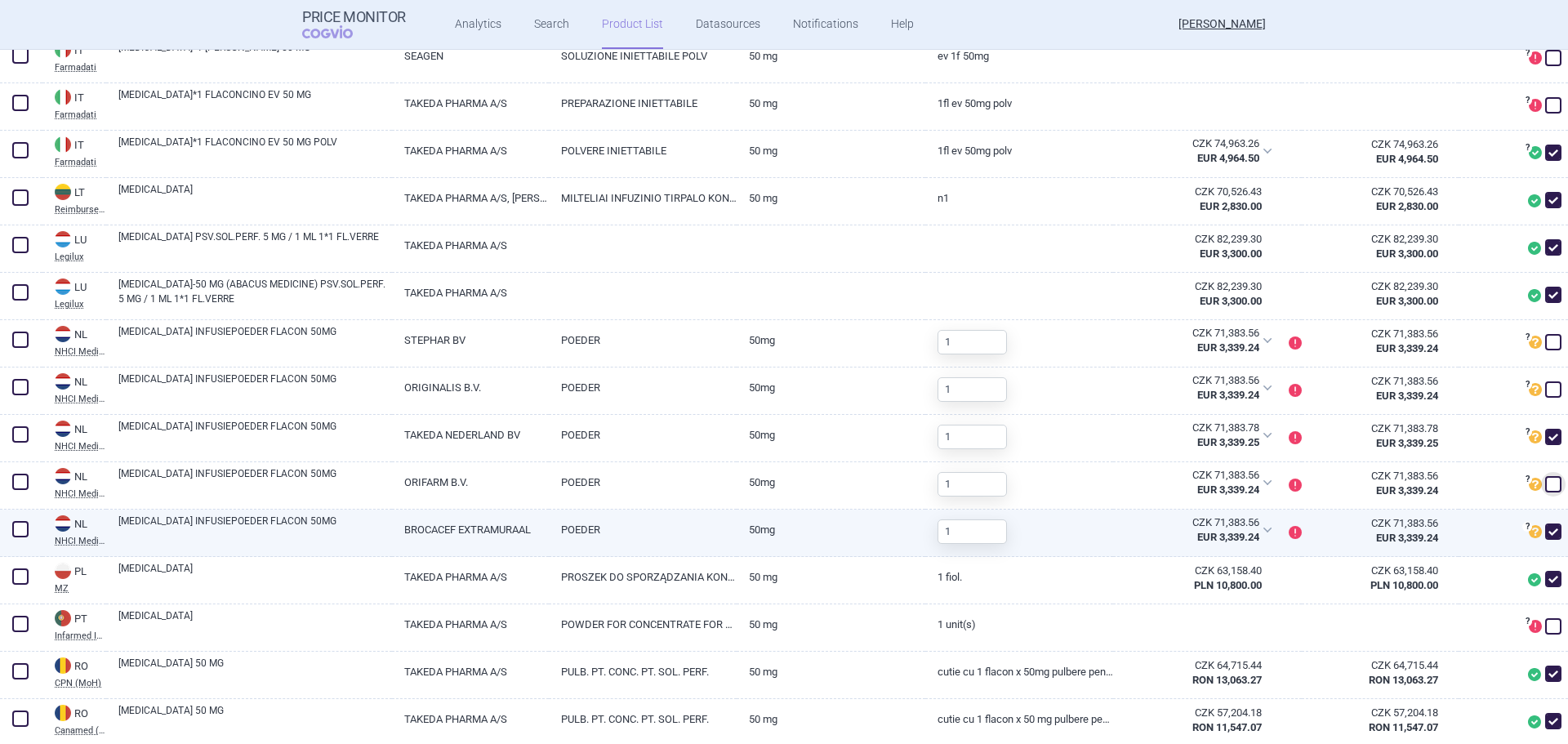
click at [1545, 529] on span at bounding box center [1553, 531] width 16 height 16
checkbox input "false"
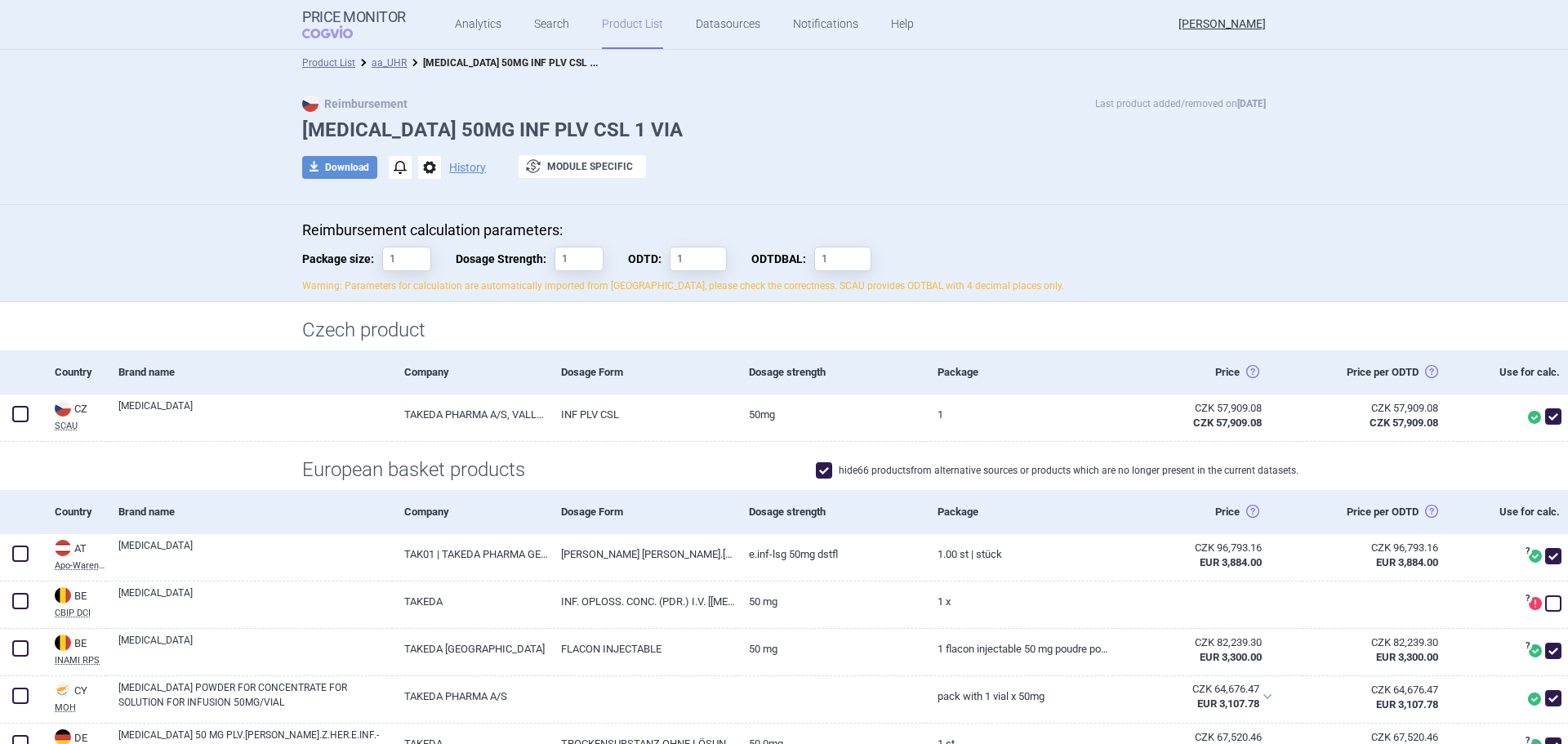
scroll to position [0, 0]
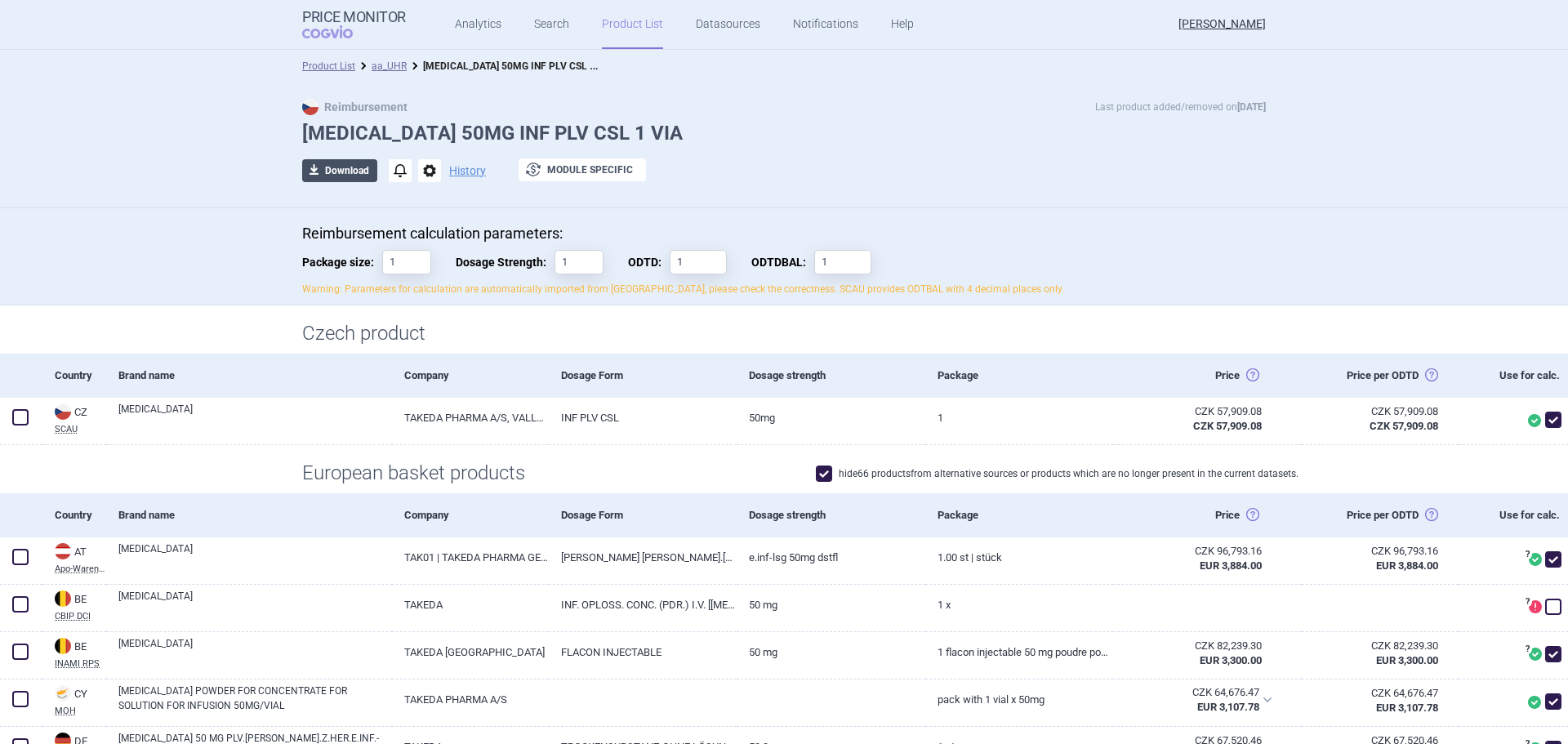
click at [344, 176] on button "download Download" at bounding box center [340, 170] width 76 height 23
select select "EUR"
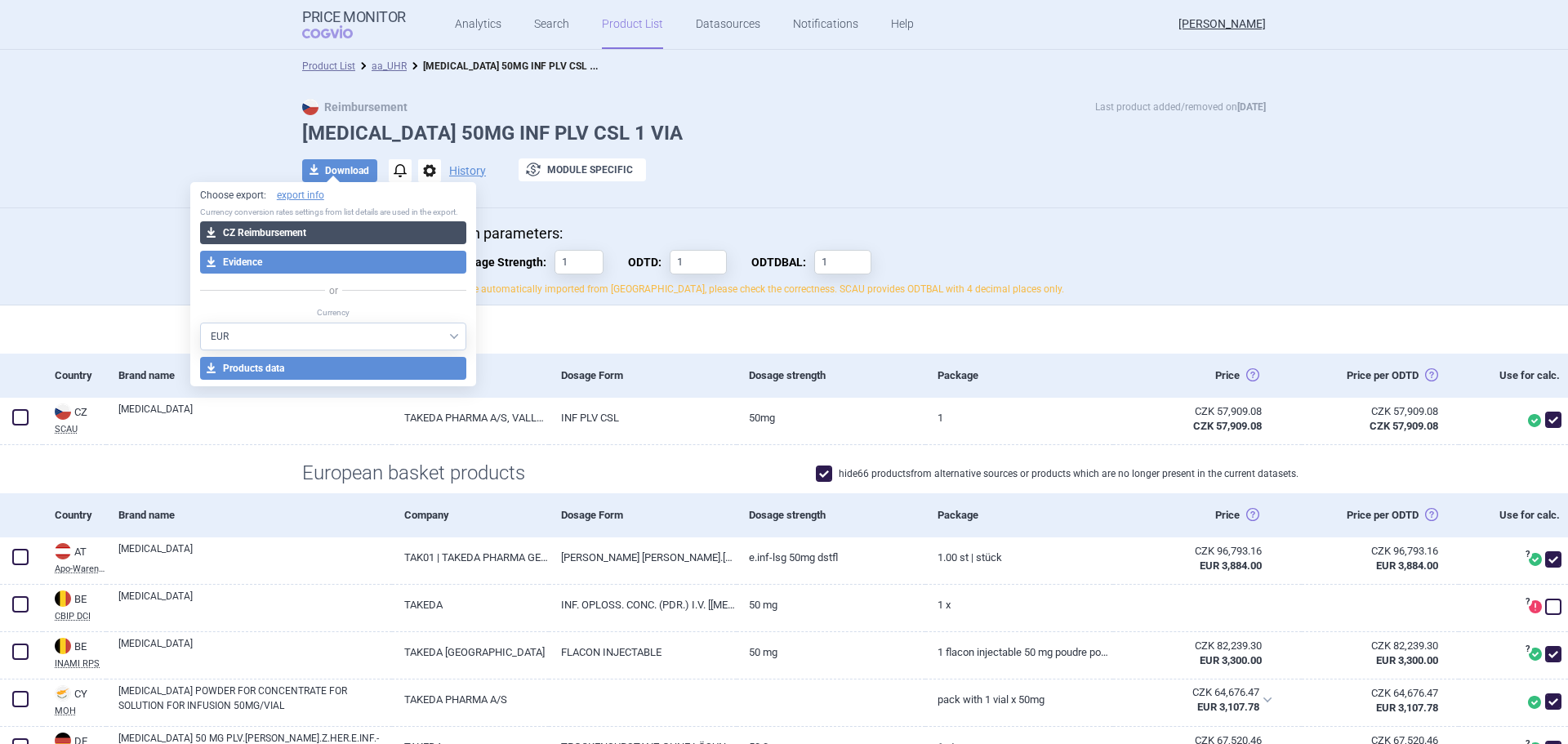
click at [299, 226] on button "download CZ Reimbursement" at bounding box center [333, 233] width 267 height 23
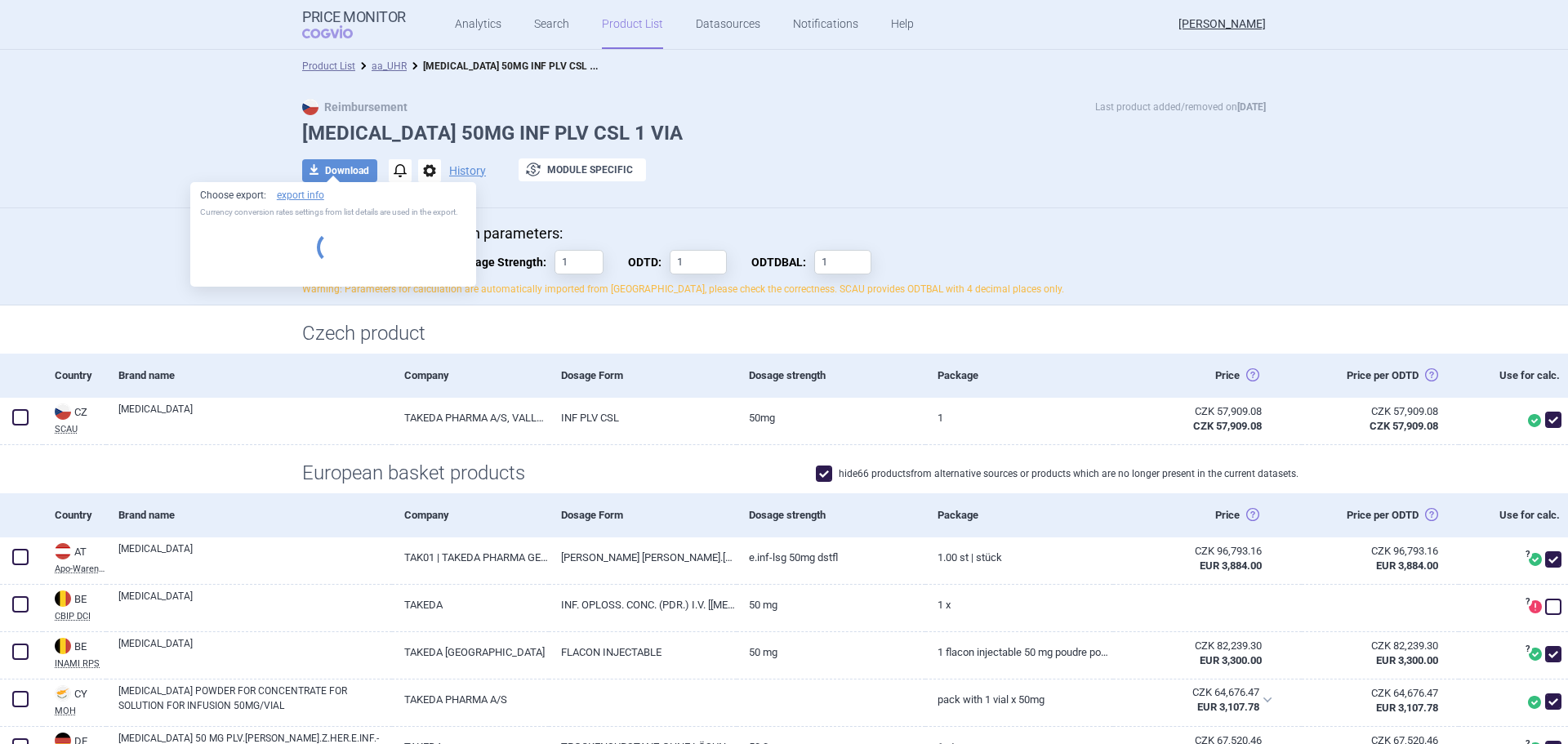
select select "EUR"
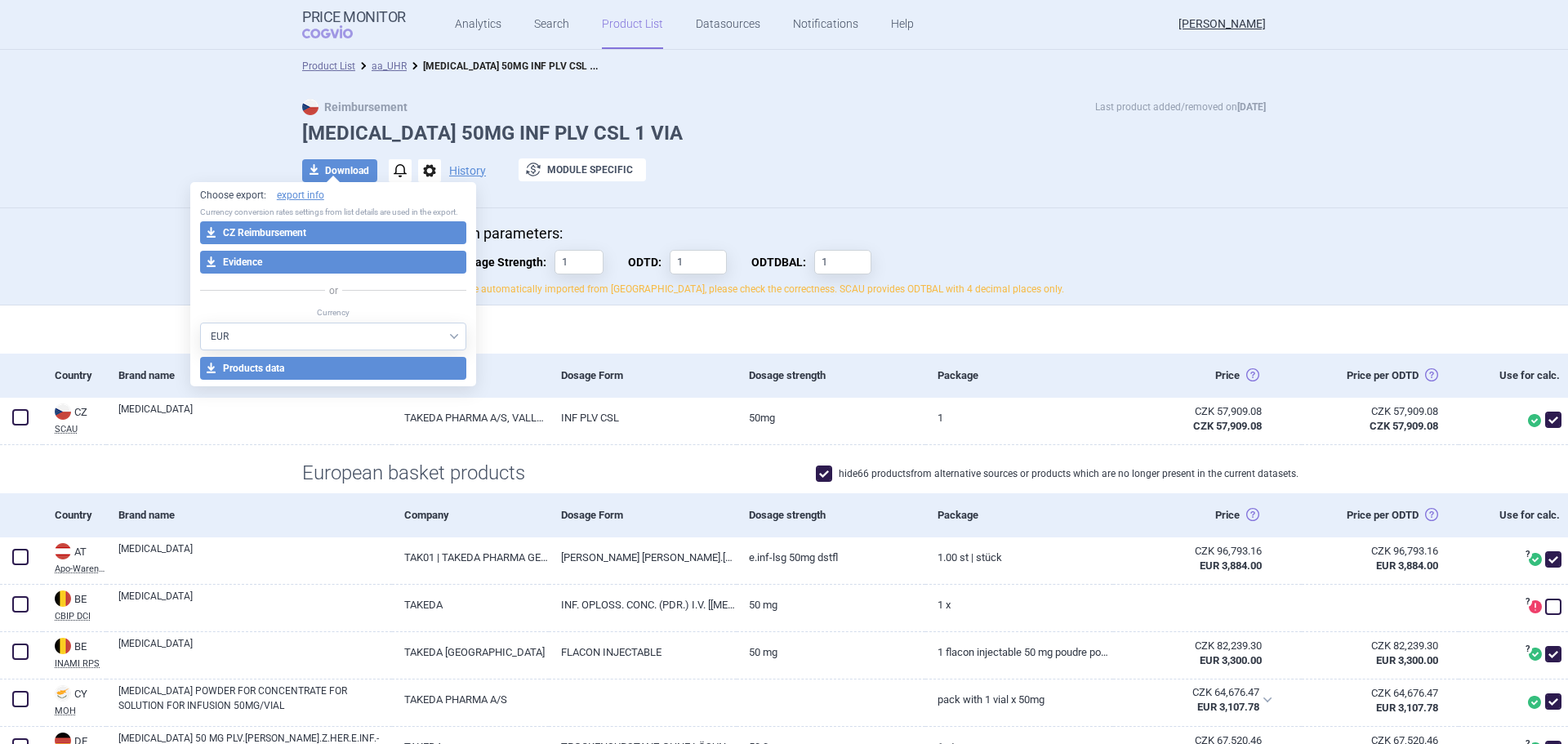
click at [1427, 282] on div "Reimbursement calculation parameters: Package size: 1 Dosage Strength: 1 ODTD: …" at bounding box center [784, 257] width 1568 height 97
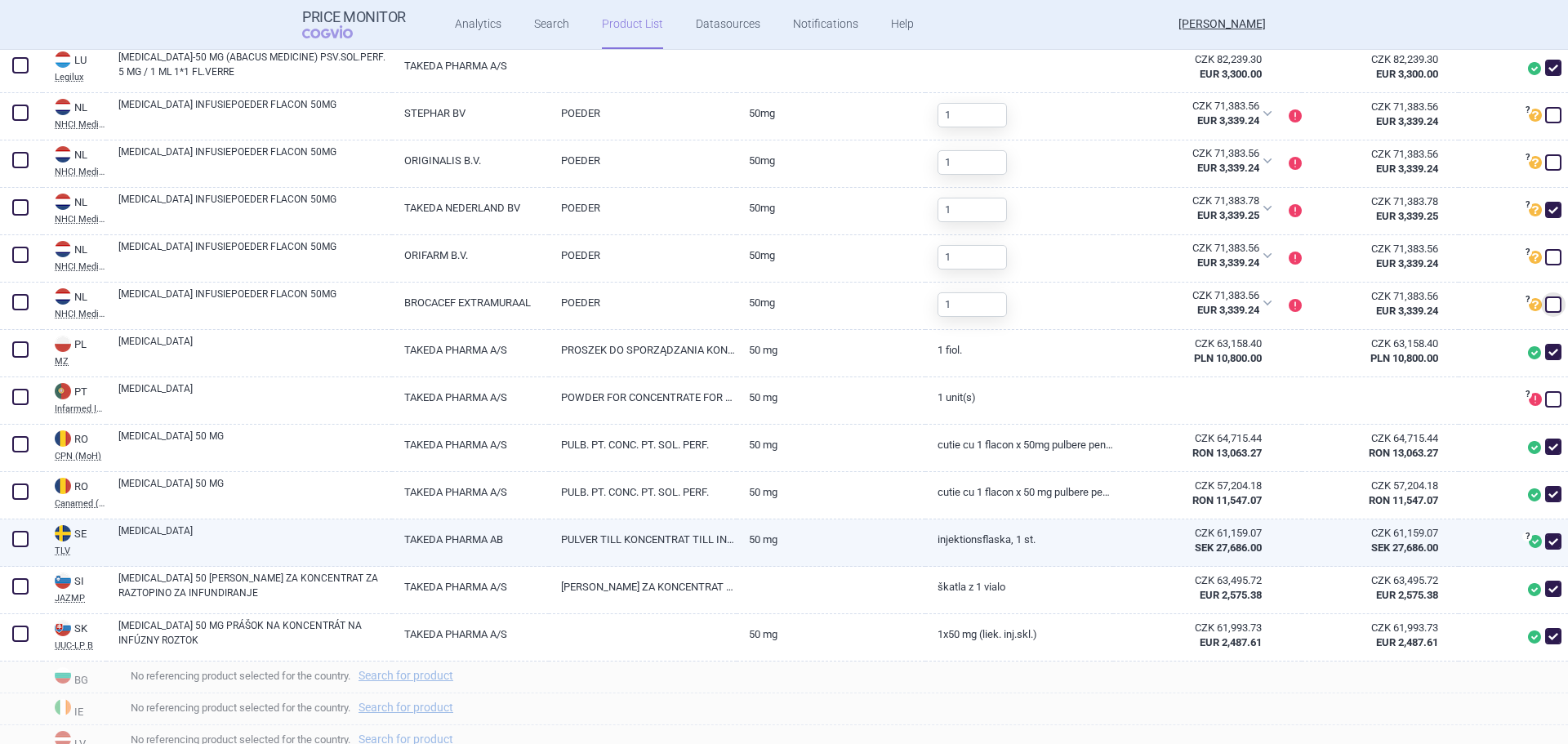
scroll to position [1619, 0]
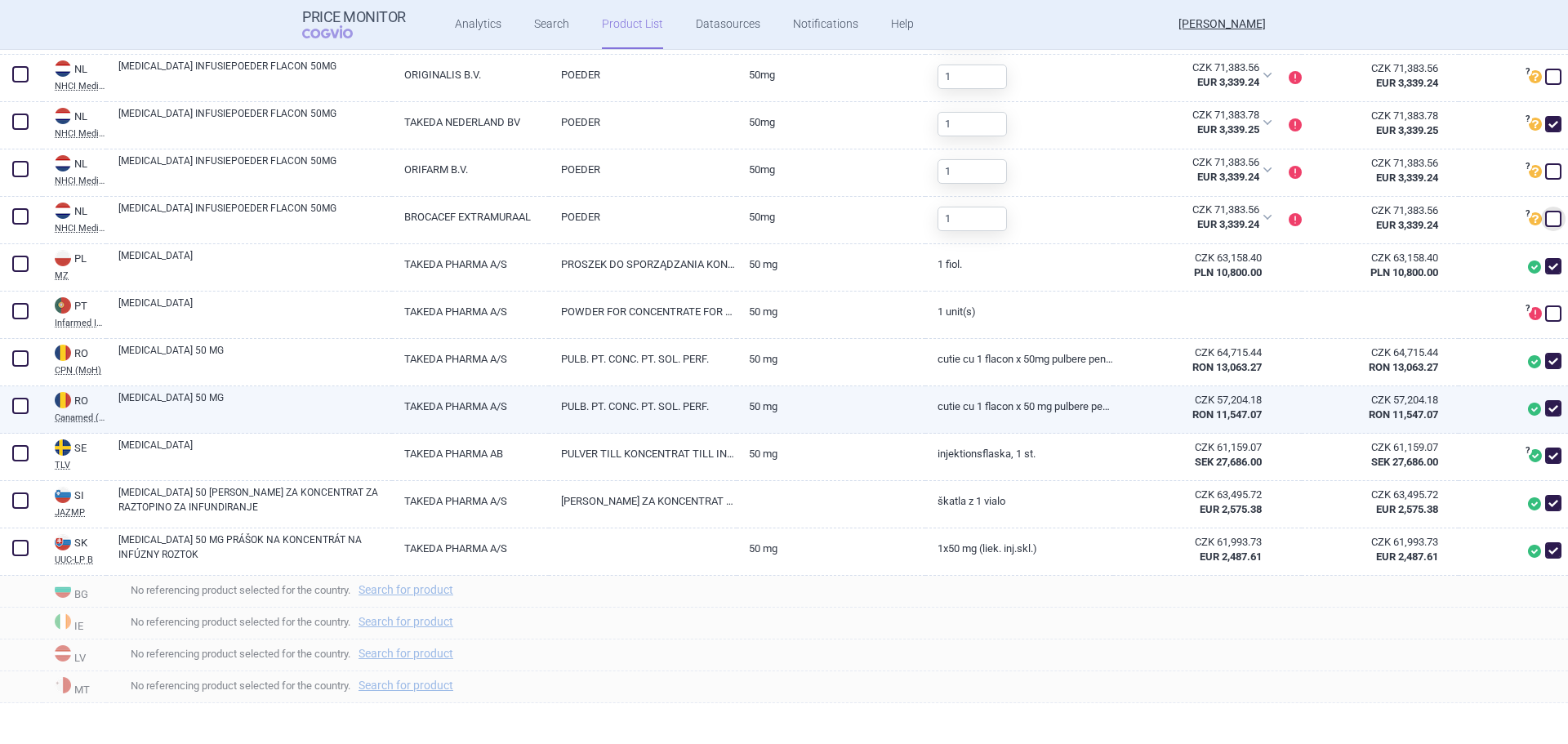
click at [1545, 409] on span at bounding box center [1553, 408] width 16 height 16
checkbox input "false"
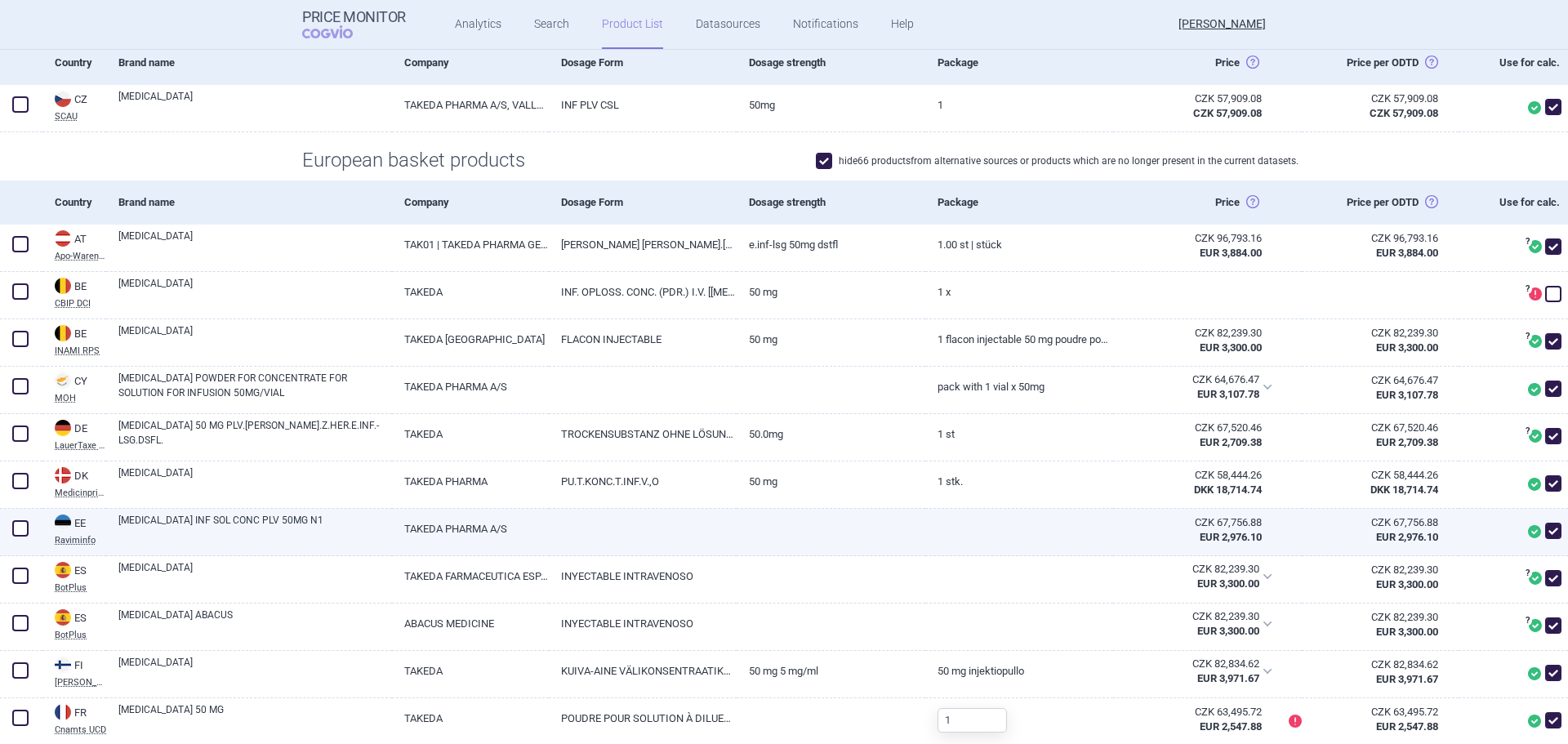
scroll to position [0, 0]
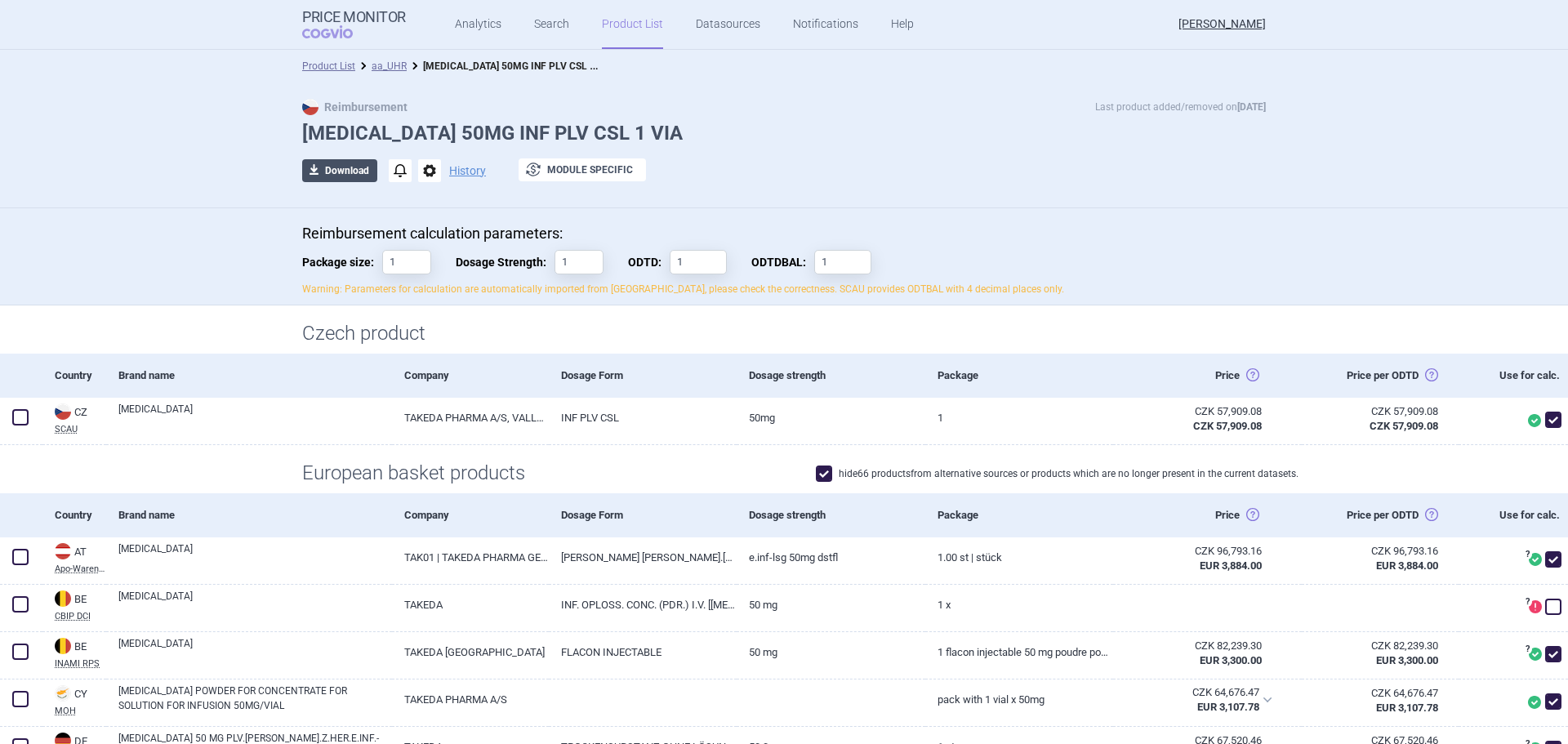
click at [342, 174] on button "download Download" at bounding box center [340, 170] width 76 height 23
select select "EUR"
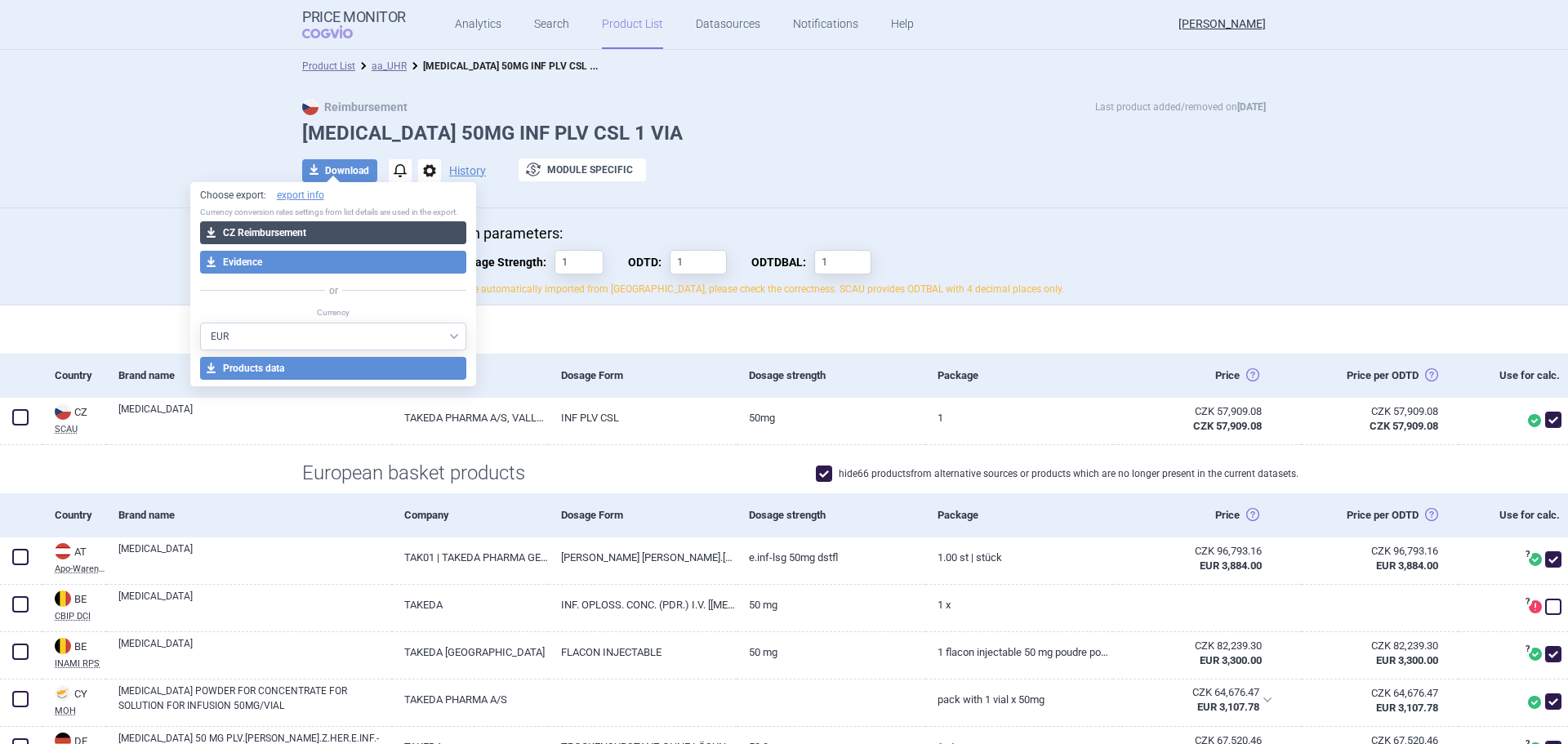
click at [349, 236] on button "download CZ Reimbursement" at bounding box center [333, 233] width 267 height 23
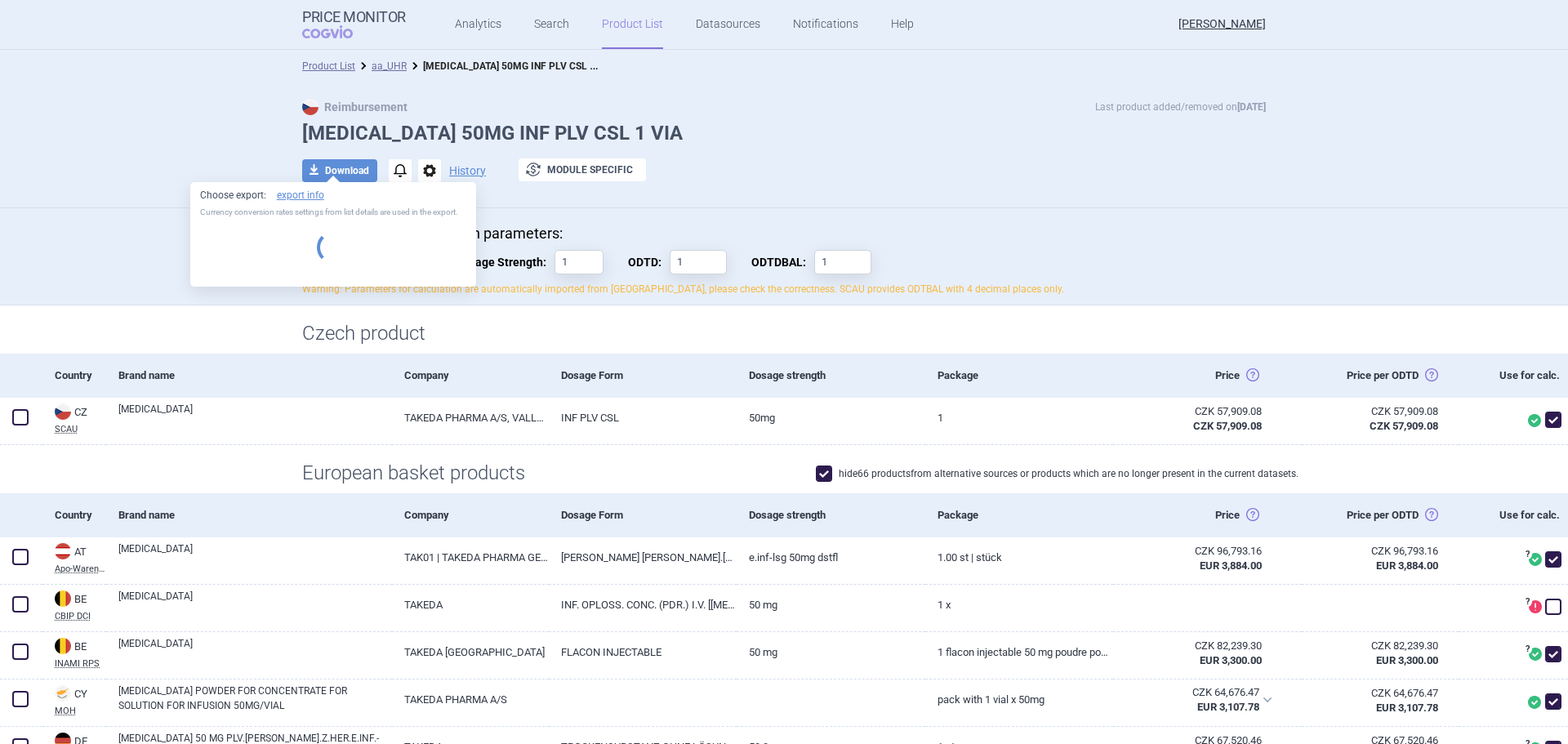
select select "EUR"
